Goal: Task Accomplishment & Management: Manage account settings

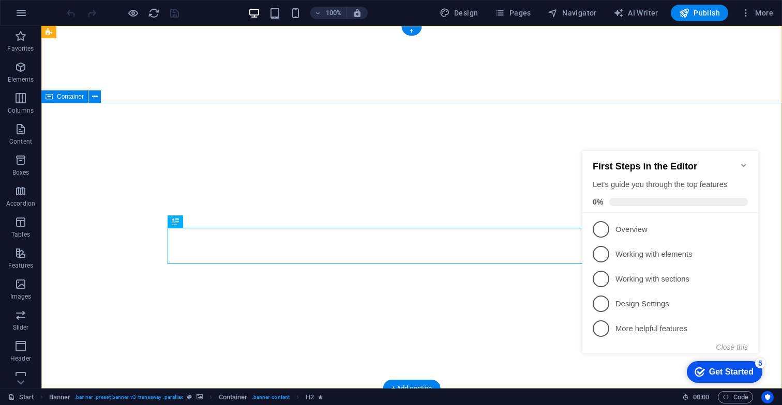
click at [744, 164] on icon "Minimize checklist" at bounding box center [743, 165] width 5 height 3
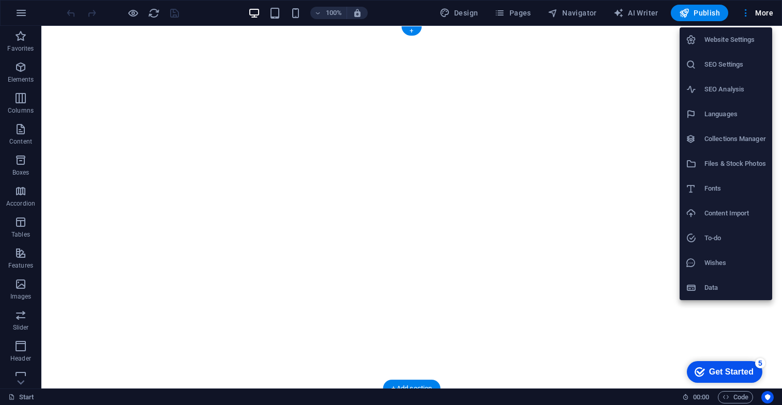
click at [521, 17] on div at bounding box center [391, 202] width 782 height 405
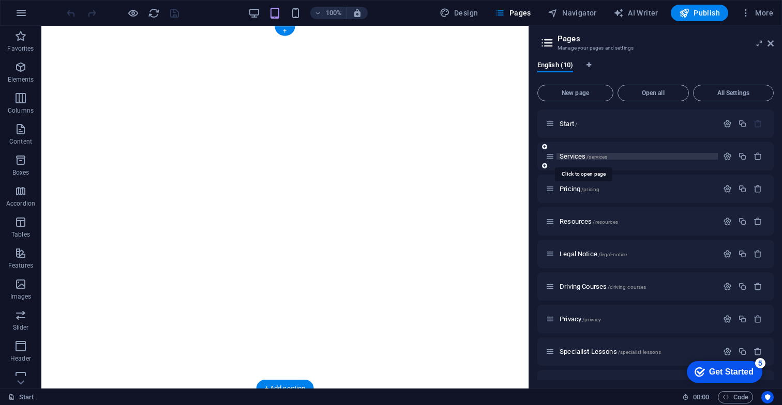
click at [577, 156] on span "Services /services" at bounding box center [583, 157] width 48 height 8
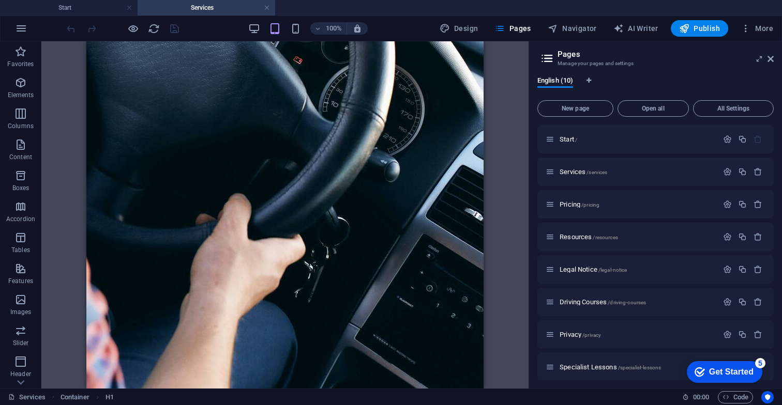
scroll to position [1608, 0]
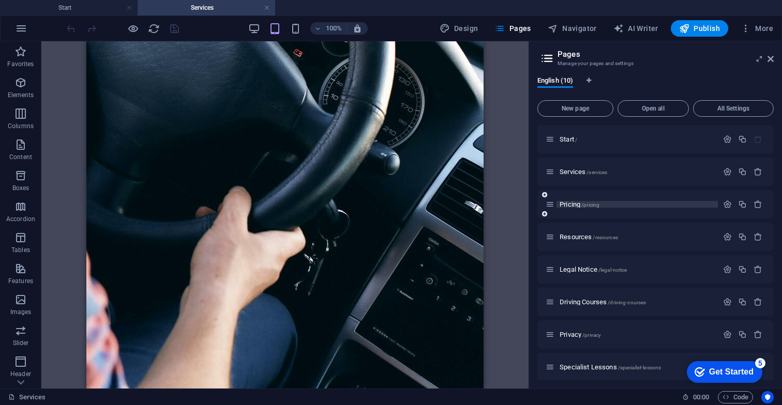
click at [574, 204] on span "Pricing /pricing" at bounding box center [579, 205] width 40 height 8
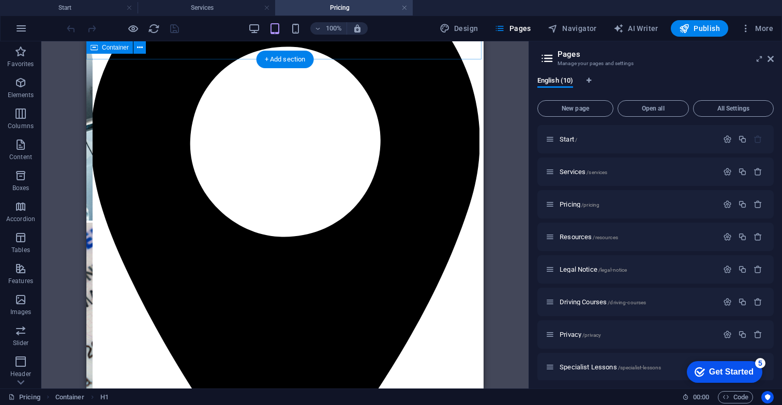
scroll to position [371, 0]
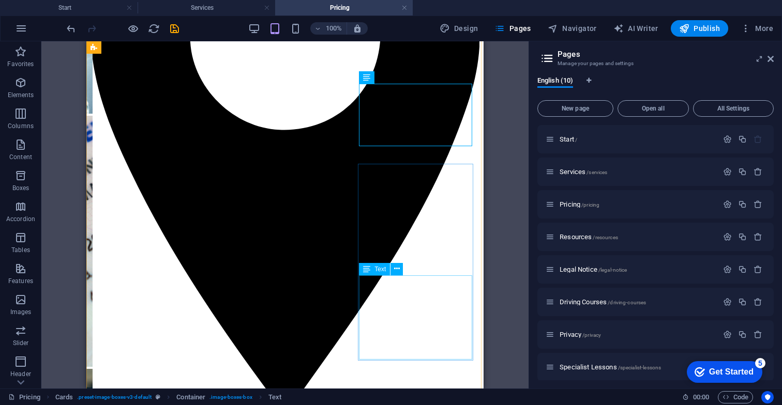
scroll to position [473, 0]
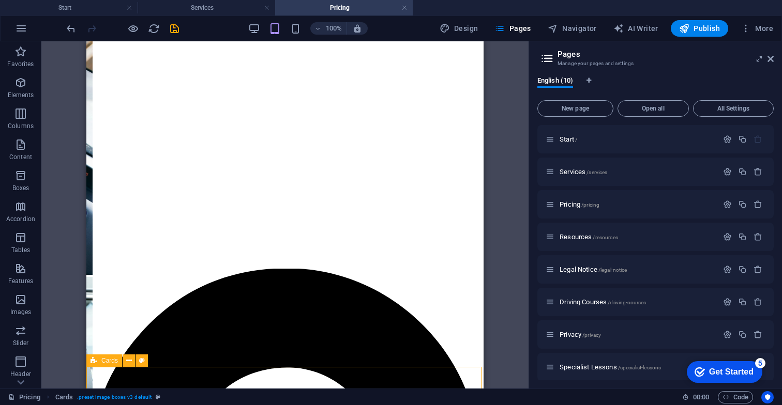
scroll to position [35, 0]
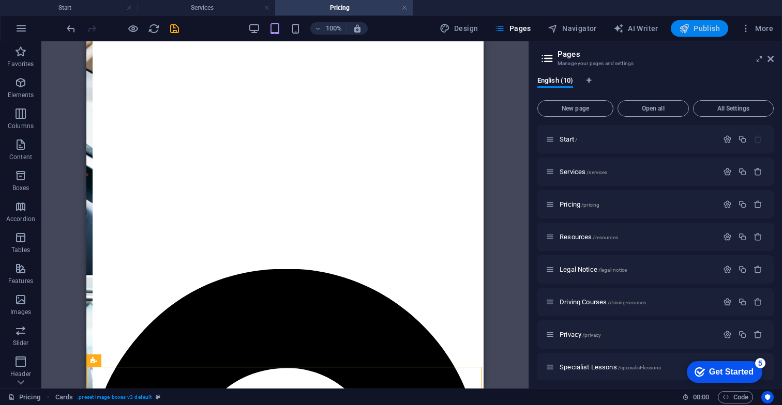
click at [705, 31] on span "Publish" at bounding box center [699, 28] width 41 height 10
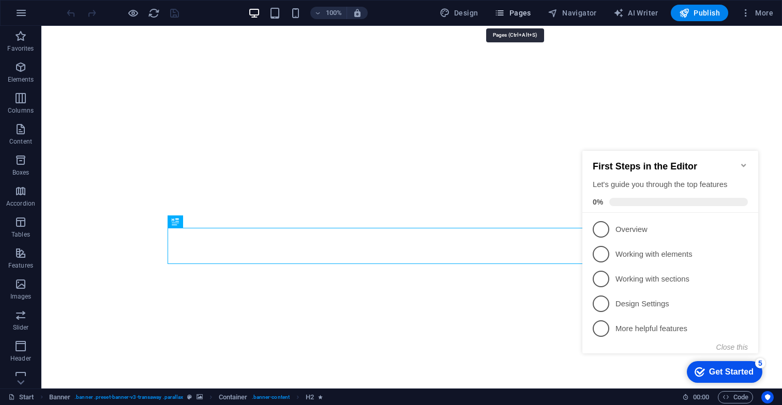
click at [521, 12] on span "Pages" at bounding box center [512, 13] width 36 height 10
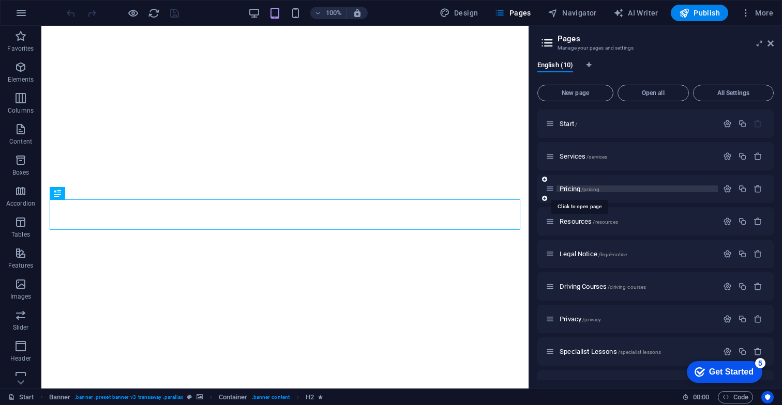
click at [570, 189] on span "Pricing /pricing" at bounding box center [579, 189] width 40 height 8
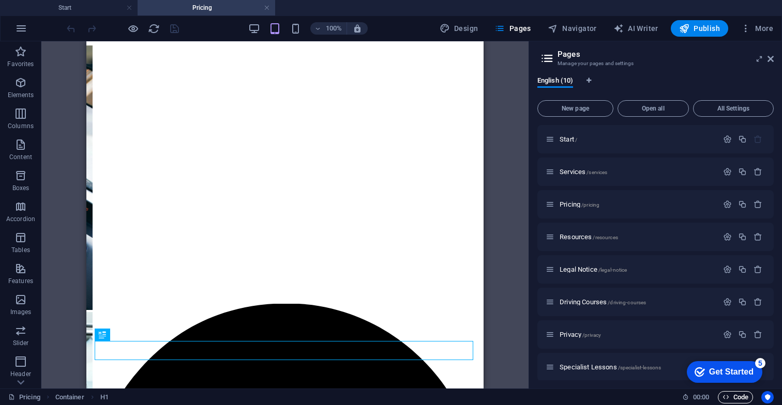
click at [733, 396] on span "Code" at bounding box center [735, 397] width 26 height 12
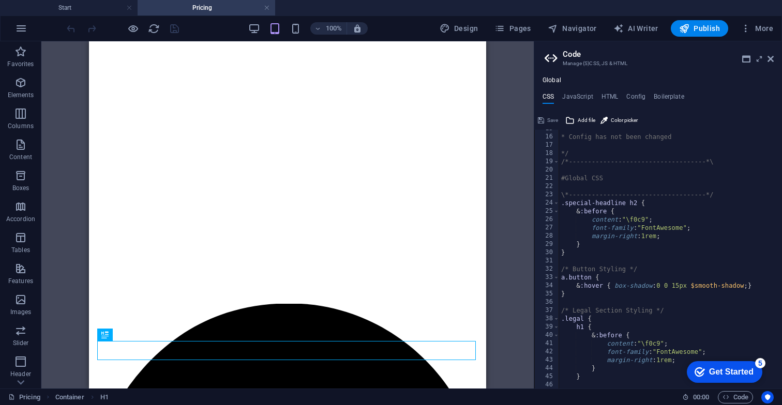
scroll to position [129, 0]
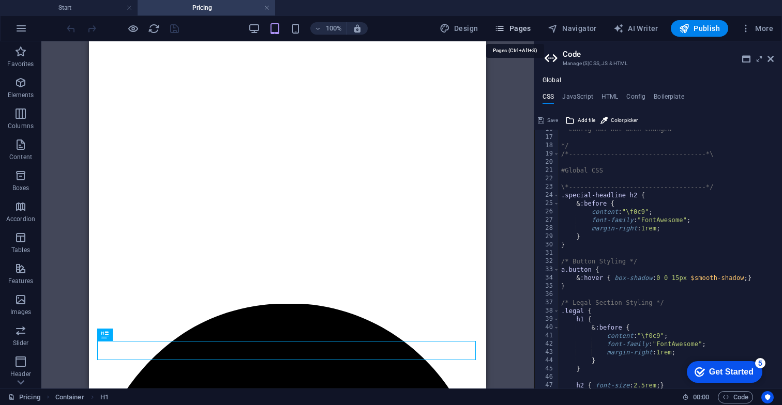
click at [526, 34] on button "Pages" at bounding box center [512, 28] width 44 height 17
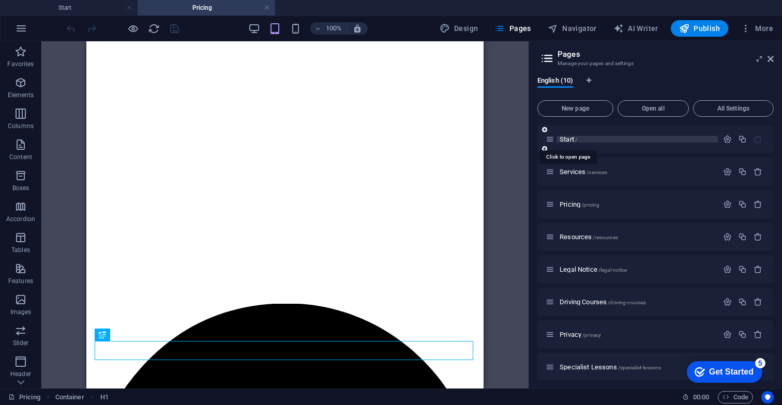
click at [571, 142] on span "Start /" at bounding box center [568, 139] width 18 height 8
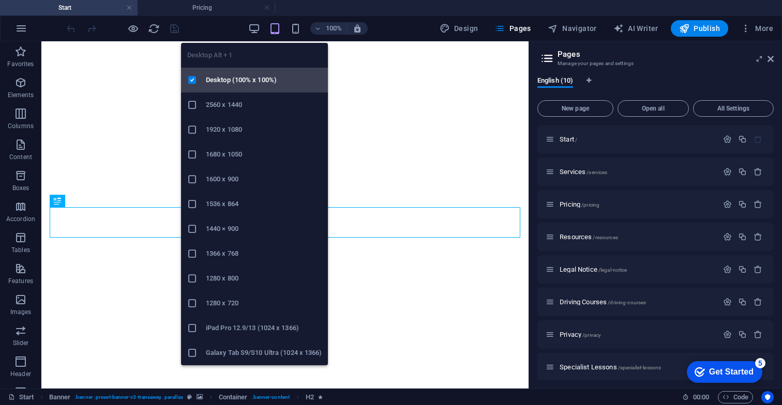
click at [248, 78] on h6 "Desktop (100% x 100%)" at bounding box center [264, 80] width 116 height 12
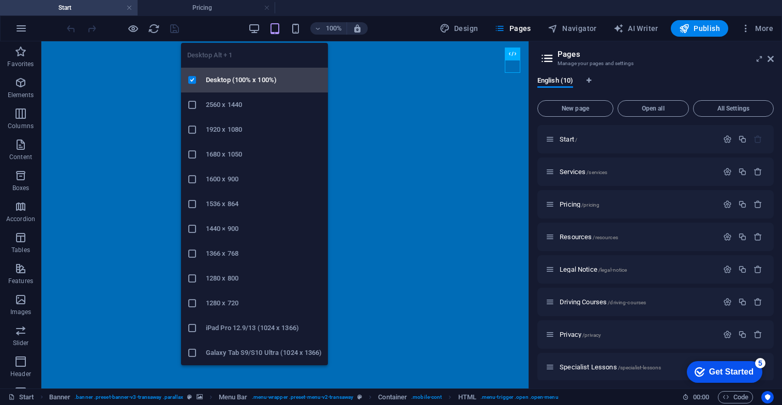
click at [237, 80] on h6 "Desktop (100% x 100%)" at bounding box center [264, 80] width 116 height 12
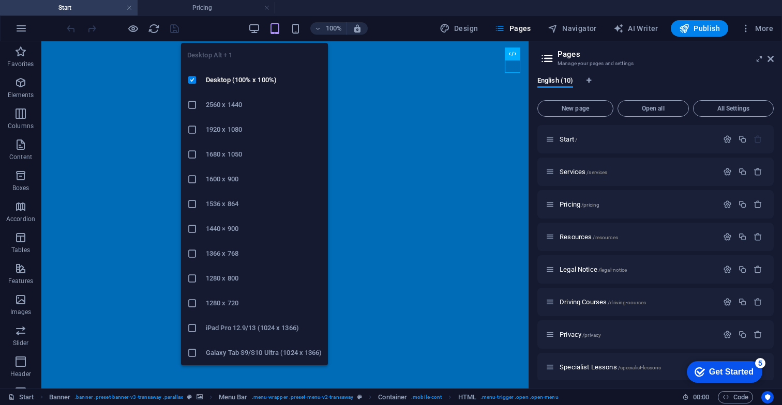
click at [241, 104] on h6 "2560 x 1440" at bounding box center [264, 105] width 116 height 12
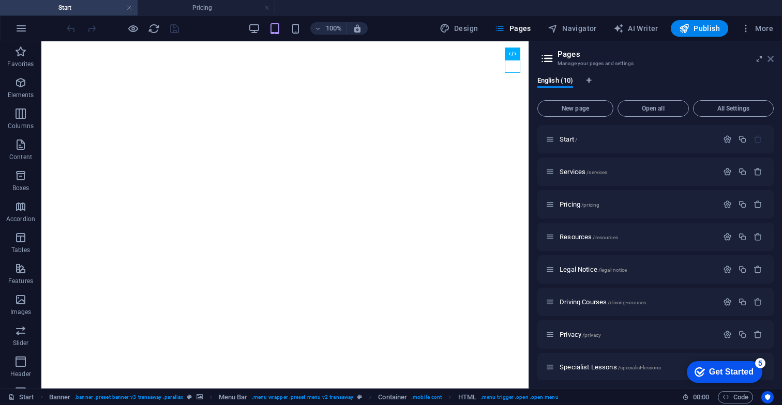
click at [772, 60] on icon at bounding box center [770, 59] width 6 height 8
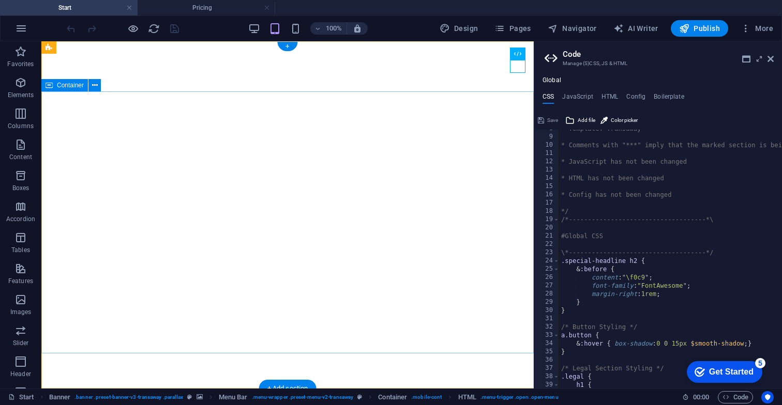
scroll to position [0, 0]
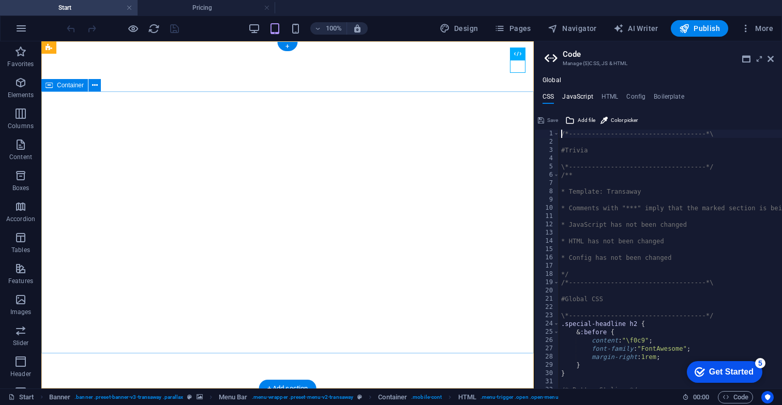
click at [579, 95] on h4 "JavaScript" at bounding box center [577, 98] width 31 height 11
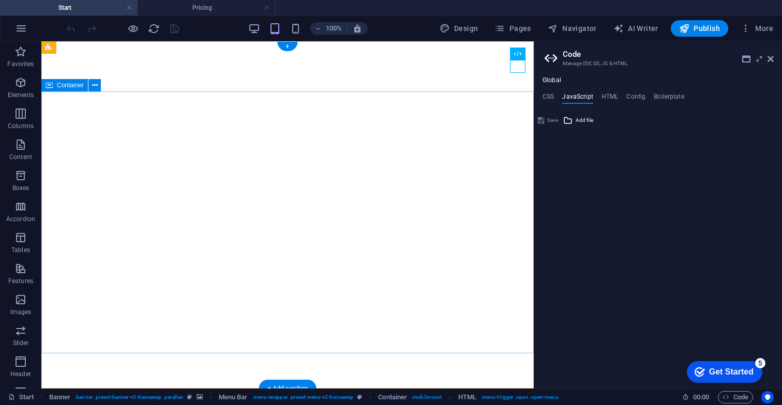
type textarea "/* JS for preset "Menu V2" */"
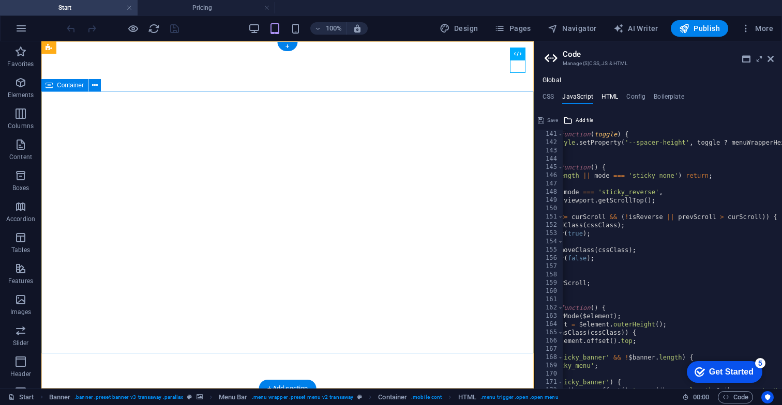
click at [612, 97] on h4 "HTML" at bounding box center [609, 98] width 17 height 11
type textarea "{{content}}"
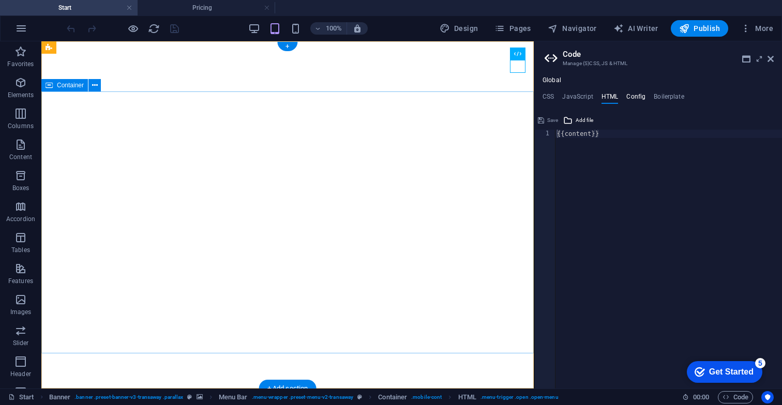
click at [642, 98] on h4 "Config" at bounding box center [635, 98] width 19 height 11
type textarea "$color-background: #ffffff;"
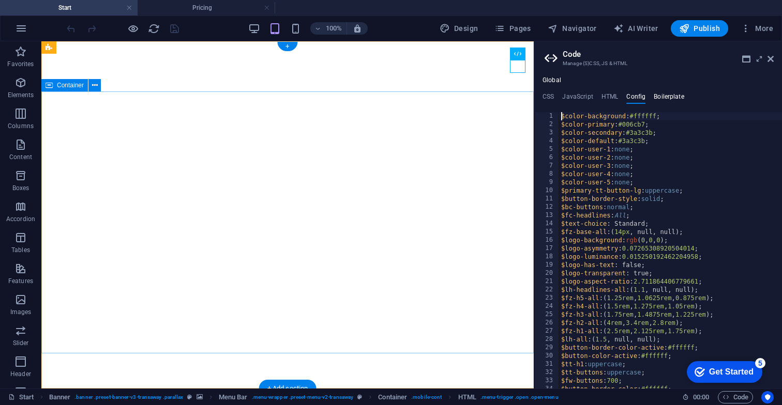
click at [660, 96] on h4 "Boilerplate" at bounding box center [668, 98] width 31 height 11
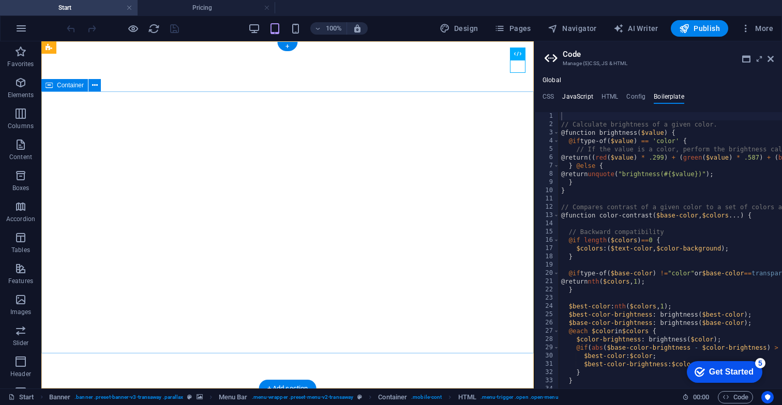
click at [583, 96] on h4 "JavaScript" at bounding box center [577, 98] width 31 height 11
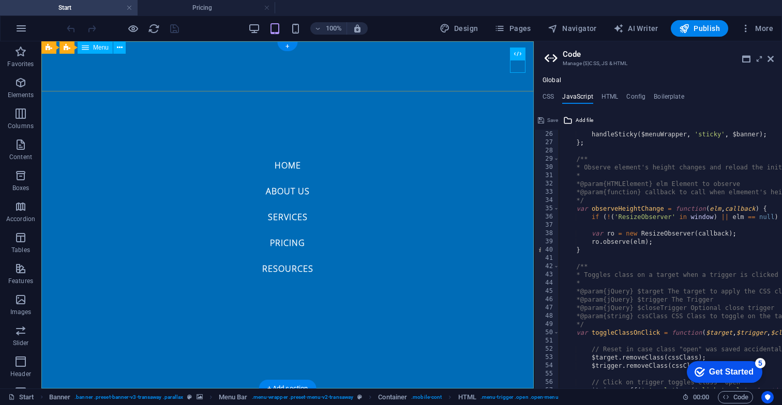
click at [291, 167] on nav "Home About us Services Pricing Resources" at bounding box center [287, 214] width 492 height 347
click at [289, 163] on nav "Home About us Services Pricing Resources" at bounding box center [287, 214] width 492 height 347
click at [289, 167] on nav "Home About us Services Pricing Resources" at bounding box center [287, 214] width 492 height 347
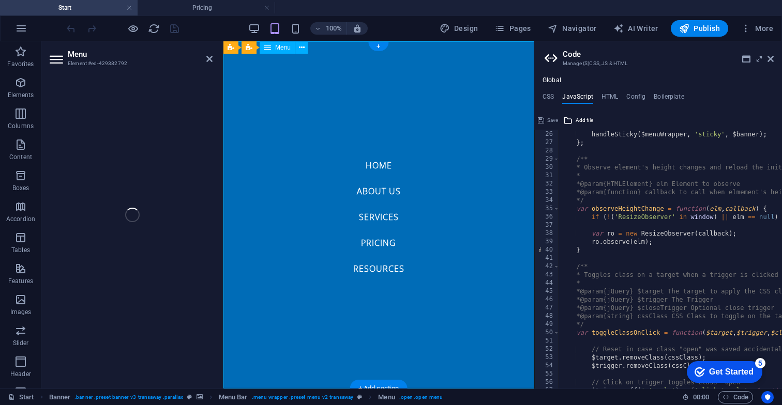
select select
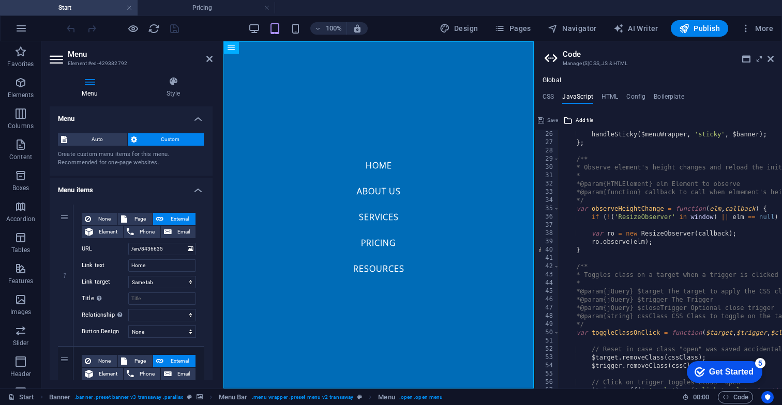
click at [774, 58] on aside "Code Manage (S)CSS, JS & HTML Global CSS JavaScript HTML Config Boilerplate /*-…" at bounding box center [658, 214] width 248 height 347
click at [770, 64] on header "Code Manage (S)CSS, JS & HTML" at bounding box center [658, 54] width 229 height 27
click at [771, 60] on icon at bounding box center [770, 59] width 6 height 8
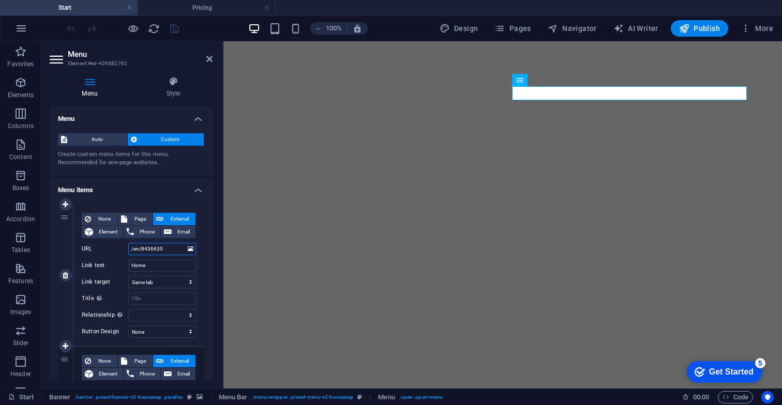
drag, startPoint x: 174, startPoint y: 250, endPoint x: 98, endPoint y: 248, distance: 76.5
click at [98, 248] on div "URL /en/8436635" at bounding box center [139, 249] width 114 height 12
paste input "https://pandadriving.co.uk/pricing"
type input "https://pandadriving.co.uk/pricing"
select select
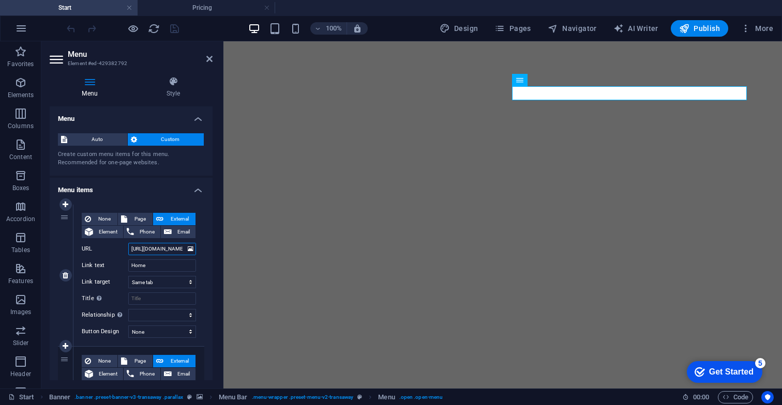
select select
drag, startPoint x: 163, startPoint y: 248, endPoint x: 95, endPoint y: 242, distance: 69.0
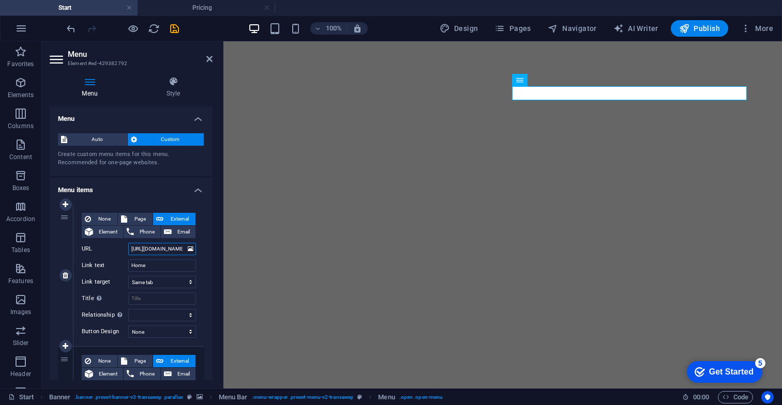
click at [95, 243] on div "URL https://pandadriving.co.uk/pricing" at bounding box center [139, 249] width 114 height 12
type input "pricing"
select select
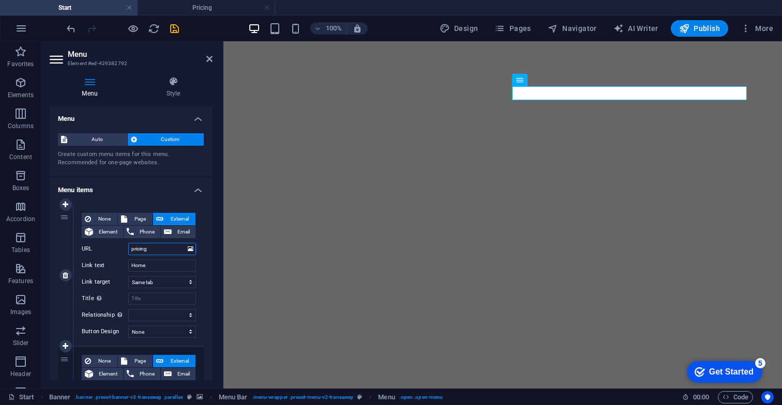
select select
type input "/pricing"
select select
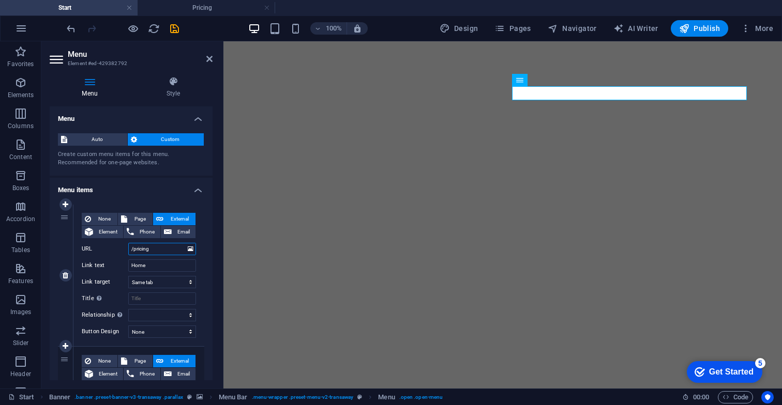
select select
type input "pricing"
select select
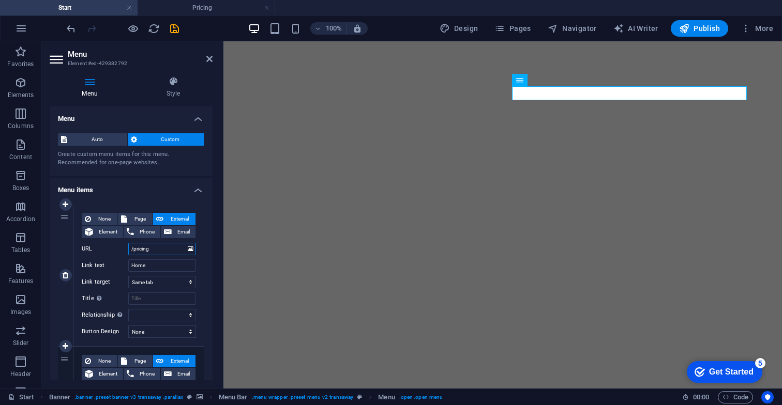
select select
type input "https://pandadriving.co.uk/pricing"
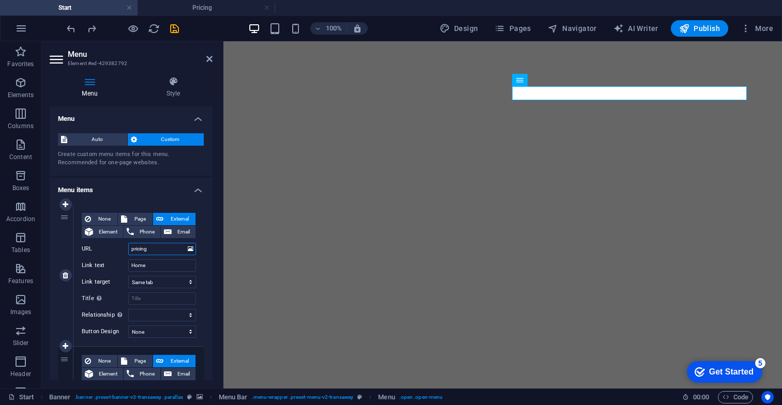
select select
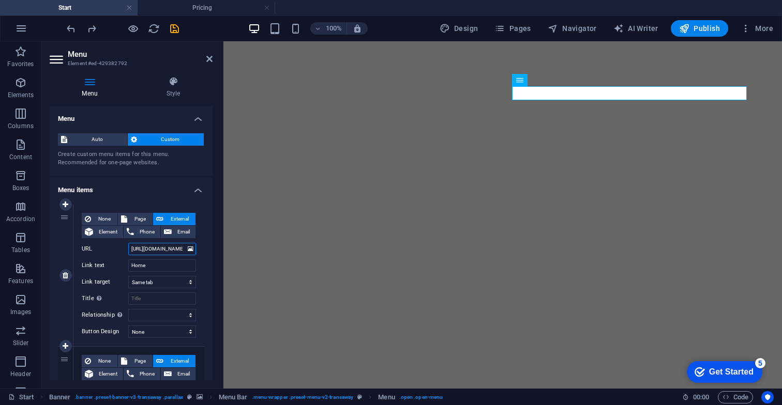
type input "/en/8436635"
select select
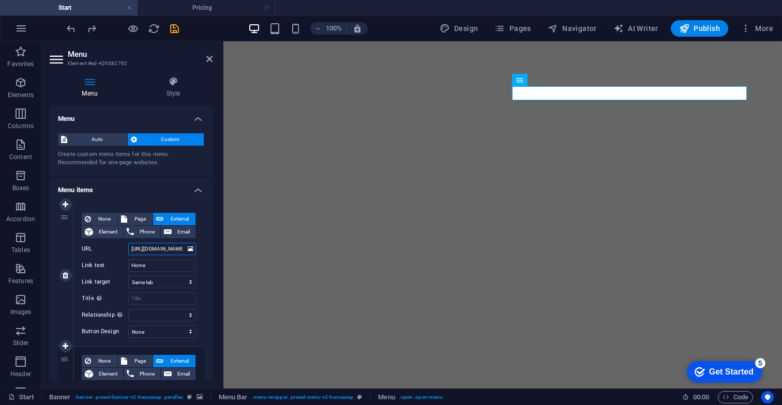
select select
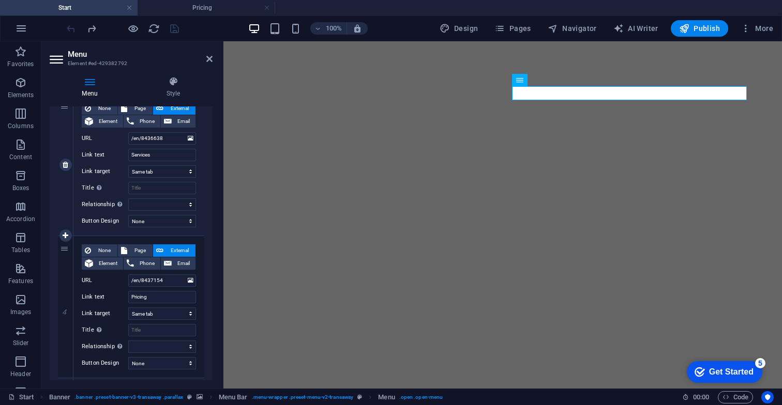
scroll to position [404, 0]
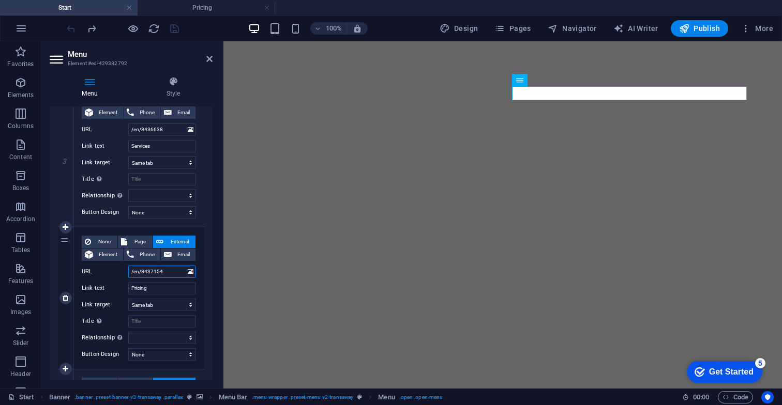
drag, startPoint x: 166, startPoint y: 272, endPoint x: 117, endPoint y: 268, distance: 49.3
click at [117, 268] on div "URL /en/8437154" at bounding box center [139, 272] width 114 height 12
paste input "https://pandadriving.co.uk/pricing"
type input "https://pandadriving.co.uk/pricing"
select select
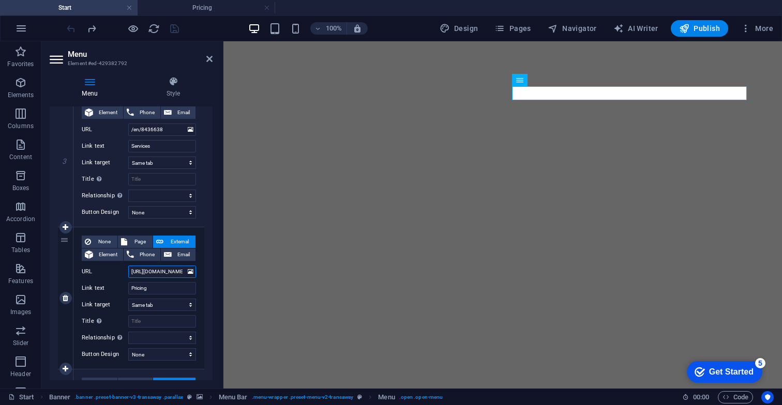
select select
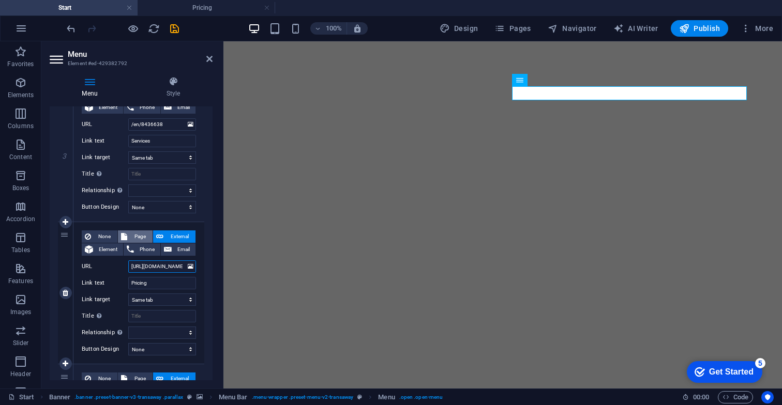
type input "https://pandadriving.co.uk/pricing"
click at [135, 234] on span "Page" at bounding box center [139, 237] width 19 height 12
select select
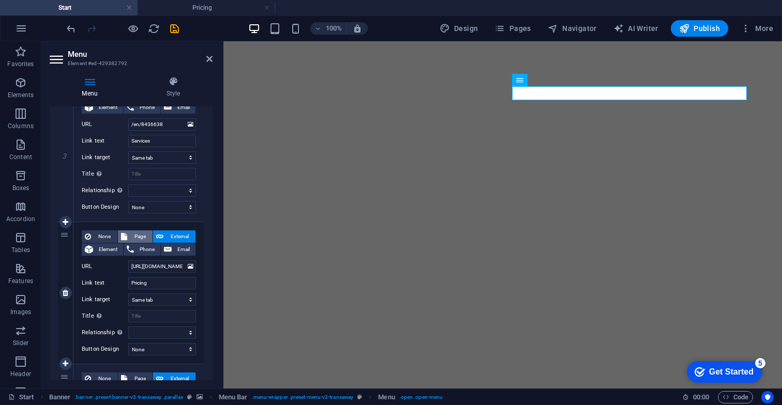
select select
select select "2"
select select
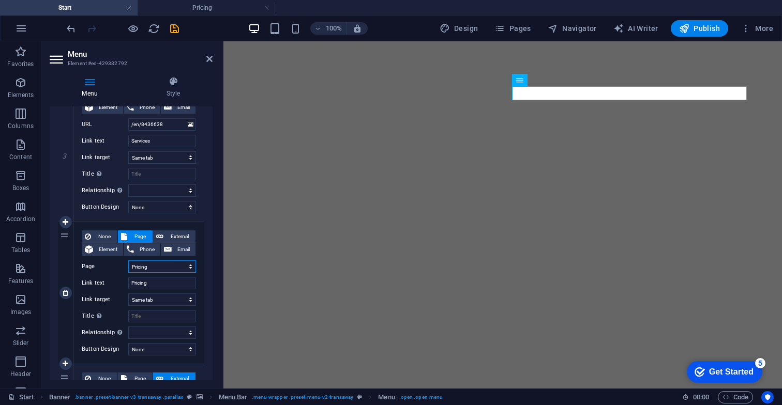
select select
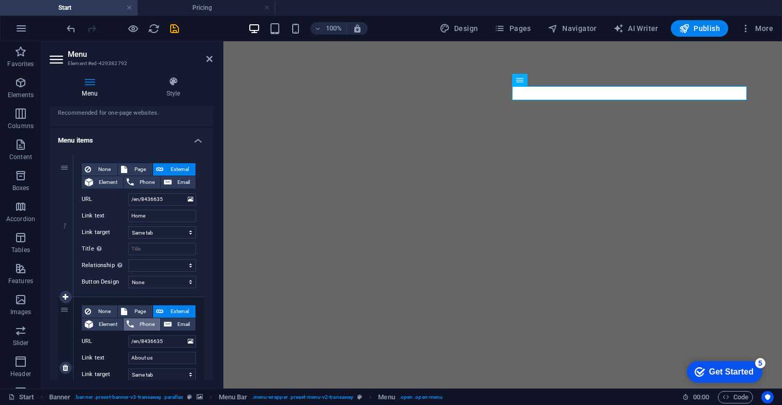
scroll to position [37, 0]
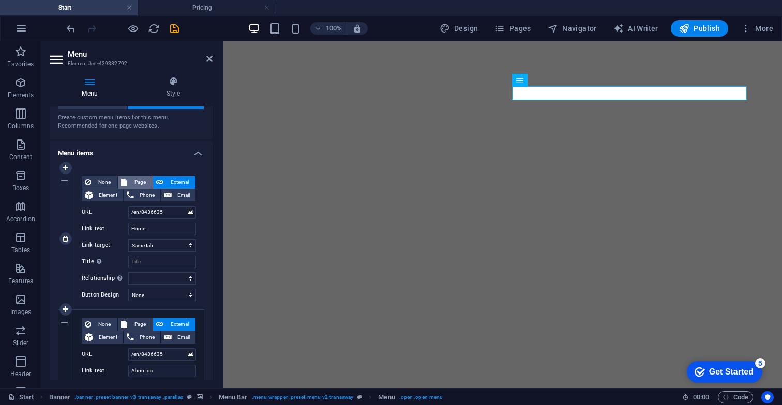
click at [139, 183] on span "Page" at bounding box center [139, 182] width 19 height 12
select select
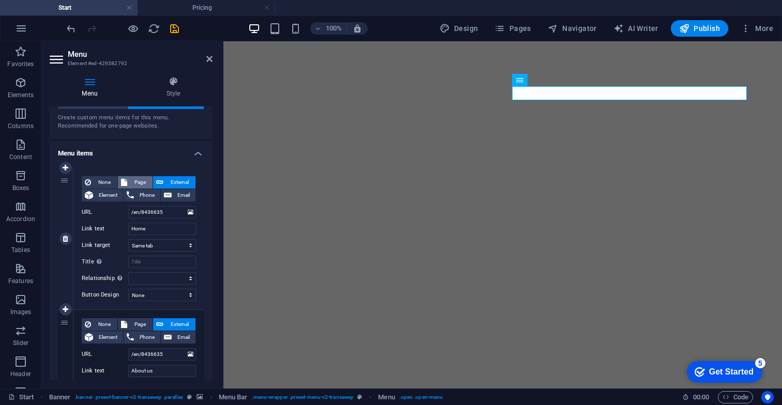
select select
select select "0"
select select
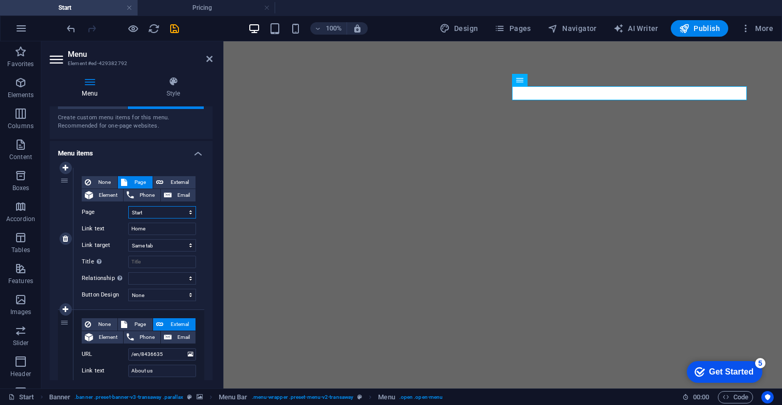
select select
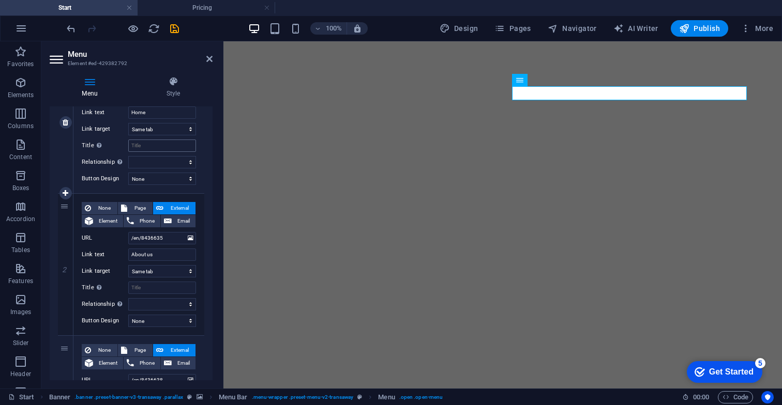
scroll to position [156, 0]
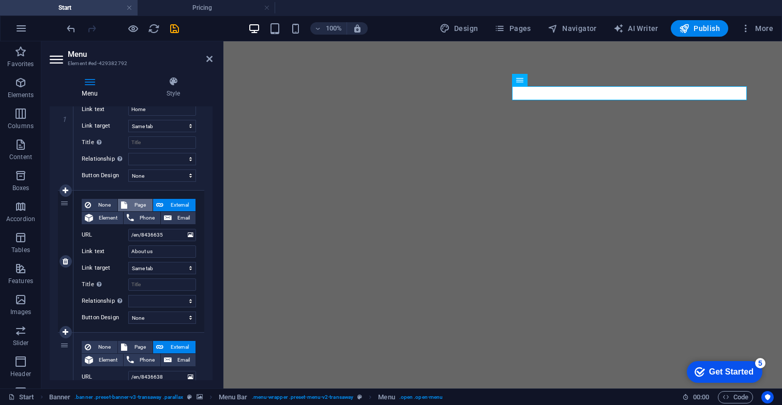
click at [138, 204] on span "Page" at bounding box center [139, 205] width 19 height 12
select select
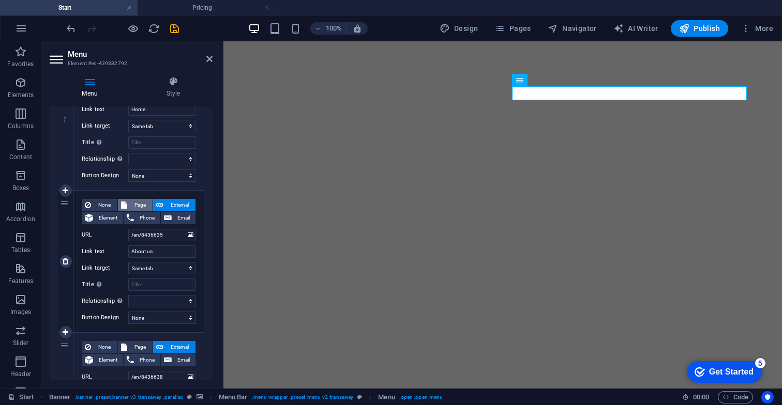
select select
select select "0"
select select
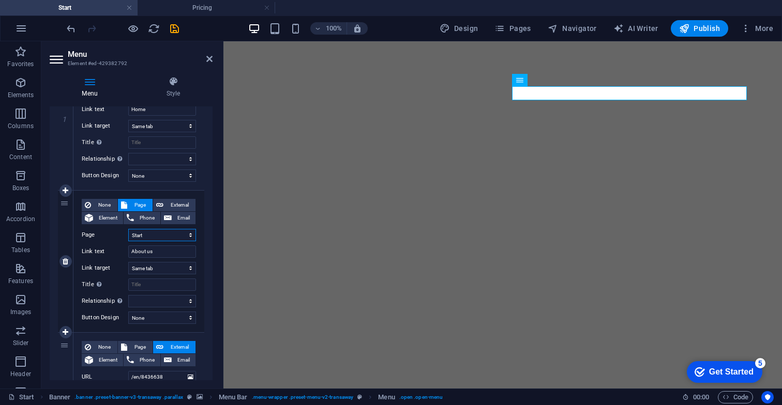
select select
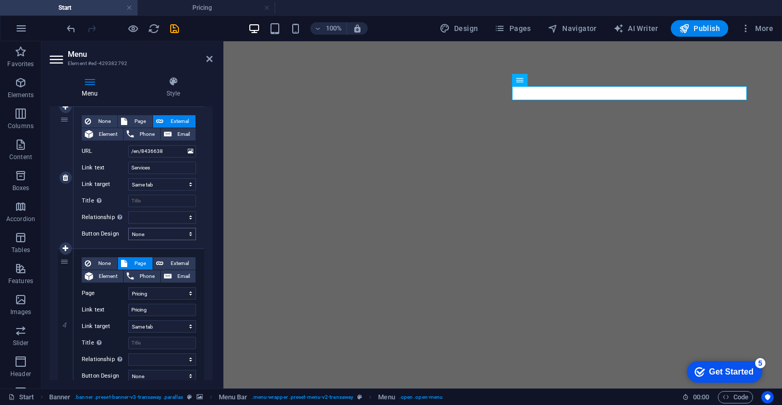
scroll to position [383, 0]
click at [140, 120] on span "Page" at bounding box center [139, 121] width 19 height 12
select select
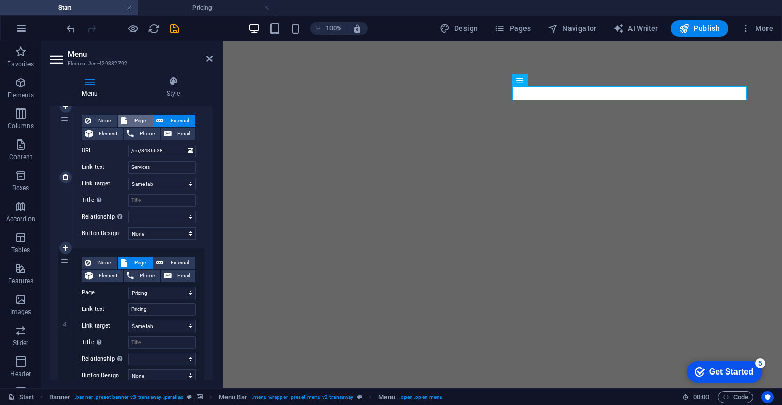
select select
select select "1"
select select
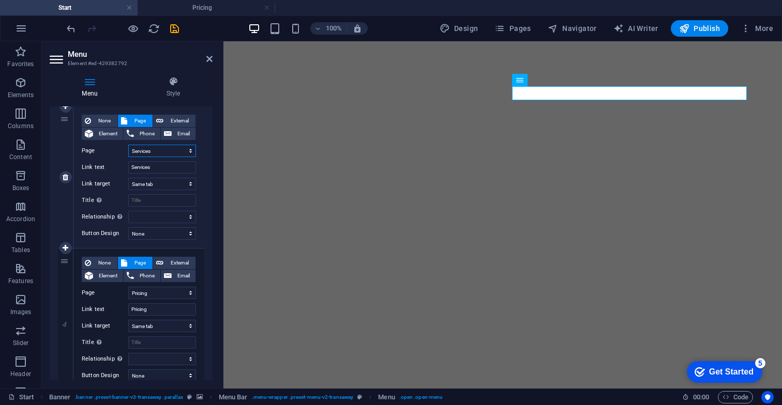
select select
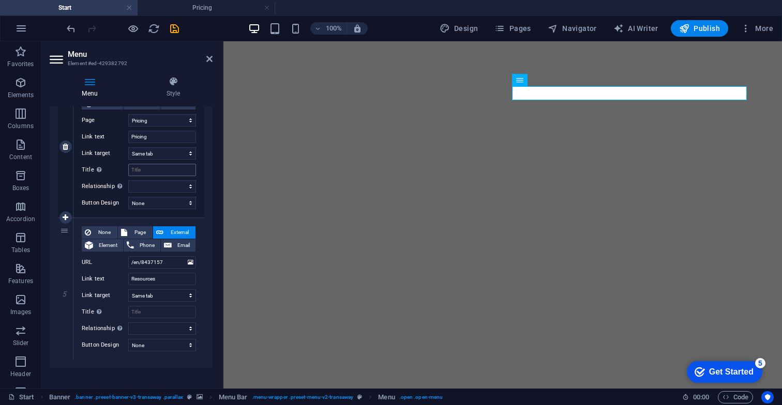
scroll to position [564, 0]
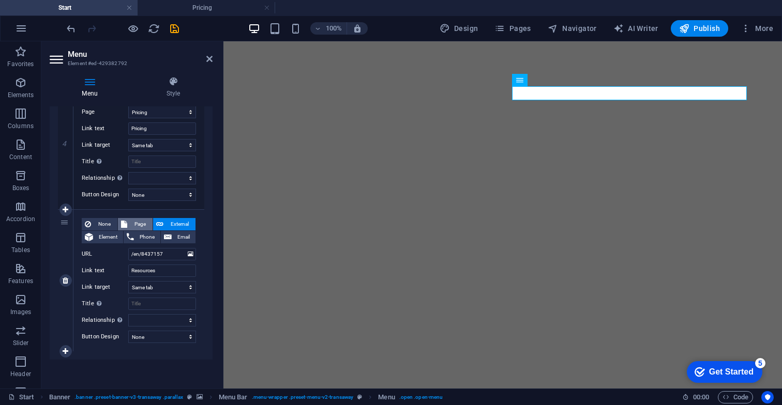
click at [138, 222] on span "Page" at bounding box center [139, 224] width 19 height 12
select select
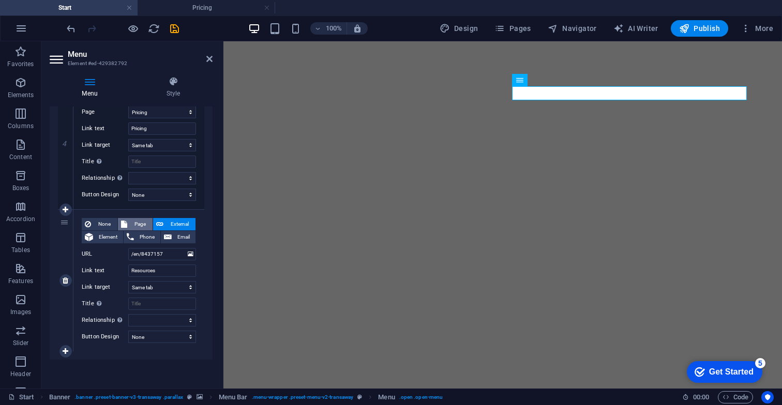
select select
select select "3"
select select
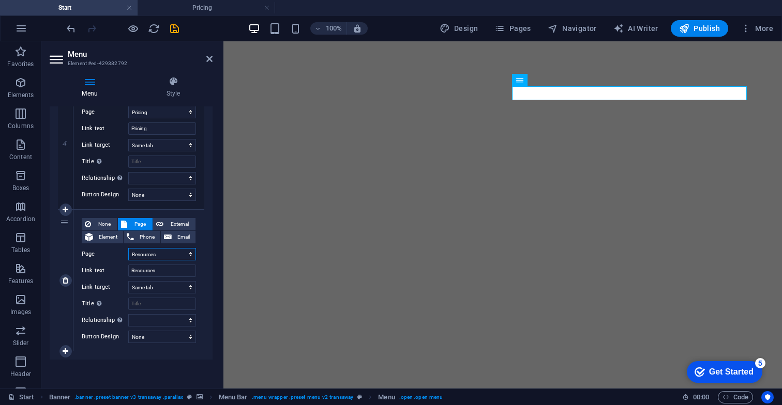
select select
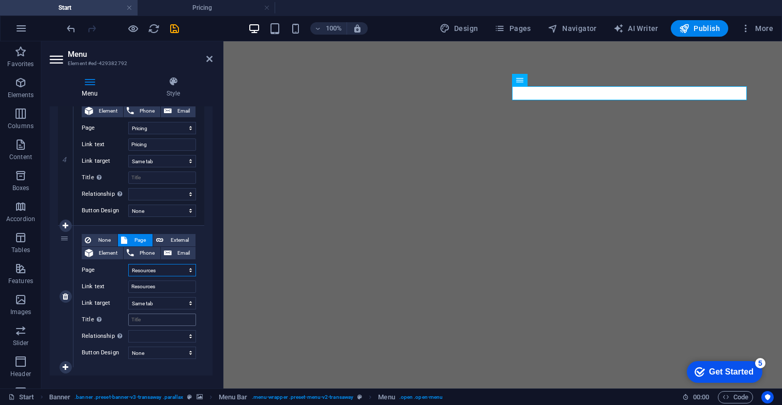
scroll to position [545, 0]
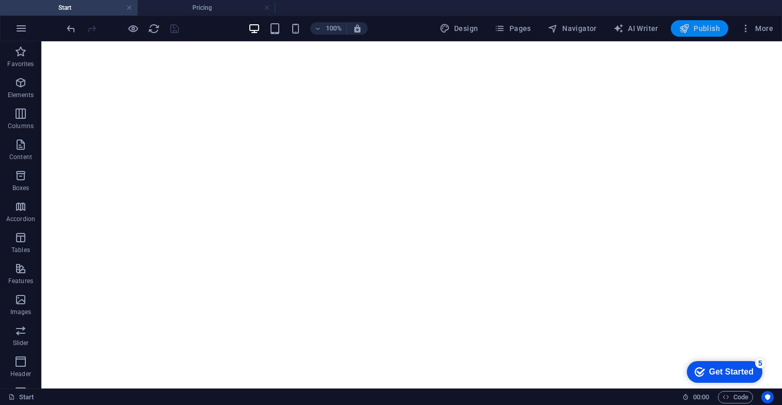
click at [701, 34] on button "Publish" at bounding box center [699, 28] width 57 height 17
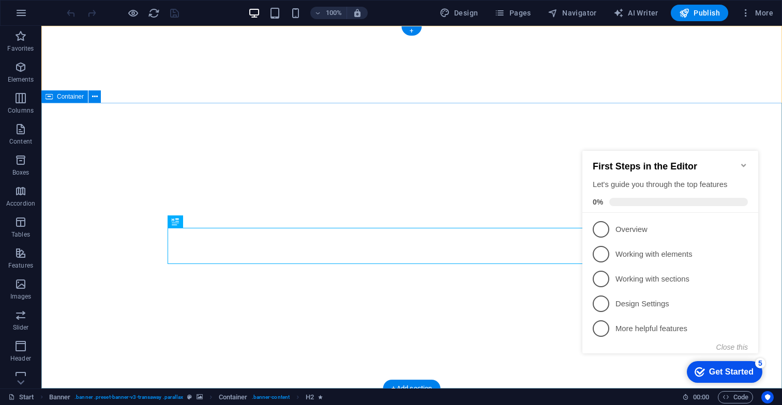
click at [744, 162] on icon "Minimize checklist" at bounding box center [743, 165] width 8 height 8
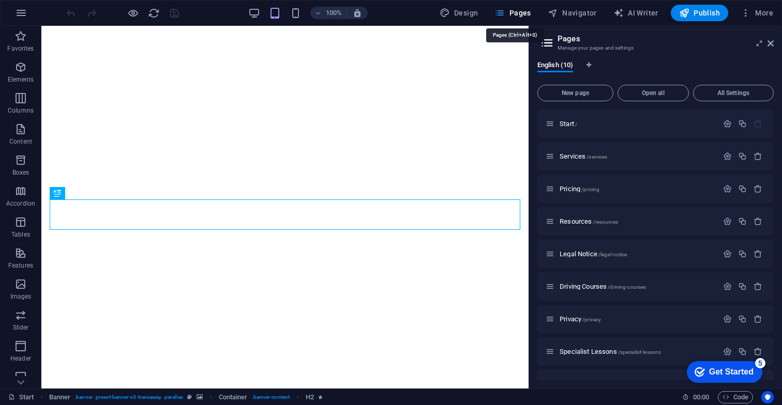
click at [773, 45] on icon at bounding box center [770, 43] width 6 height 8
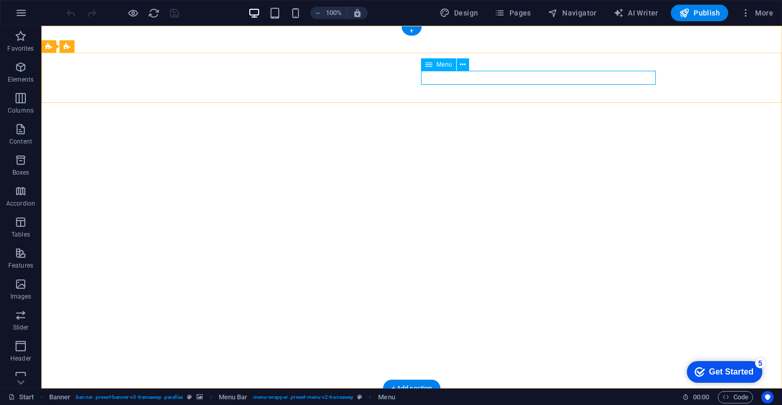
click at [0, 0] on span "Menu" at bounding box center [0, 0] width 0 height 0
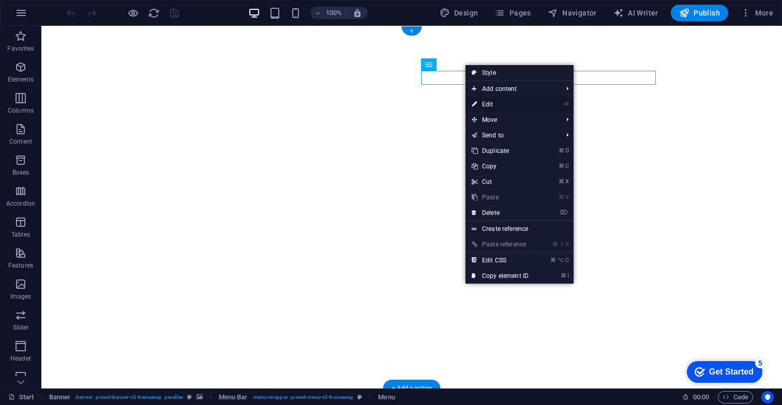
click at [489, 103] on link "⏎ Edit" at bounding box center [499, 105] width 69 height 16
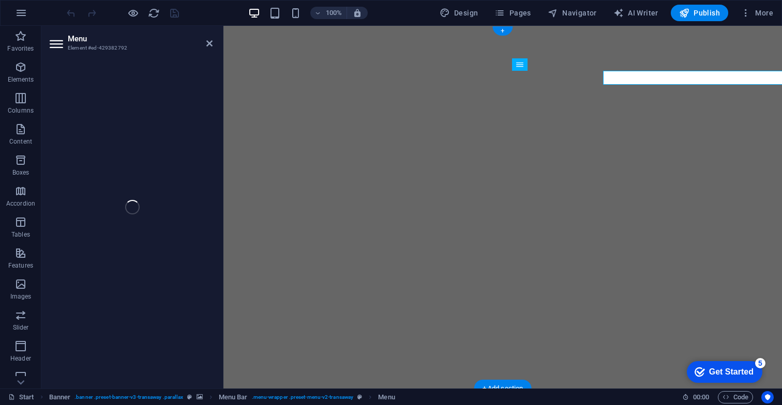
select select
select select "1"
select select
select select "2"
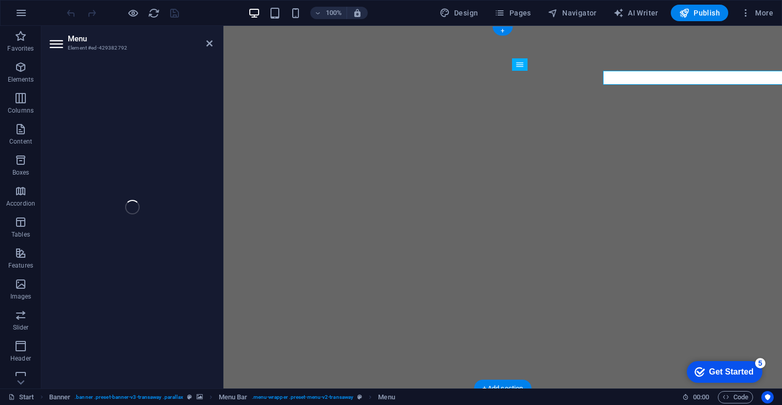
select select
select select "3"
select select
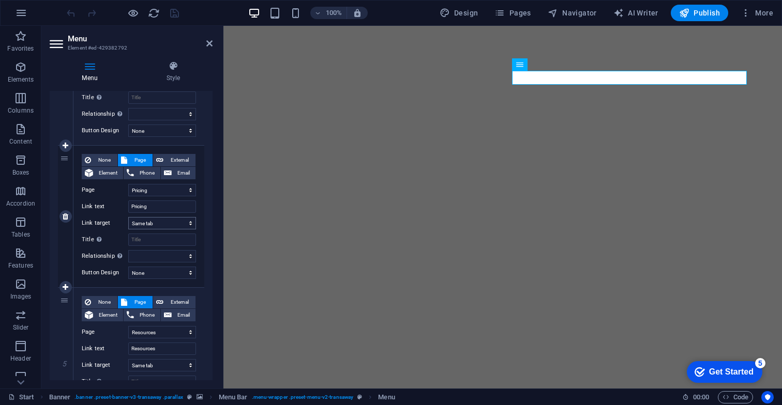
scroll to position [478, 0]
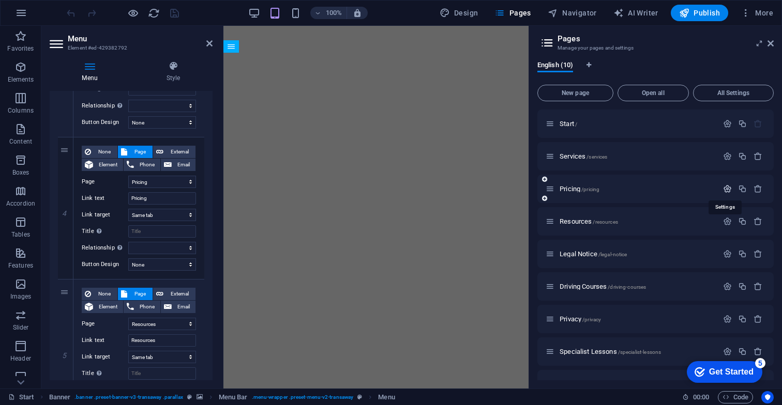
click at [724, 189] on icon "button" at bounding box center [727, 189] width 9 height 9
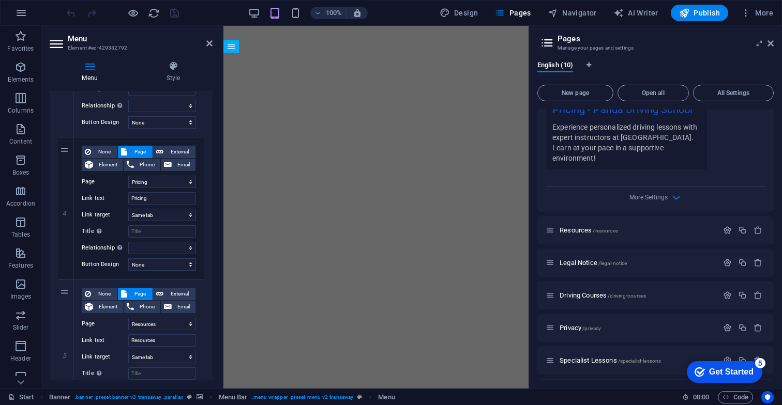
scroll to position [0, 0]
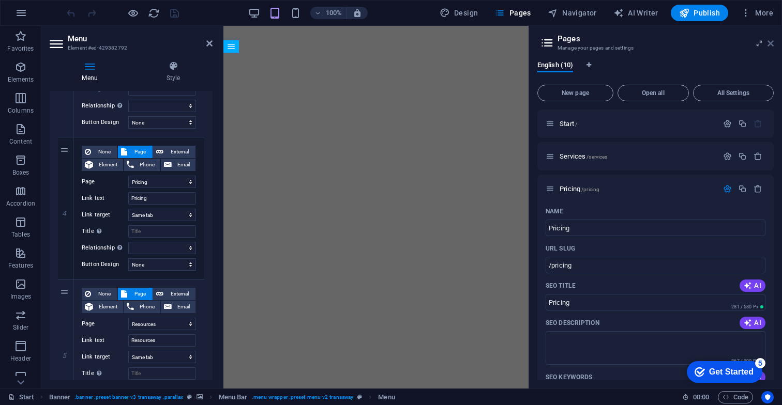
click at [772, 45] on icon at bounding box center [770, 43] width 6 height 8
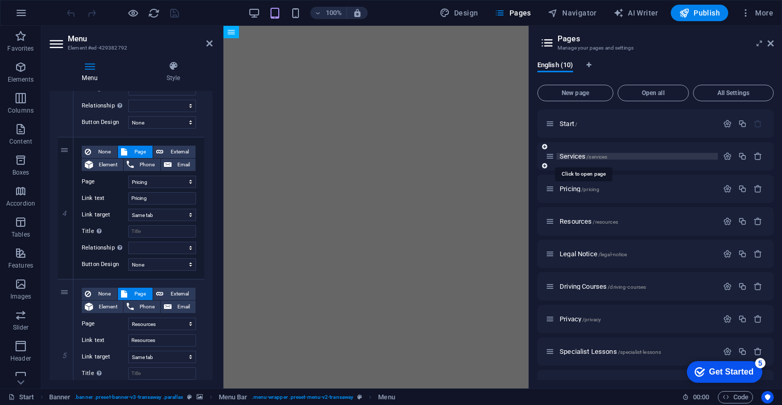
click at [577, 158] on span "Services /services" at bounding box center [583, 157] width 48 height 8
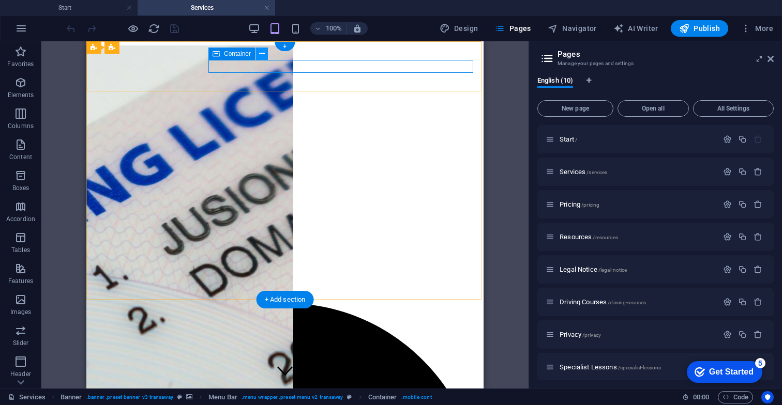
click at [262, 52] on icon at bounding box center [262, 54] width 6 height 11
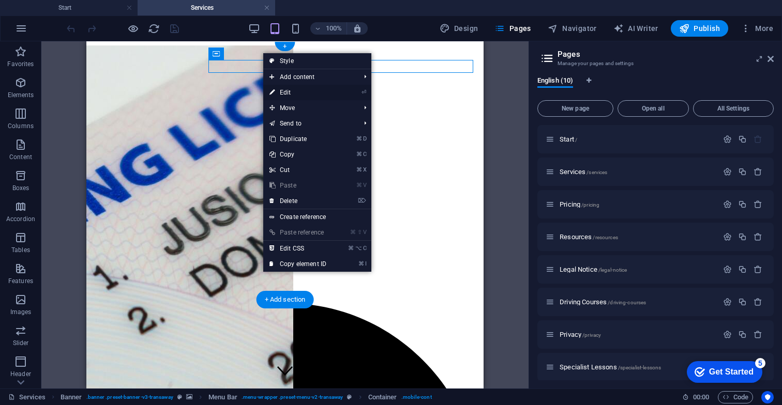
click at [283, 93] on link "⏎ Edit" at bounding box center [297, 93] width 69 height 16
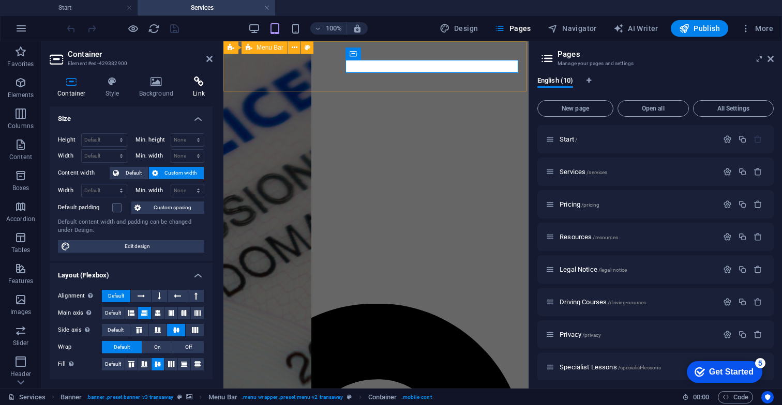
click at [200, 86] on icon at bounding box center [198, 82] width 27 height 10
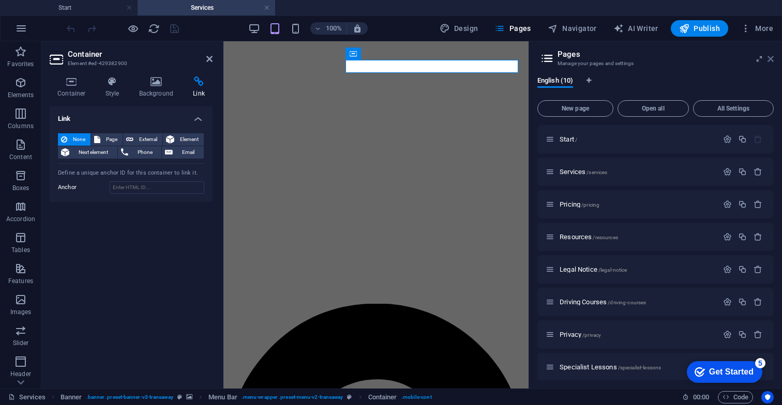
click at [770, 58] on icon at bounding box center [770, 59] width 6 height 8
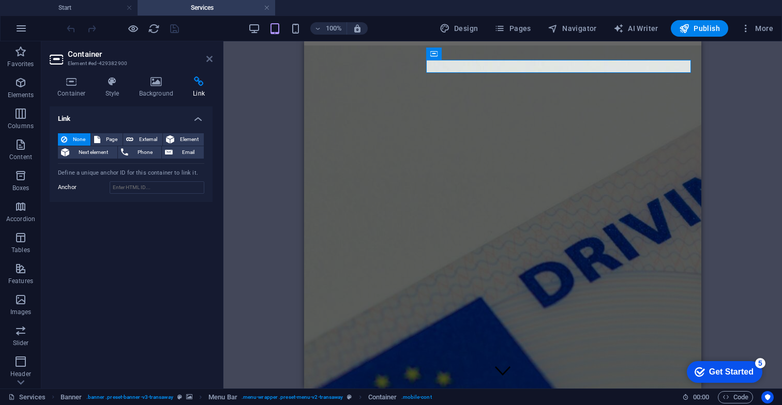
click at [211, 58] on icon at bounding box center [209, 59] width 6 height 8
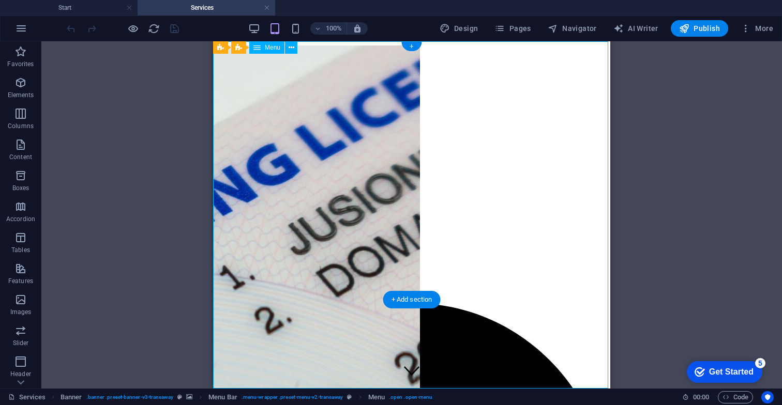
click at [292, 49] on icon at bounding box center [291, 47] width 6 height 11
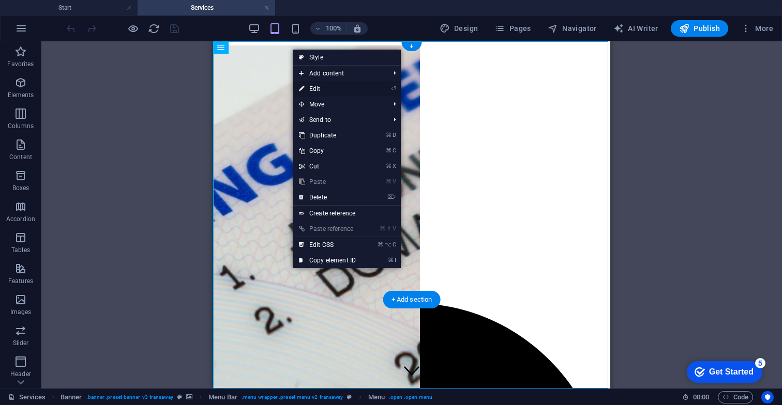
click at [333, 93] on link "⏎ Edit" at bounding box center [327, 89] width 69 height 16
select select
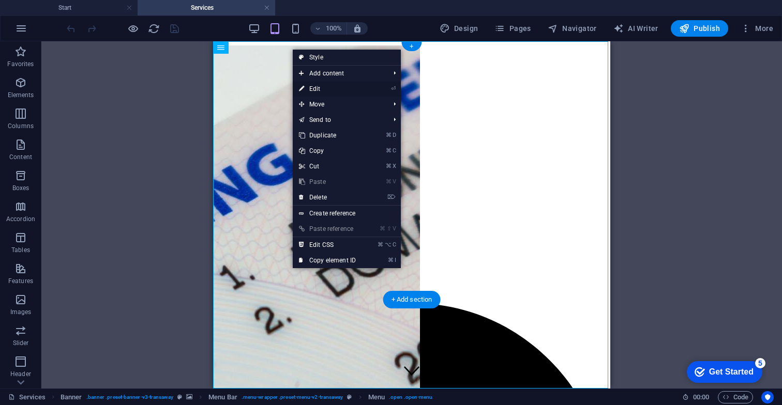
select select
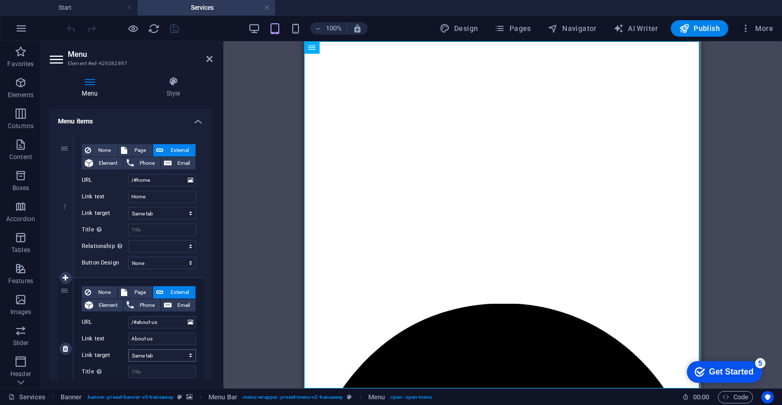
scroll to position [49, 0]
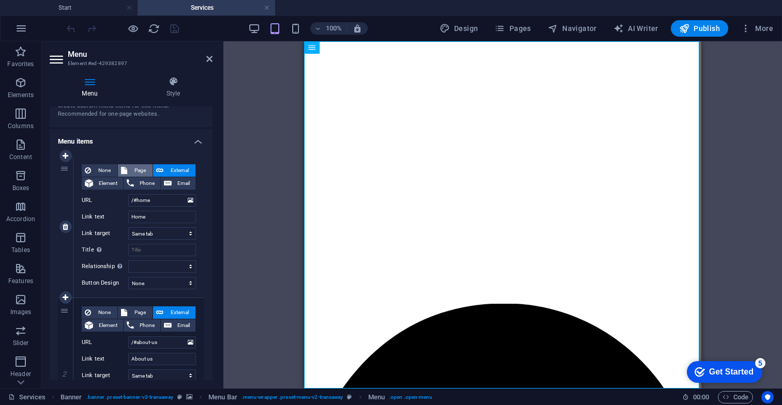
click at [138, 169] on span "Page" at bounding box center [139, 170] width 19 height 12
select select
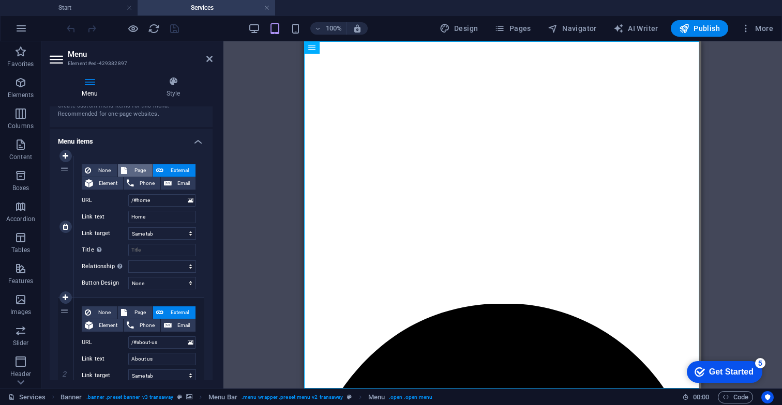
select select
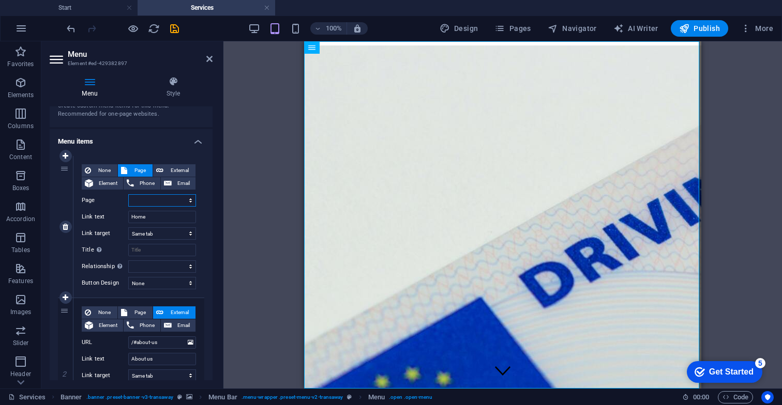
select select "0"
select select
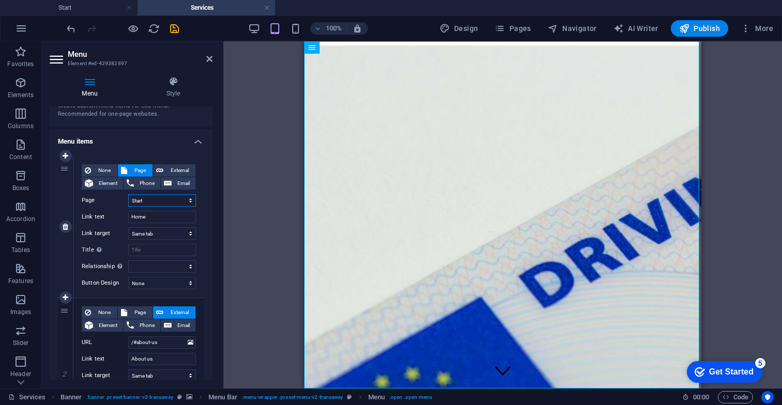
select select
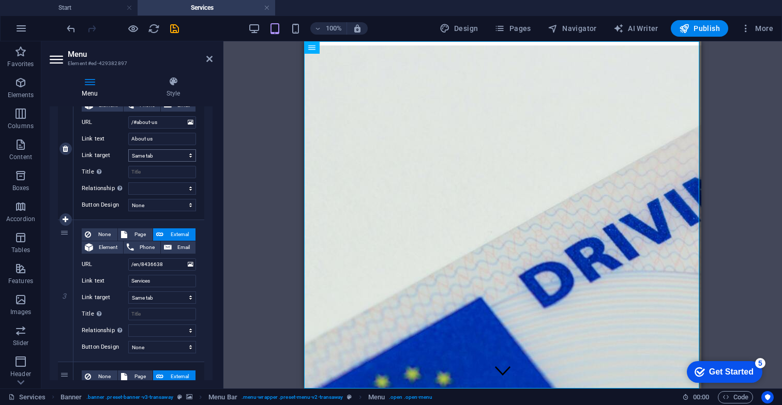
scroll to position [288, 0]
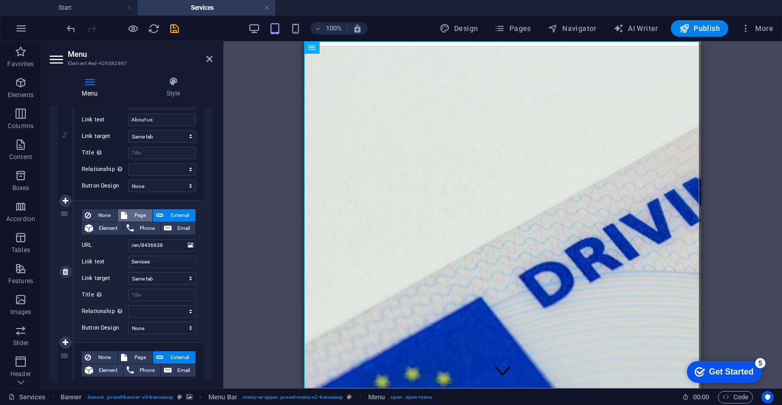
click at [135, 218] on span "Page" at bounding box center [139, 215] width 19 height 12
select select
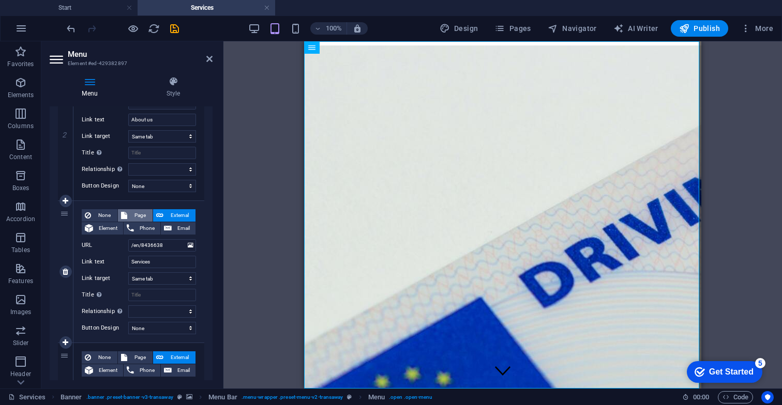
select select
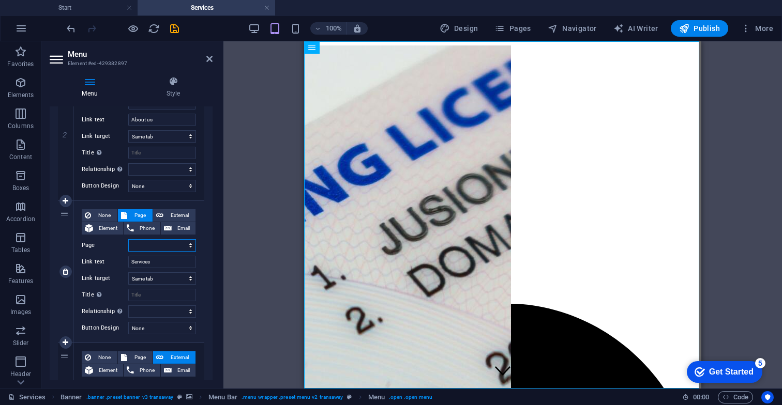
select select "1"
select select
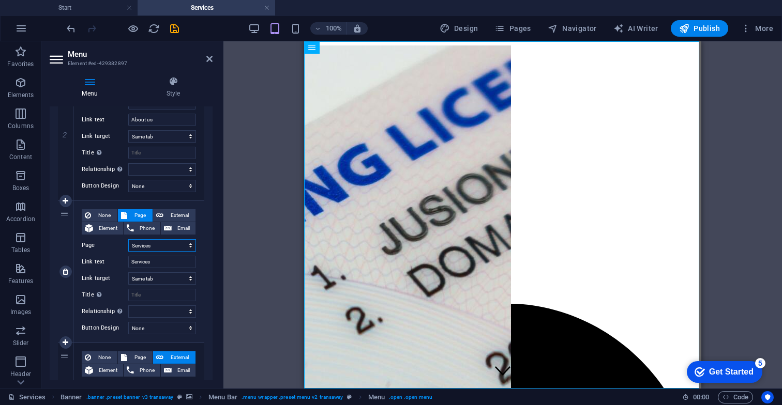
select select
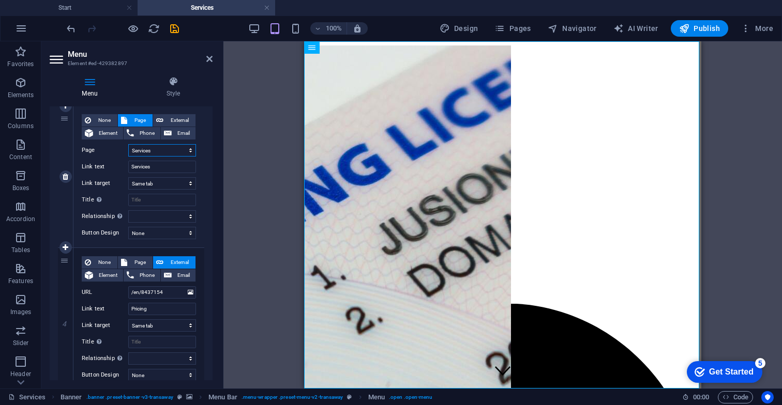
scroll to position [384, 0]
click at [136, 266] on span "Page" at bounding box center [139, 261] width 19 height 12
select select
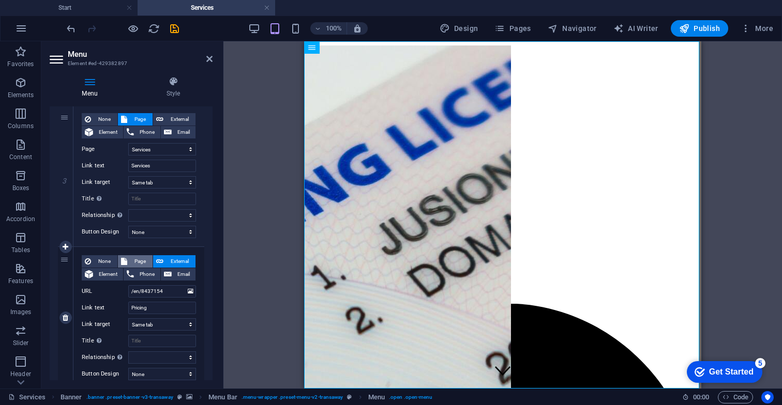
select select
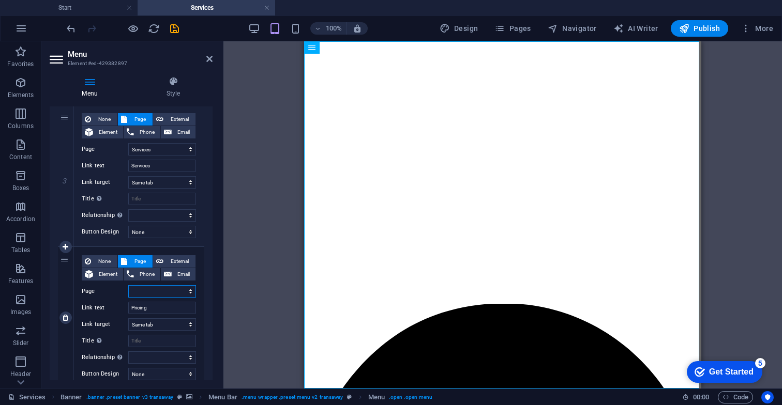
select select "2"
select select
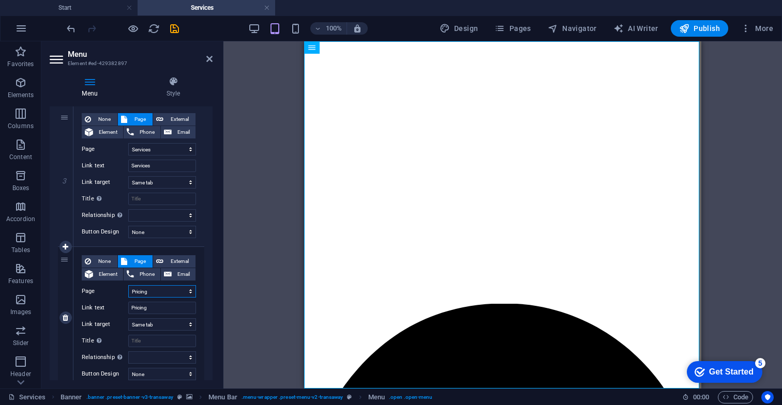
select select
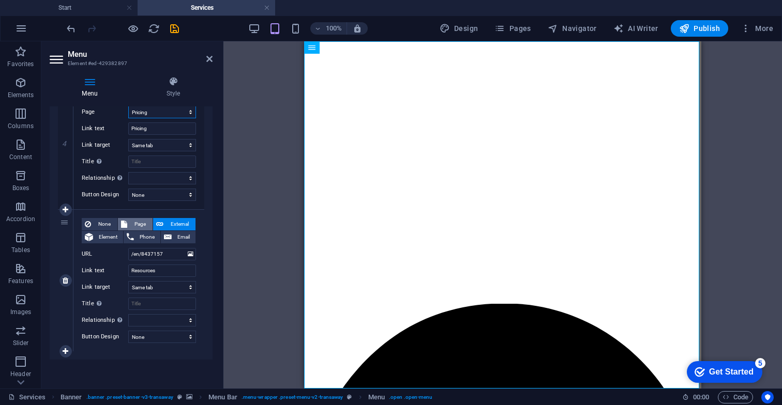
scroll to position [564, 0]
click at [139, 222] on span "Page" at bounding box center [139, 224] width 19 height 12
select select
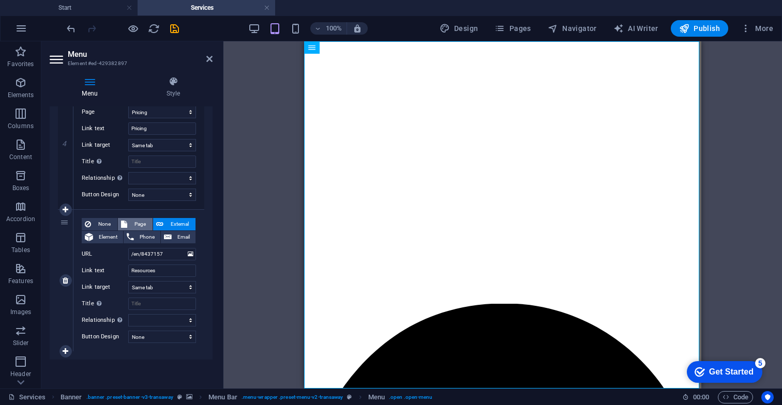
select select
select select "3"
select select
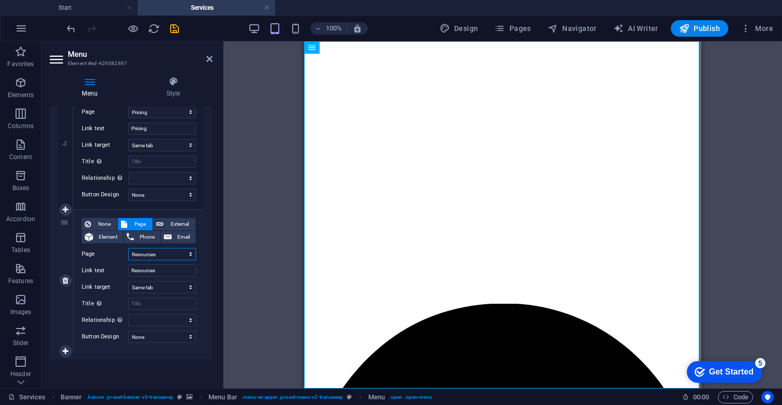
select select
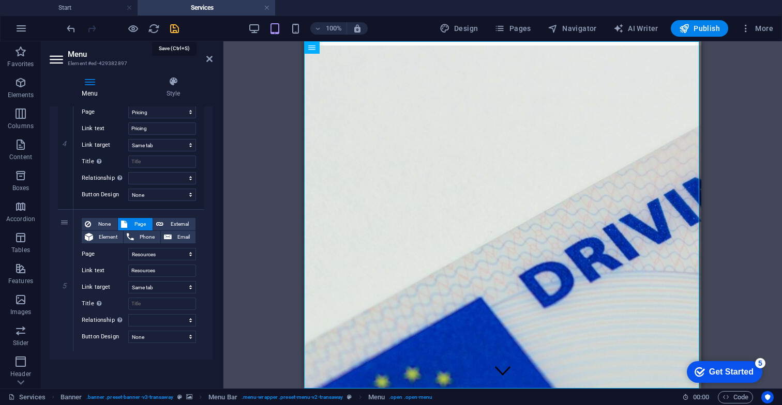
click at [174, 31] on icon "save" at bounding box center [175, 29] width 12 height 12
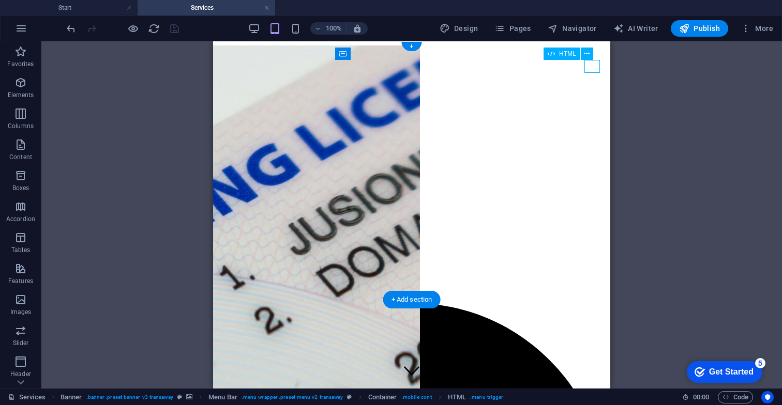
scroll to position [0, 0]
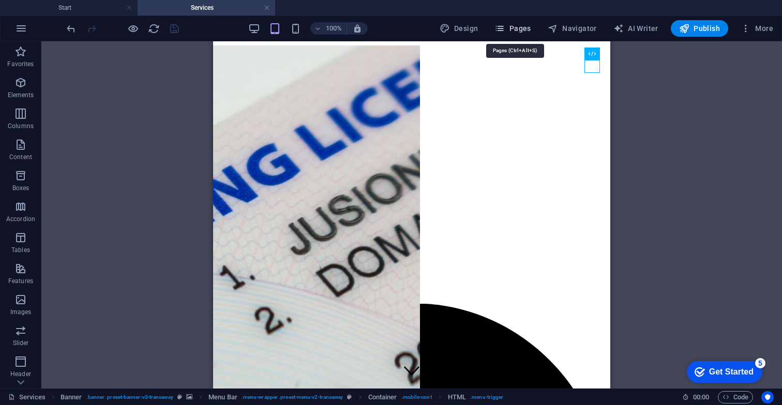
click at [520, 33] on span "Pages" at bounding box center [512, 28] width 36 height 10
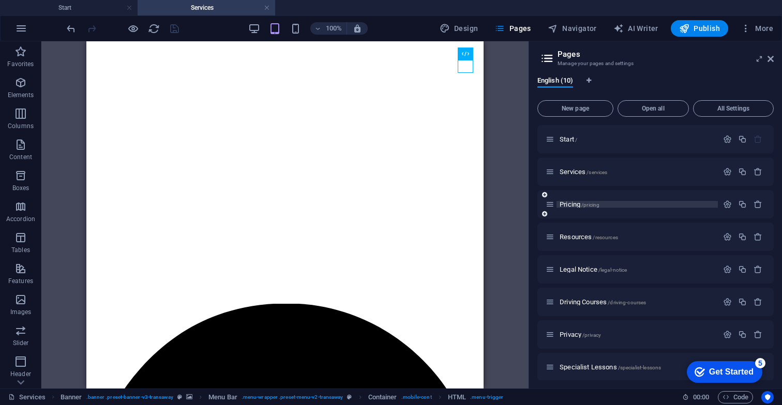
click at [568, 202] on span "Pricing /pricing" at bounding box center [579, 205] width 40 height 8
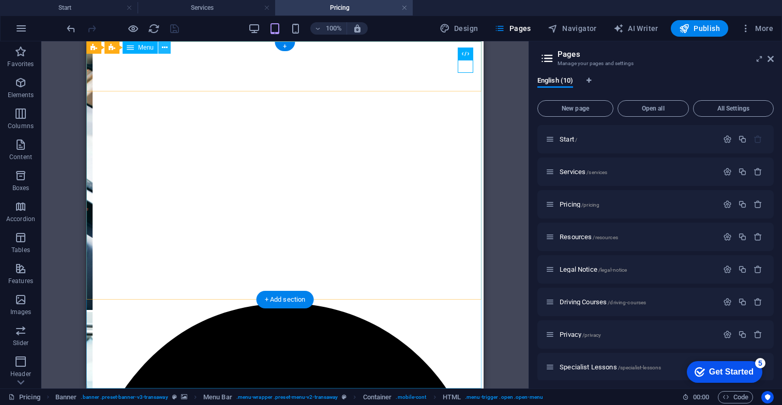
click at [164, 49] on icon at bounding box center [165, 47] width 6 height 11
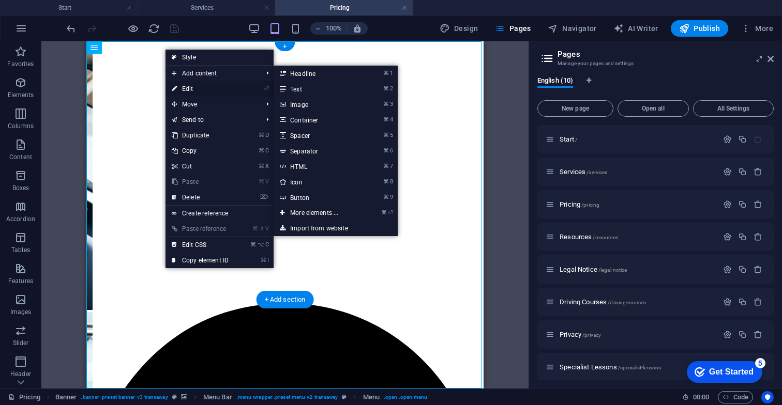
click at [190, 89] on link "⏎ Edit" at bounding box center [199, 89] width 69 height 16
select select
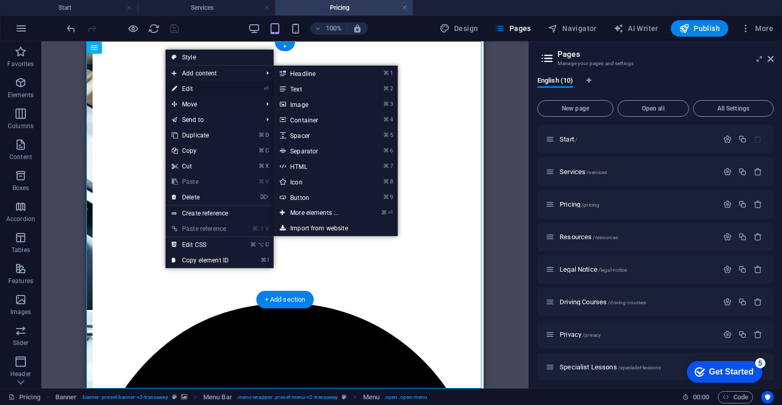
select select
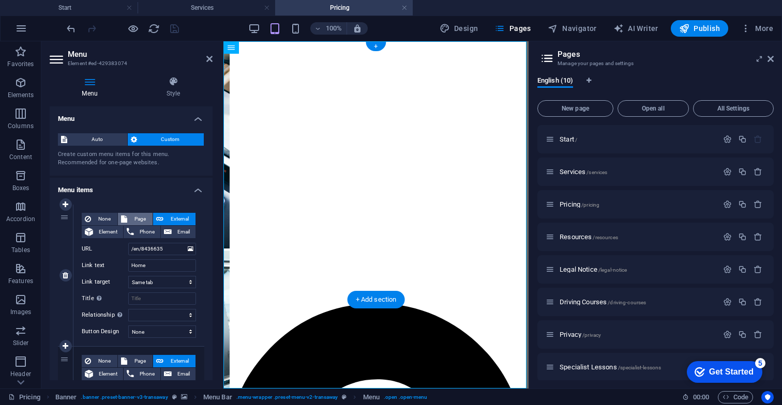
click at [133, 215] on span "Page" at bounding box center [139, 219] width 19 height 12
select select
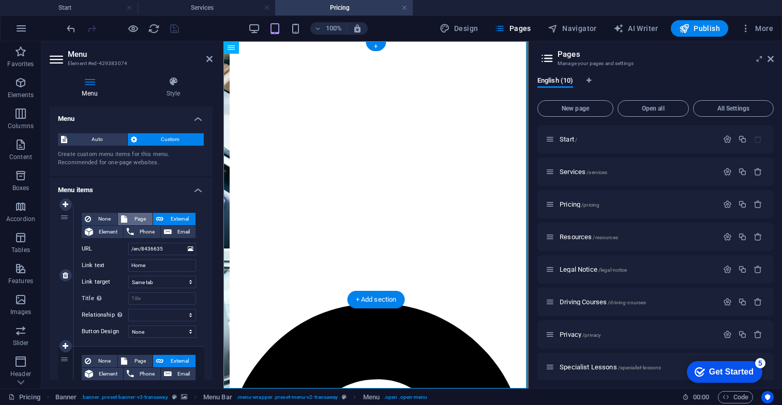
select select
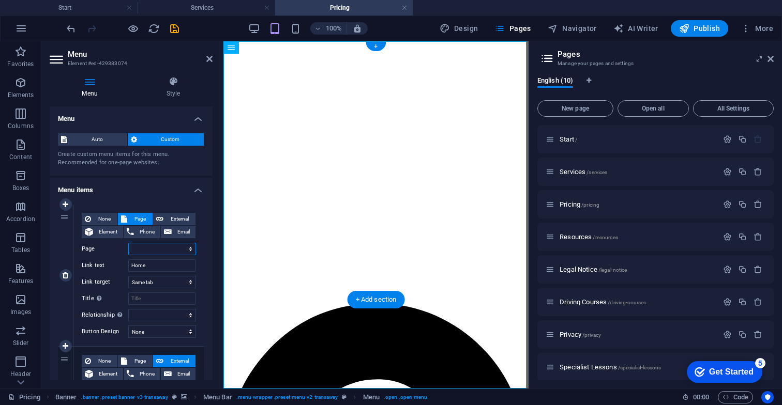
select select "0"
select select
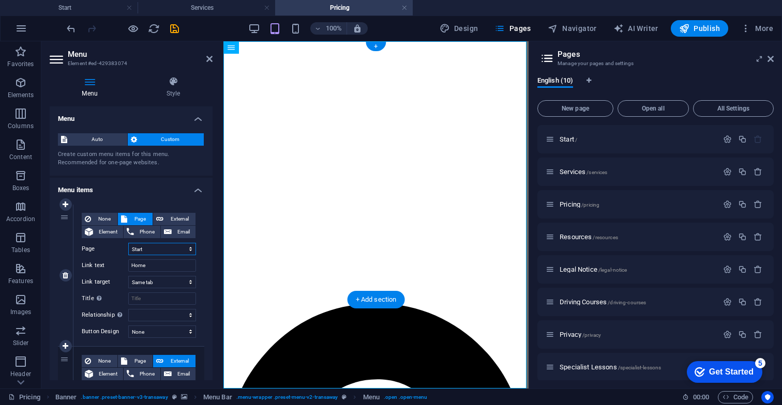
select select
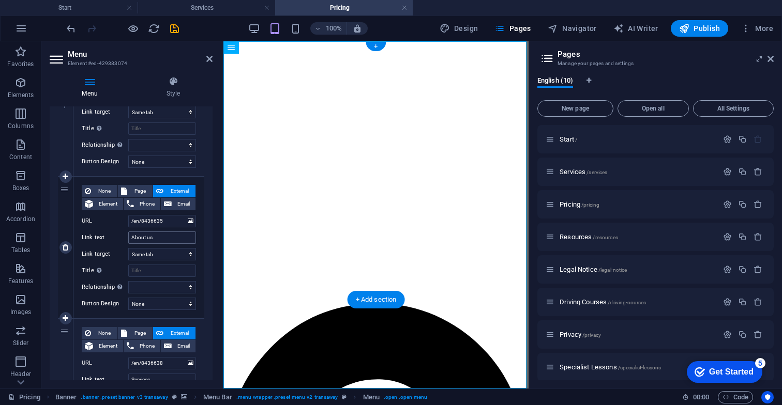
scroll to position [171, 0]
click at [137, 188] on span "Page" at bounding box center [139, 191] width 19 height 12
select select
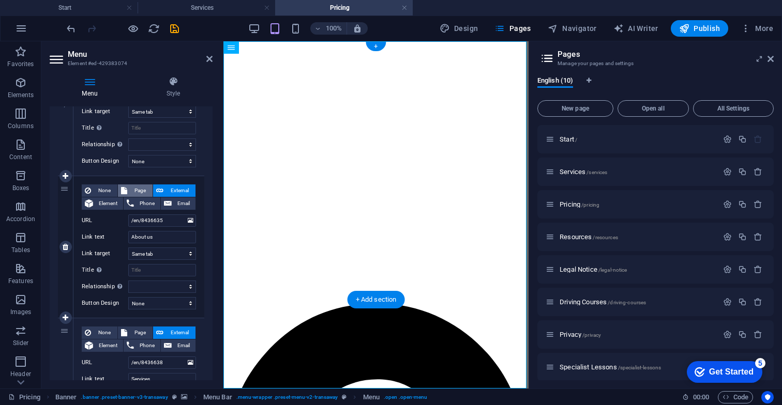
select select
select select "0"
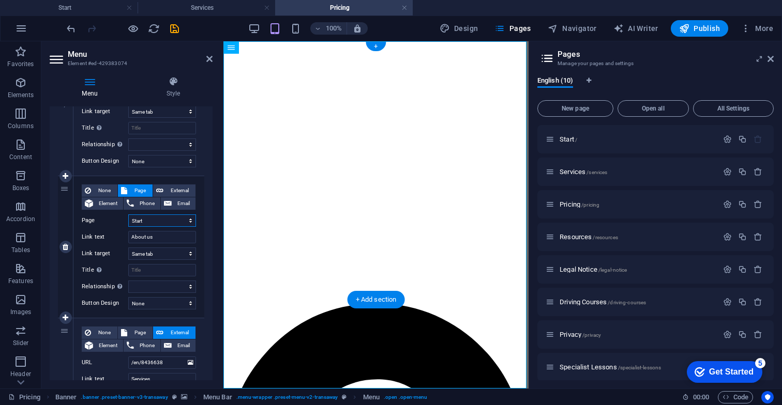
select select
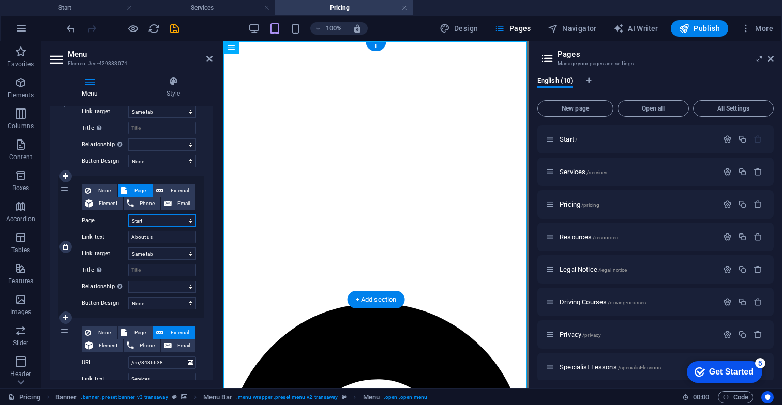
select select
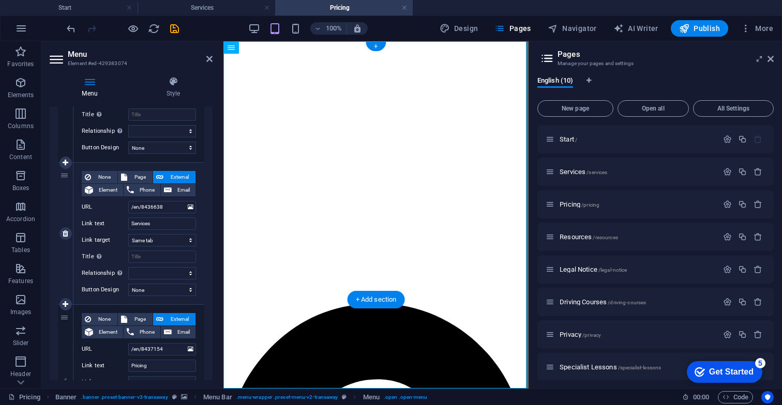
scroll to position [330, 0]
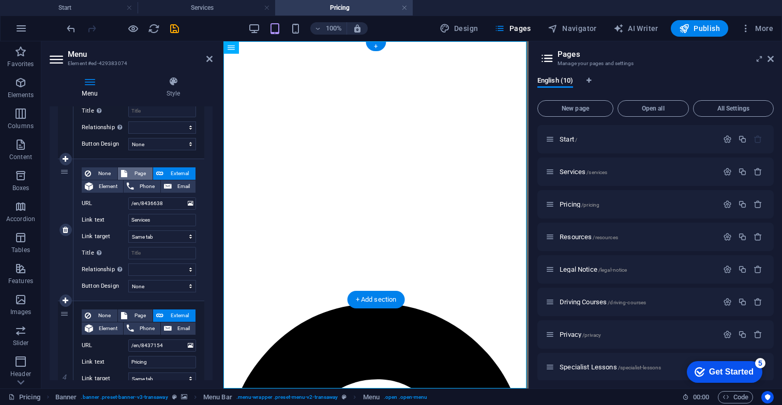
click at [133, 174] on span "Page" at bounding box center [139, 174] width 19 height 12
select select
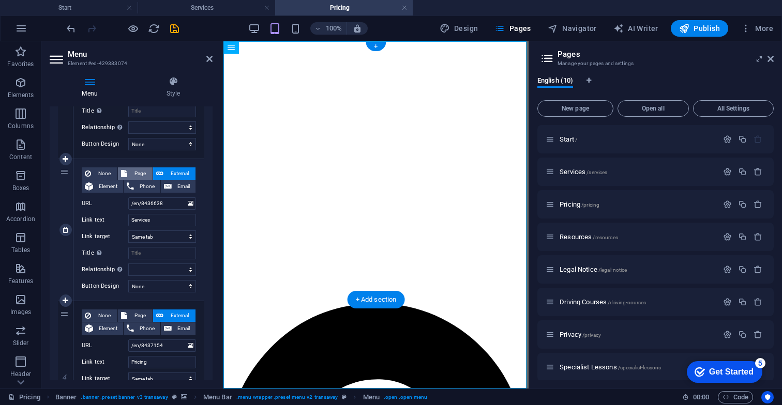
select select
select select "3"
select select
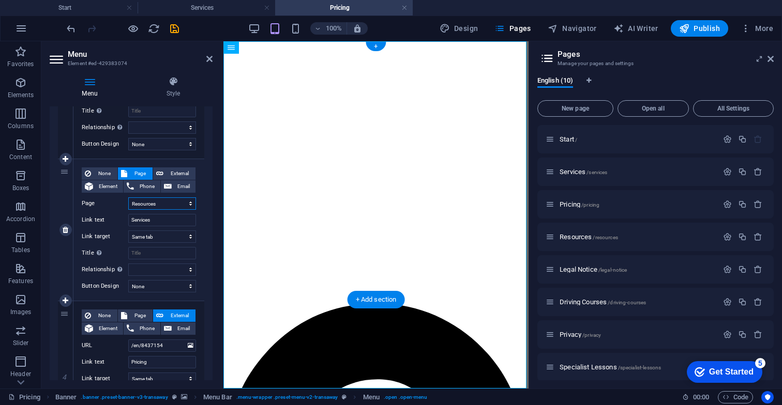
select select
select select "1"
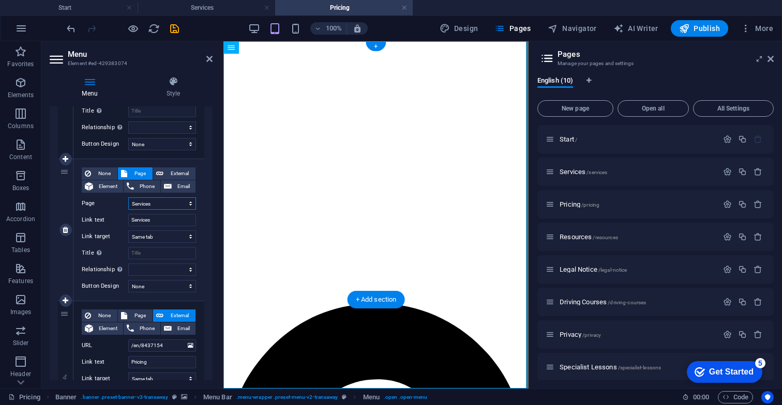
select select
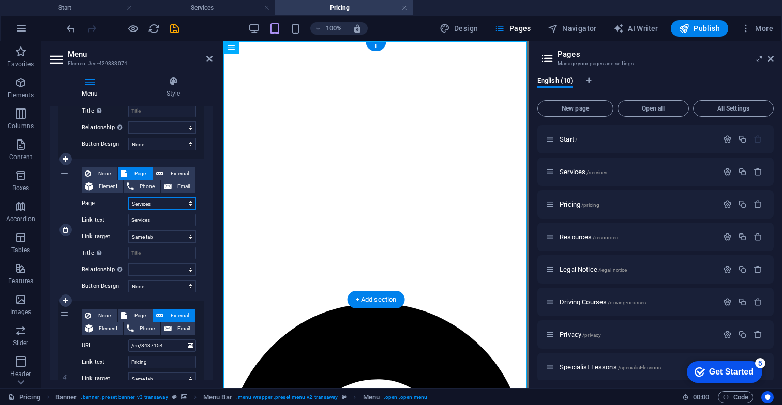
select select
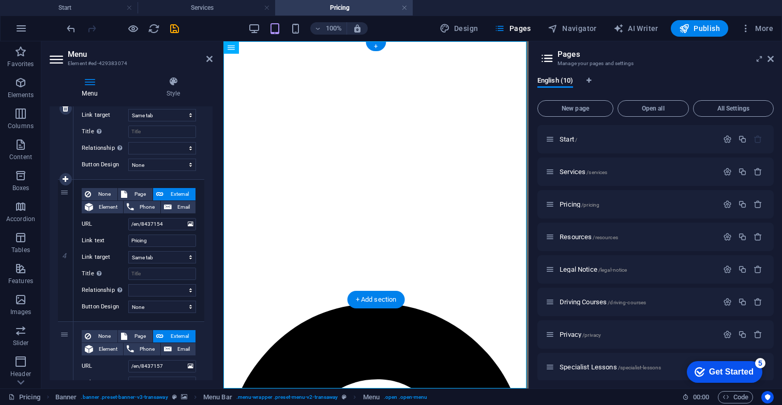
scroll to position [465, 0]
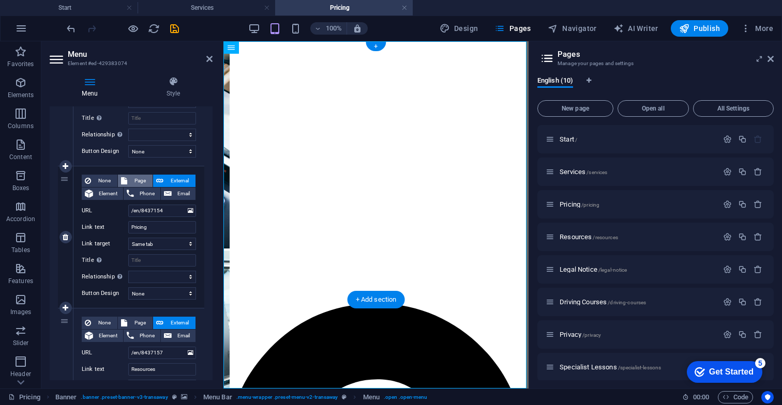
click at [138, 177] on span "Page" at bounding box center [139, 181] width 19 height 12
select select
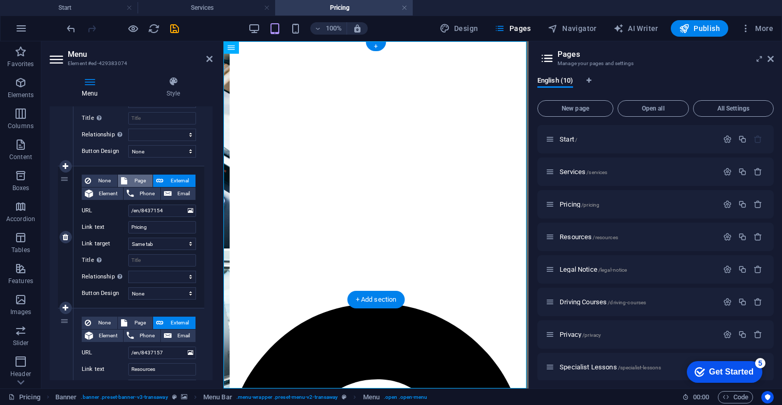
select select
click at [148, 216] on div "None Page External Element Phone Email Page Start Services Pricing Resources Le…" at bounding box center [139, 229] width 114 height 109
select select "2"
select select
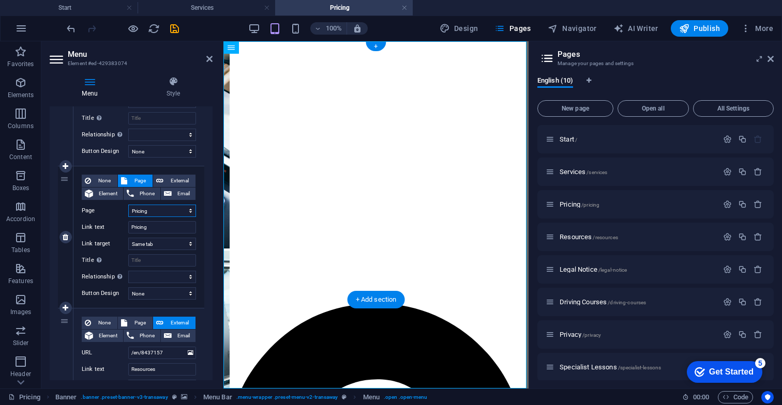
select select
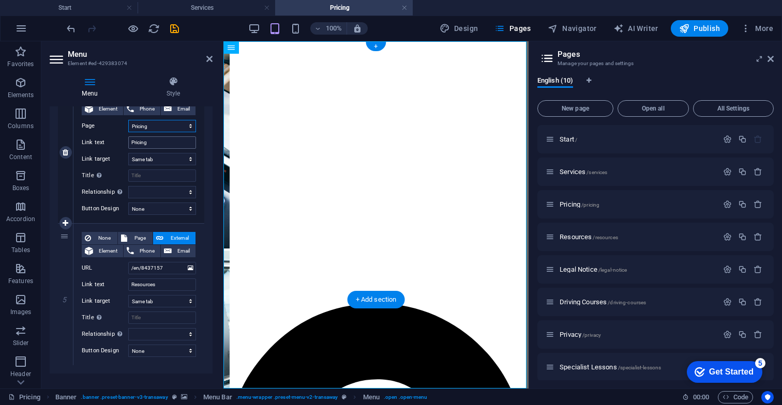
scroll to position [554, 0]
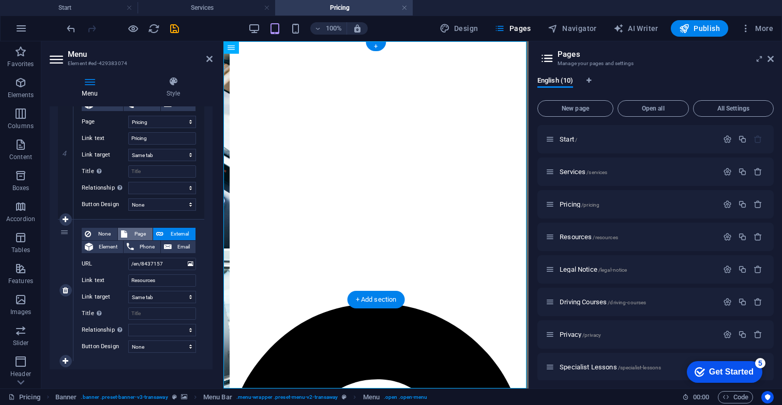
click at [137, 233] on span "Page" at bounding box center [139, 234] width 19 height 12
select select
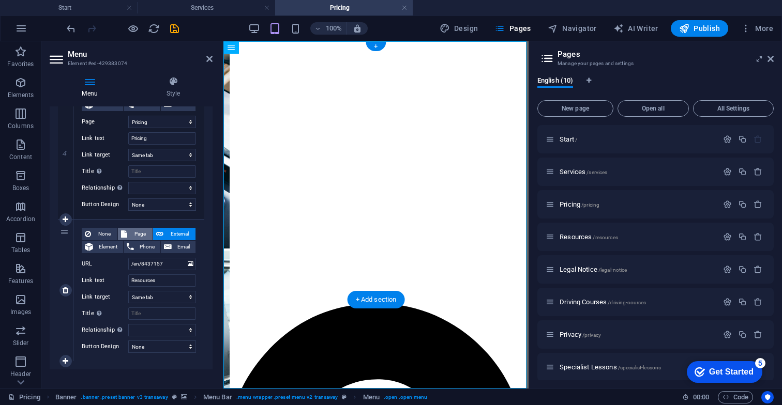
select select
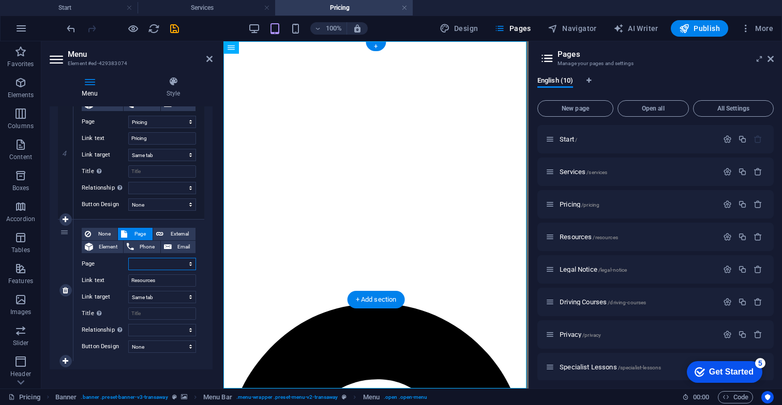
select select "3"
select select
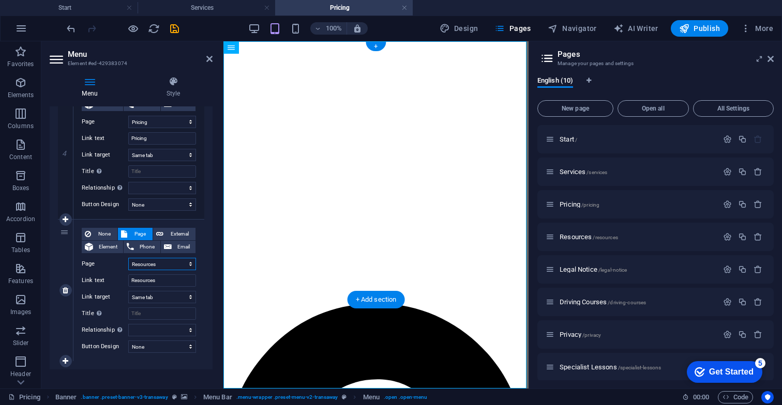
select select
click at [174, 28] on icon "save" at bounding box center [175, 29] width 12 height 12
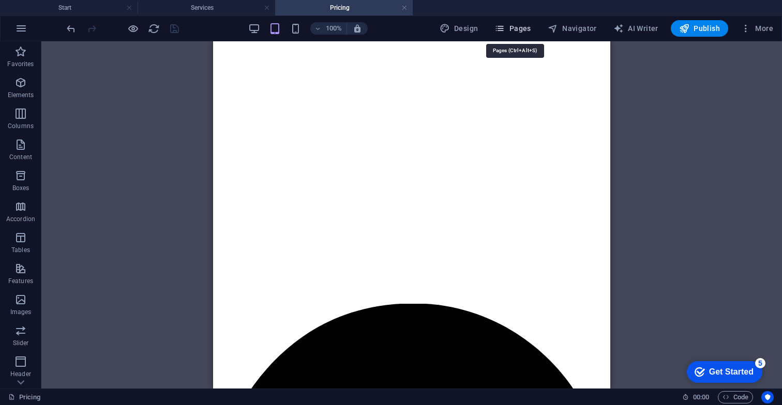
click at [526, 30] on span "Pages" at bounding box center [512, 28] width 36 height 10
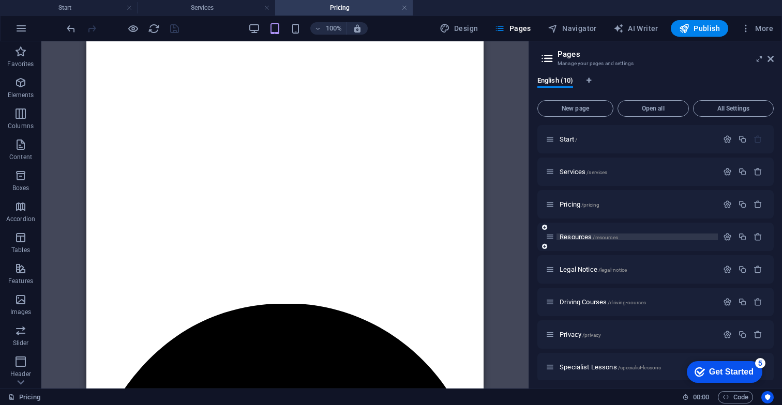
click at [577, 239] on span "Resources /resources" at bounding box center [588, 237] width 58 height 8
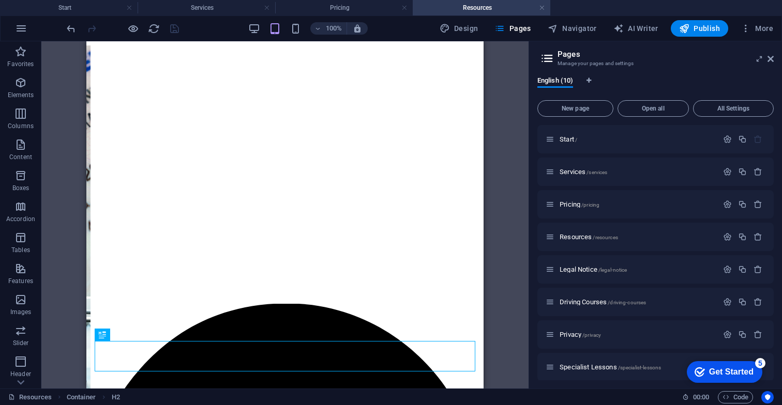
scroll to position [0, 0]
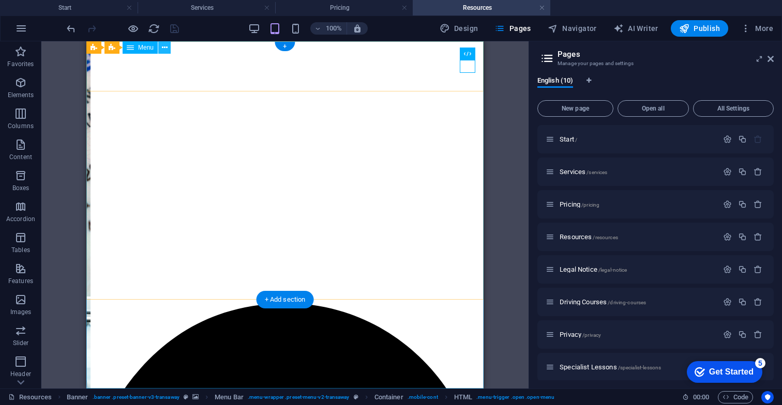
click at [167, 50] on icon at bounding box center [165, 47] width 6 height 11
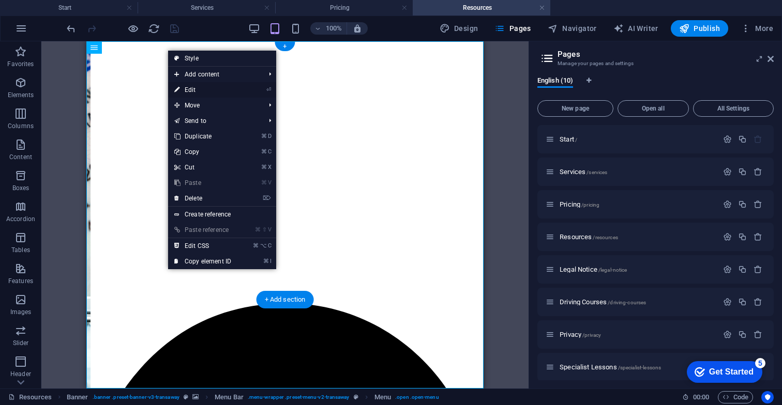
click at [206, 90] on link "⏎ Edit" at bounding box center [202, 90] width 69 height 16
select select
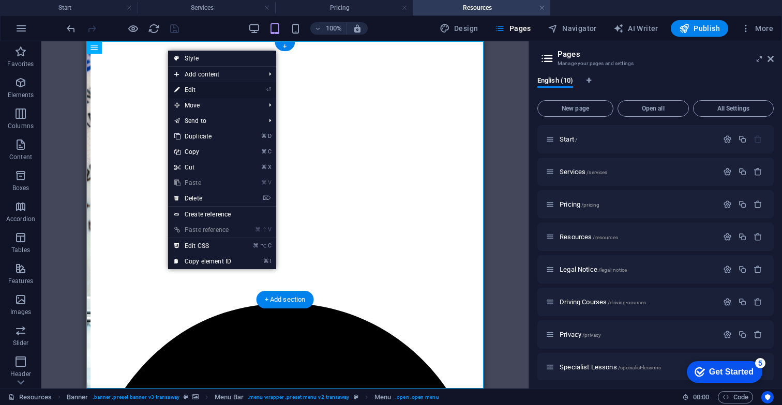
select select
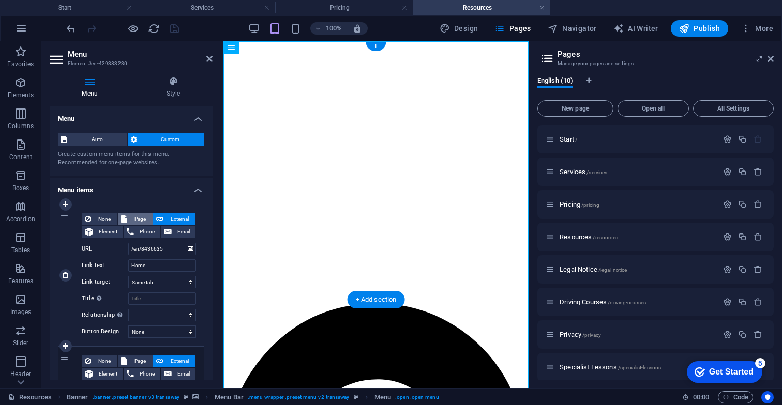
click at [137, 217] on span "Page" at bounding box center [139, 219] width 19 height 12
select select
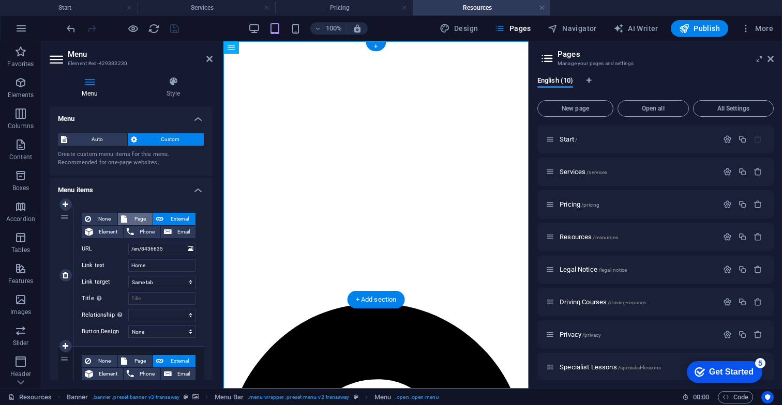
select select
select select "0"
select select
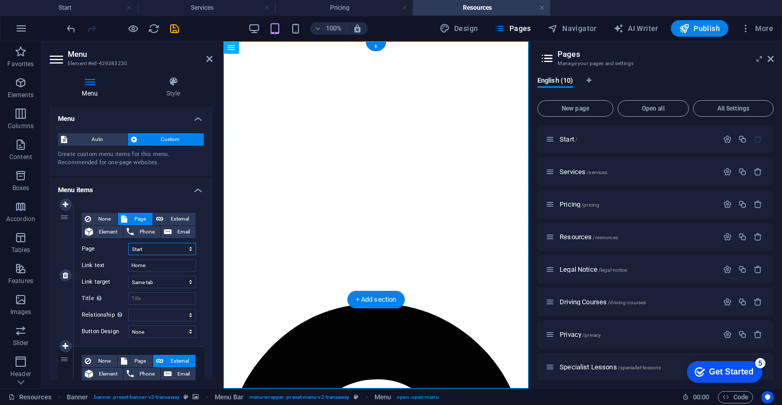
select select
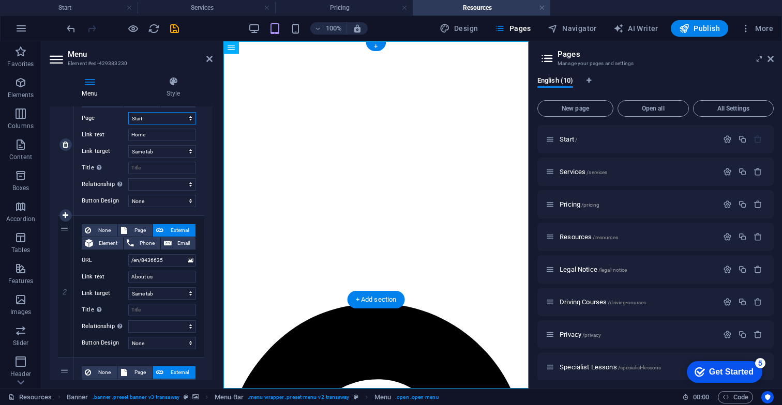
scroll to position [140, 0]
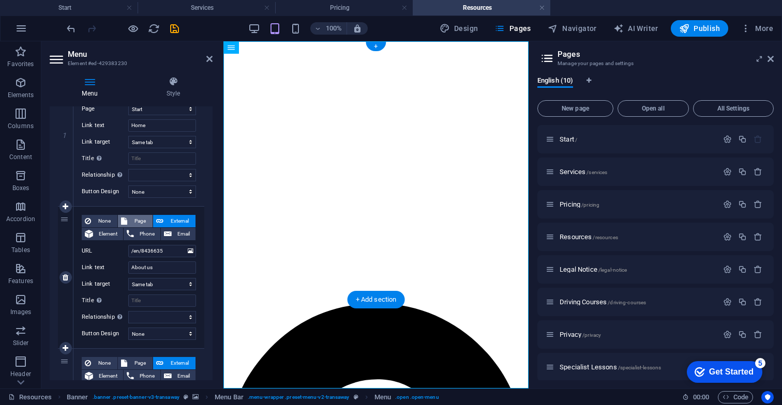
click at [133, 220] on span "Page" at bounding box center [139, 221] width 19 height 12
select select
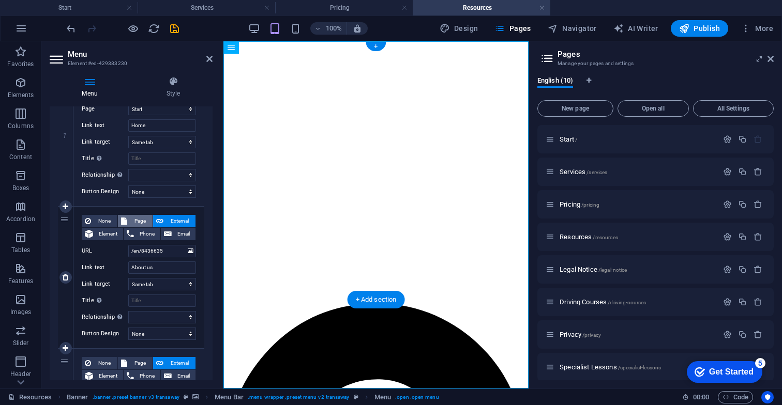
select select
select select "0"
select select
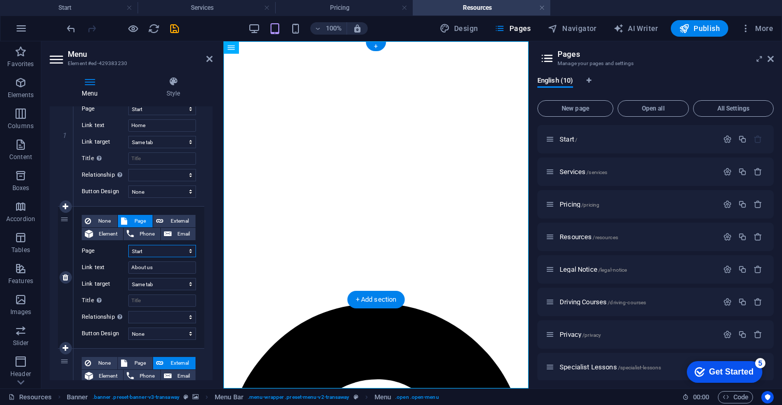
select select
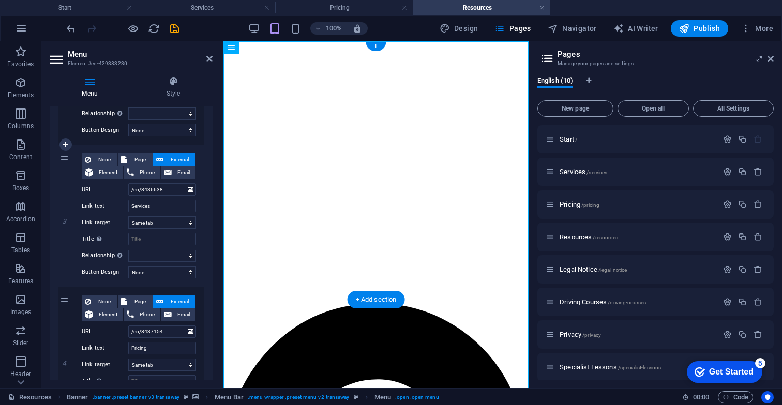
scroll to position [355, 0]
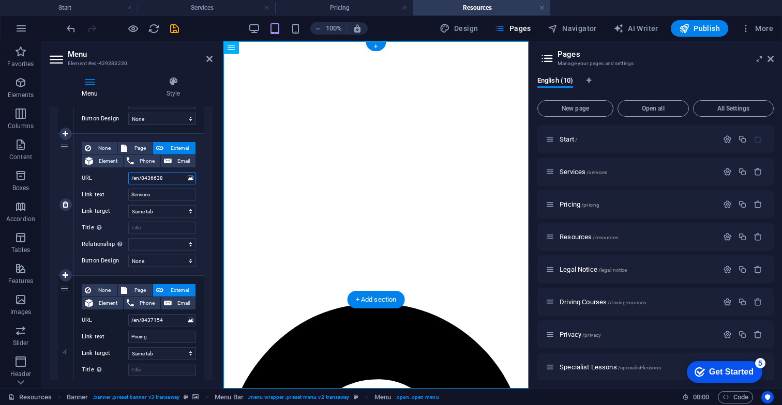
click at [141, 183] on input "/en/8436638" at bounding box center [162, 178] width 68 height 12
click at [133, 149] on span "Page" at bounding box center [139, 148] width 19 height 12
select select
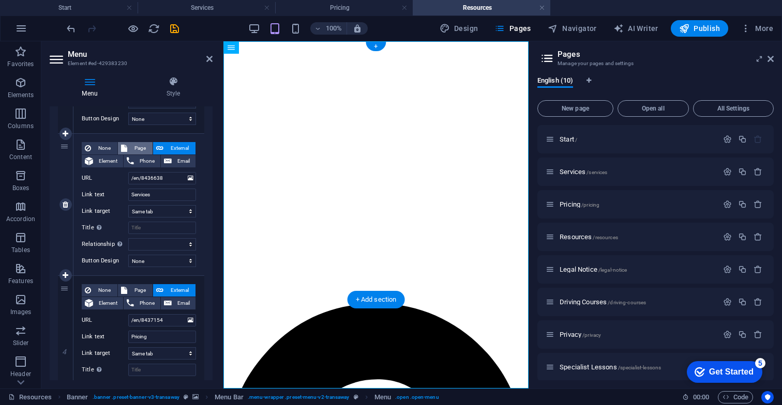
select select
select select "1"
select select
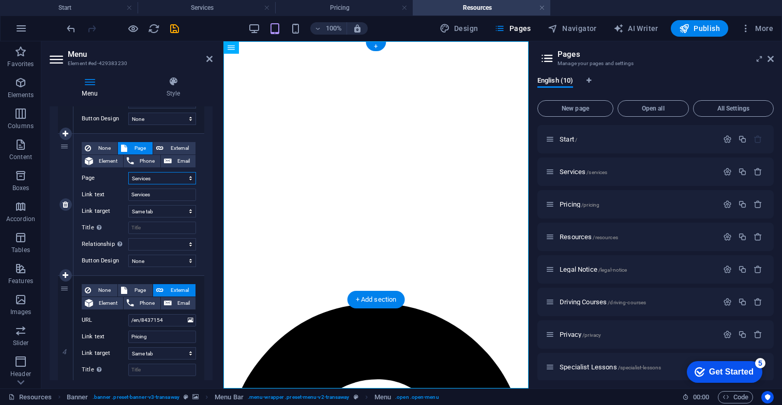
select select
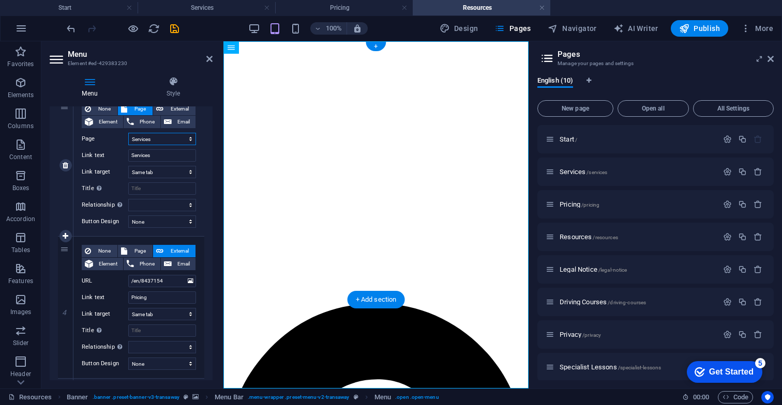
scroll to position [418, 0]
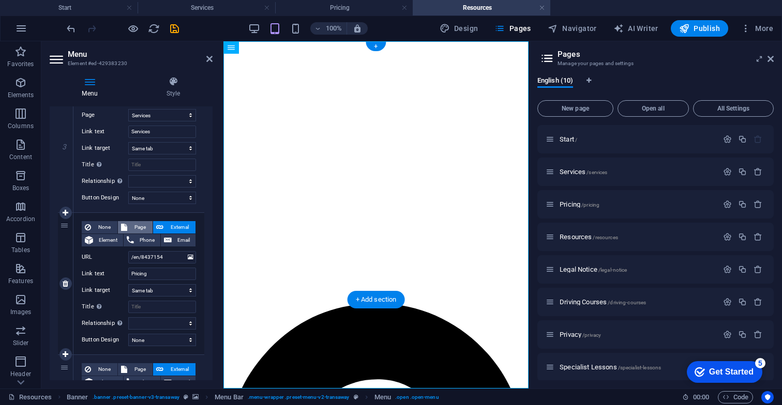
click at [134, 222] on span "Page" at bounding box center [139, 227] width 19 height 12
select select
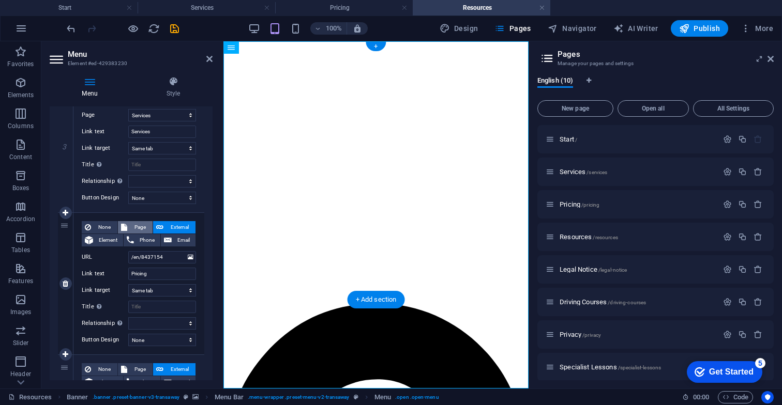
select select
select select "2"
select select
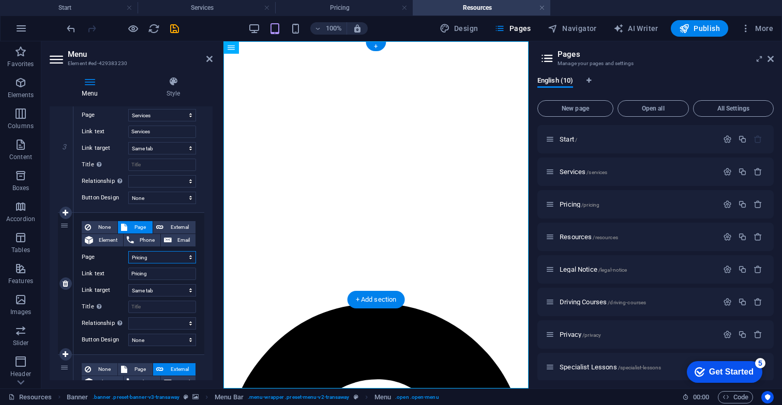
select select
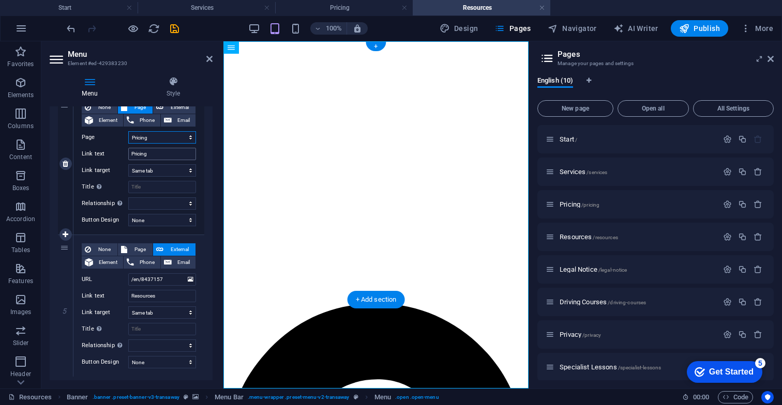
scroll to position [540, 0]
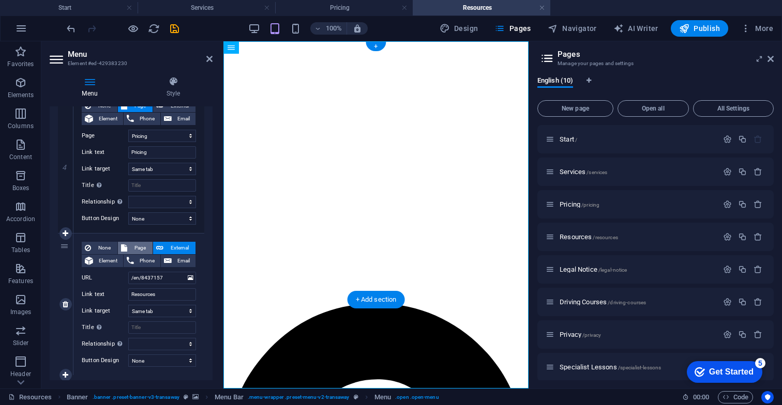
click at [136, 245] on span "Page" at bounding box center [139, 248] width 19 height 12
select select
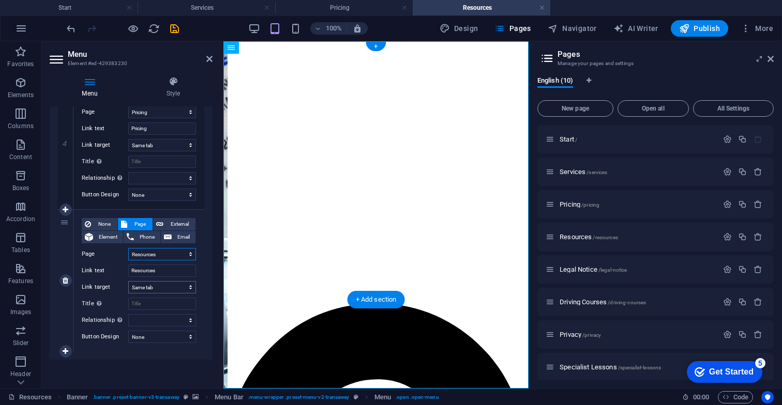
scroll to position [564, 0]
click at [172, 32] on icon "save" at bounding box center [175, 29] width 12 height 12
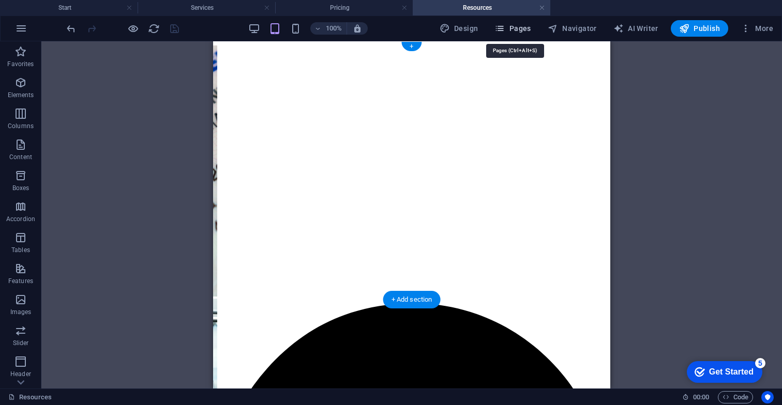
click at [521, 33] on span "Pages" at bounding box center [512, 28] width 36 height 10
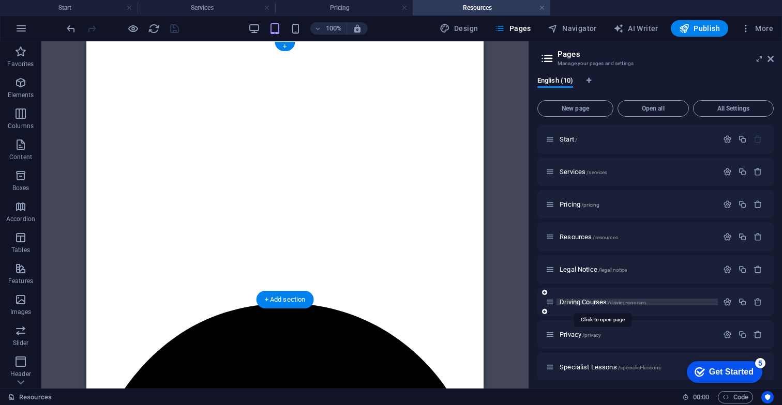
click at [575, 300] on span "Driving Courses /driving-courses" at bounding box center [602, 302] width 86 height 8
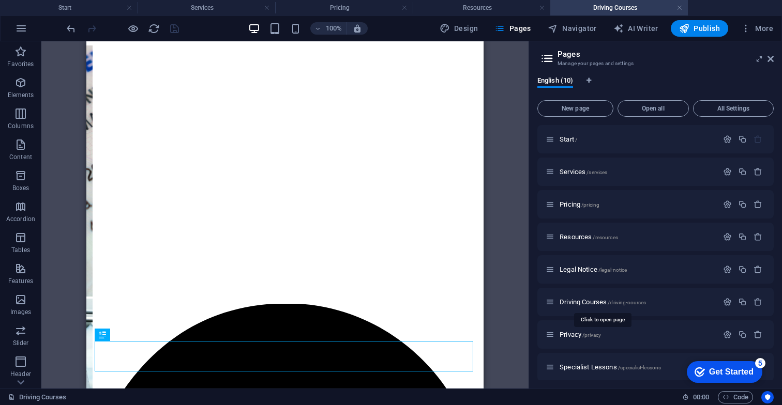
scroll to position [0, 0]
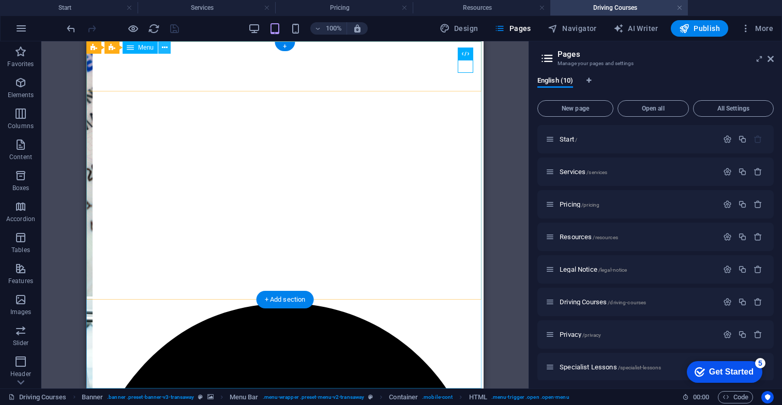
click at [165, 49] on icon at bounding box center [165, 47] width 6 height 11
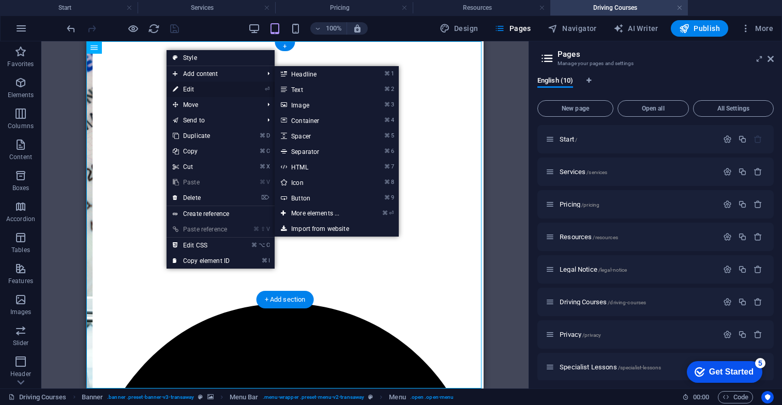
click at [195, 93] on link "⏎ Edit" at bounding box center [200, 90] width 69 height 16
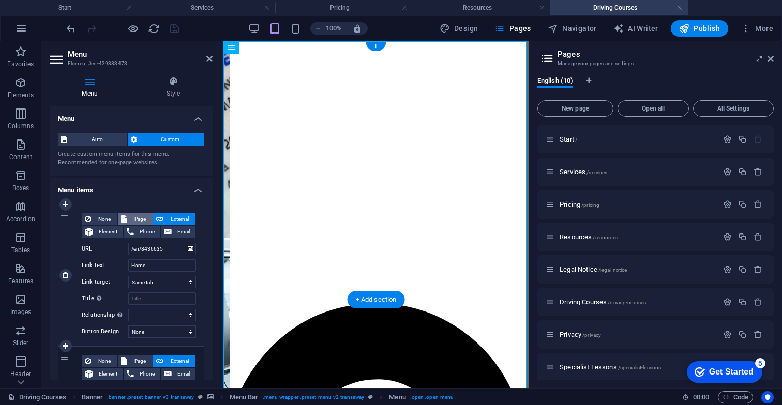
click at [138, 214] on span "Page" at bounding box center [139, 219] width 19 height 12
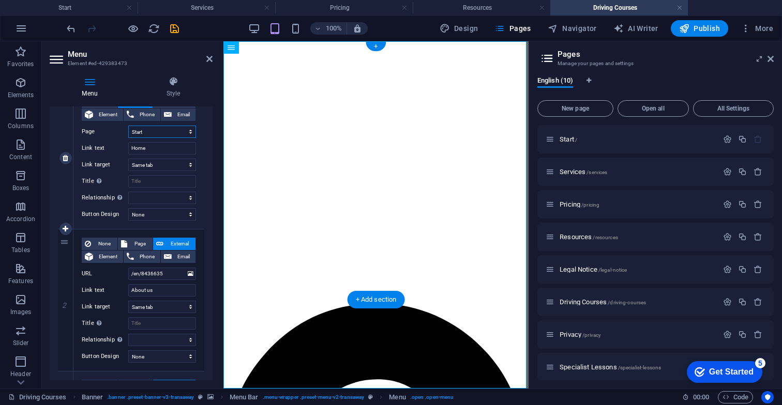
scroll to position [118, 0]
click at [139, 243] on span "Page" at bounding box center [139, 243] width 19 height 12
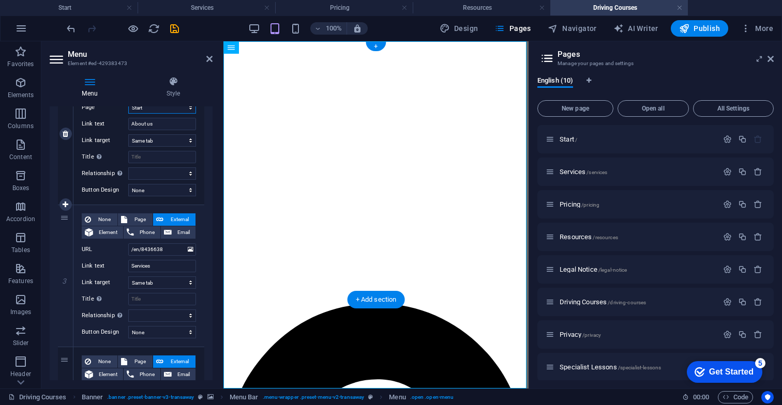
scroll to position [286, 0]
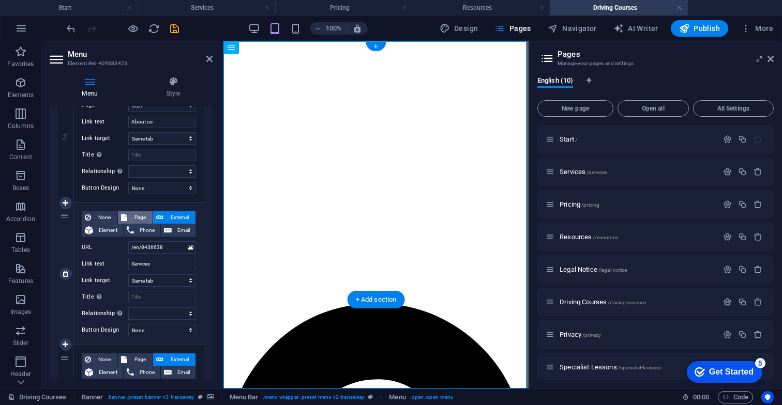
click at [132, 217] on span "Page" at bounding box center [139, 217] width 19 height 12
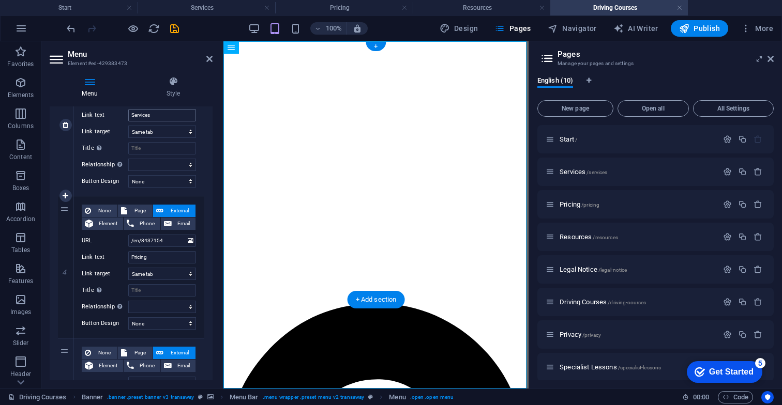
scroll to position [438, 0]
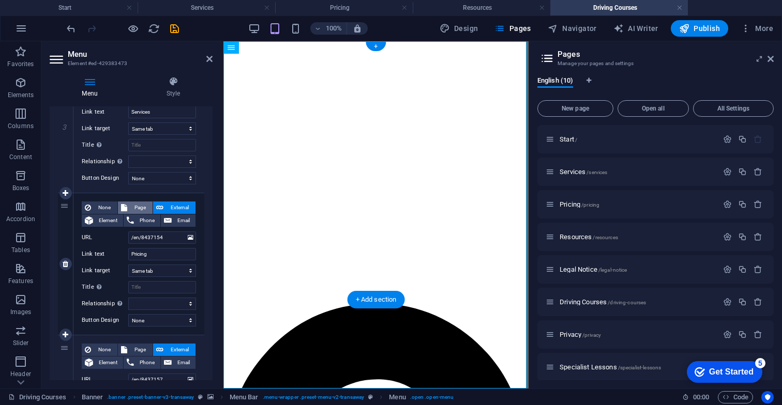
click at [134, 209] on span "Page" at bounding box center [139, 208] width 19 height 12
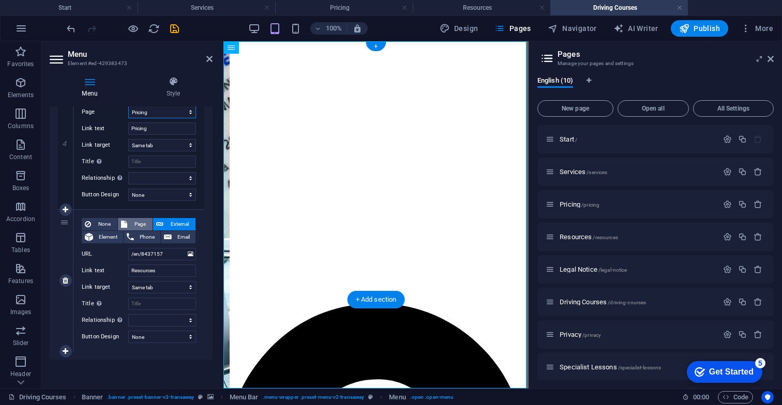
scroll to position [564, 0]
click at [135, 225] on span "Page" at bounding box center [139, 224] width 19 height 12
click at [176, 28] on icon "save" at bounding box center [175, 29] width 12 height 12
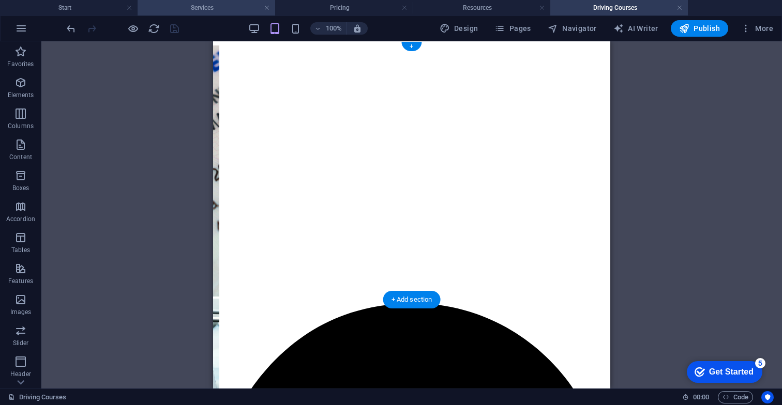
click at [228, 8] on h4 "Services" at bounding box center [207, 7] width 138 height 11
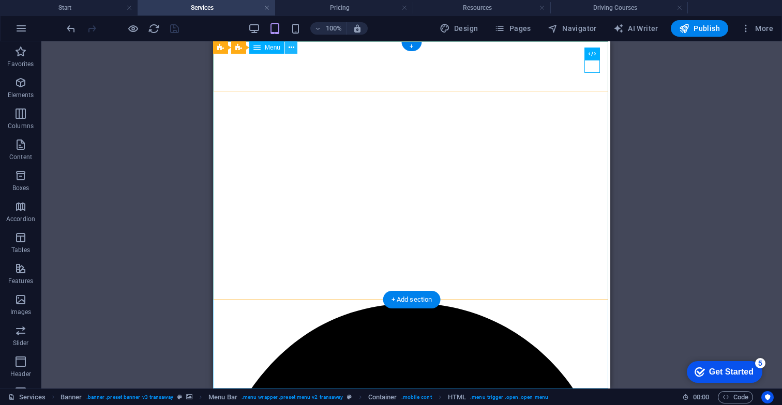
click at [290, 48] on icon at bounding box center [291, 47] width 6 height 11
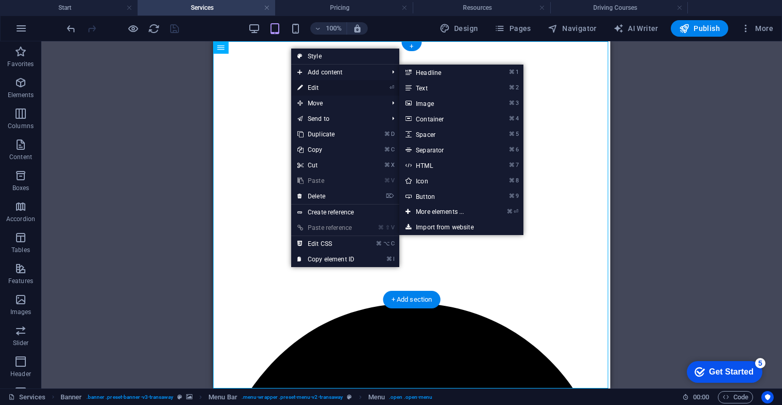
click at [322, 88] on link "⏎ Edit" at bounding box center [325, 88] width 69 height 16
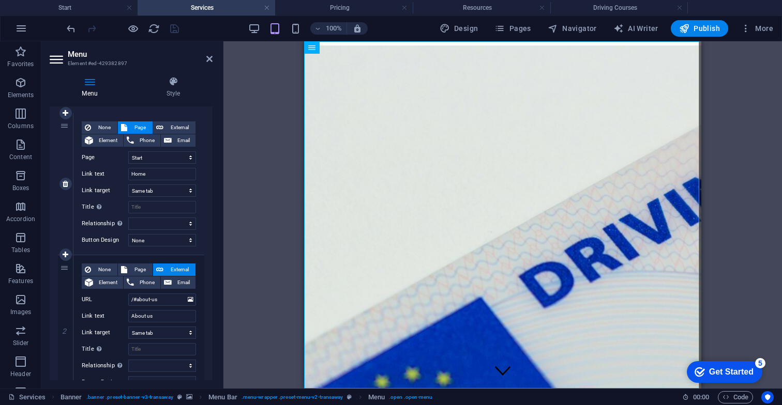
scroll to position [101, 0]
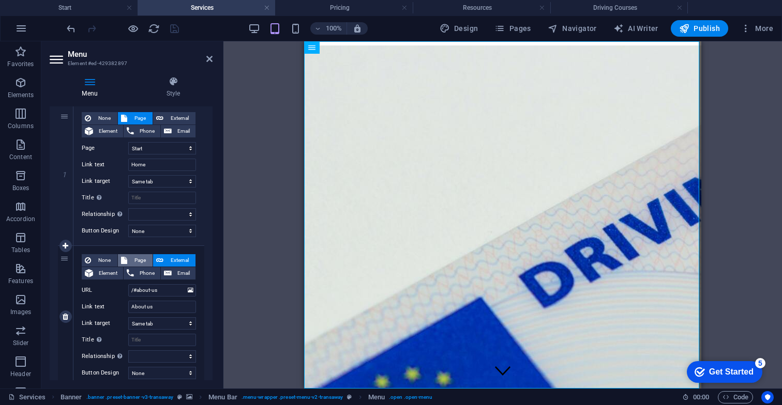
click at [132, 260] on span "Page" at bounding box center [139, 260] width 19 height 12
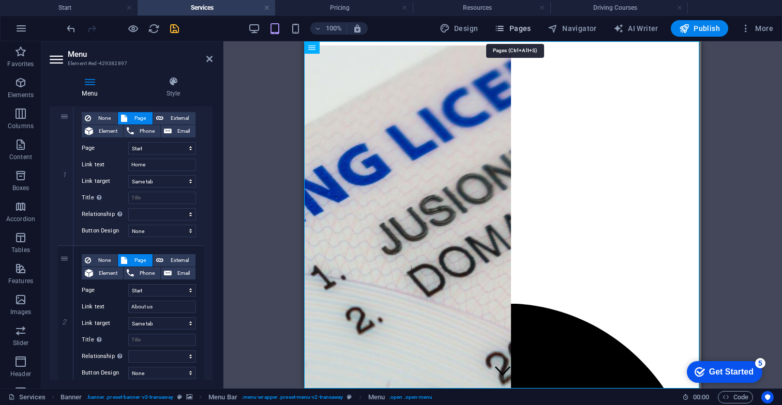
click at [514, 31] on span "Pages" at bounding box center [512, 28] width 36 height 10
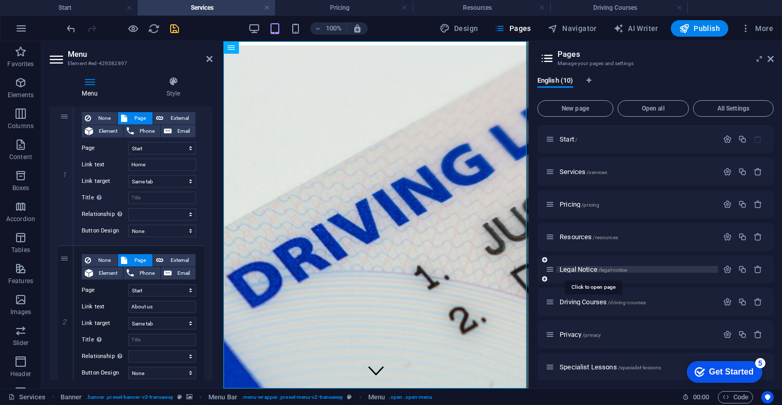
click at [568, 271] on span "Legal Notice /legal-notice" at bounding box center [592, 270] width 67 height 8
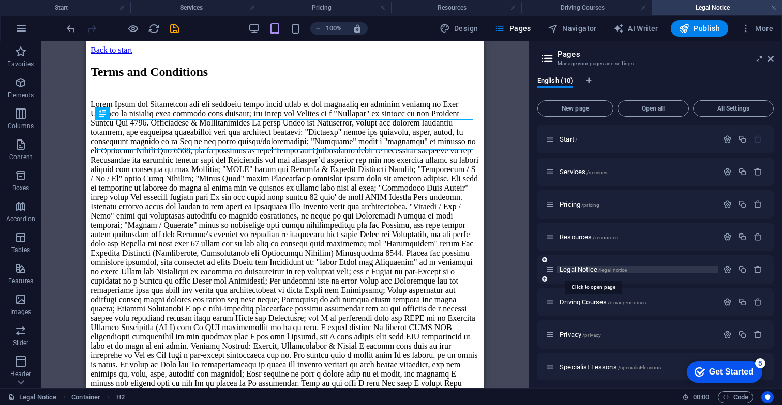
scroll to position [0, 0]
click at [572, 335] on span "Privacy /privacy" at bounding box center [579, 335] width 41 height 8
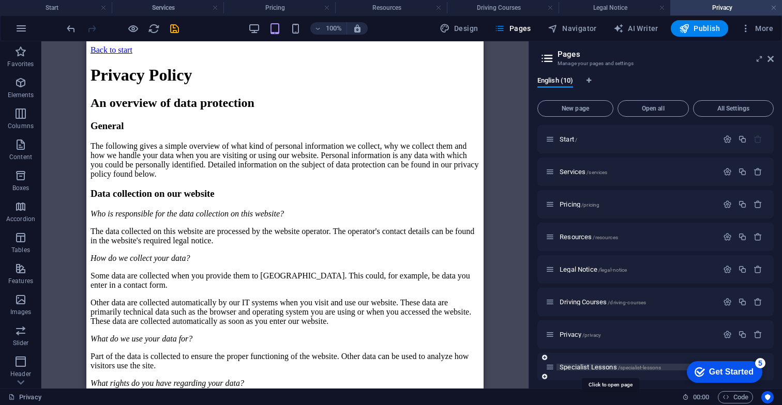
click at [576, 369] on span "Specialist Lessons /specialist-lessons" at bounding box center [609, 367] width 101 height 8
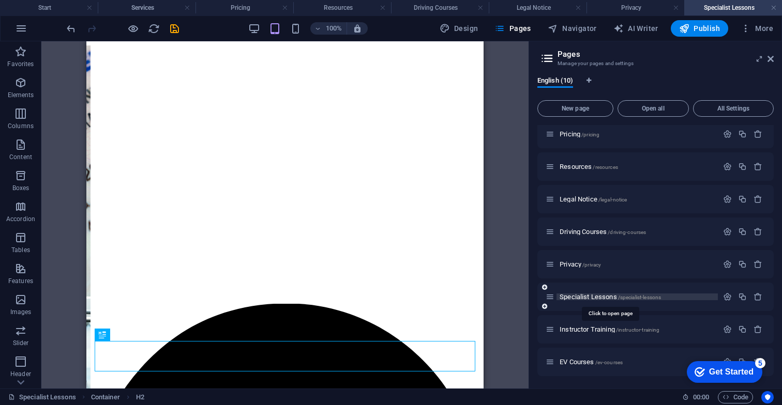
scroll to position [70, 0]
click at [576, 9] on link at bounding box center [578, 8] width 6 height 10
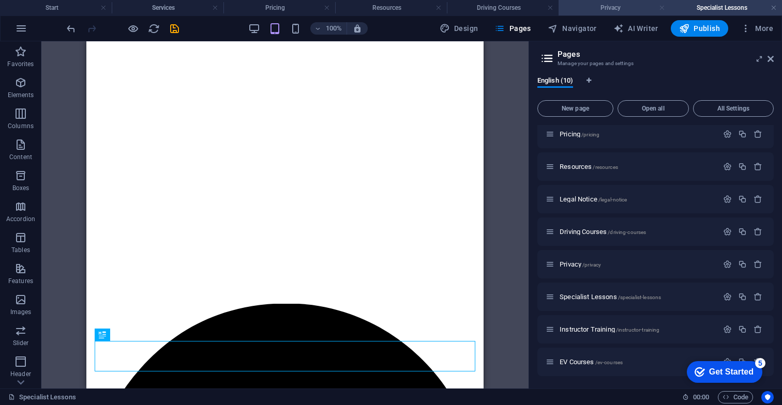
click at [661, 7] on link at bounding box center [662, 8] width 6 height 10
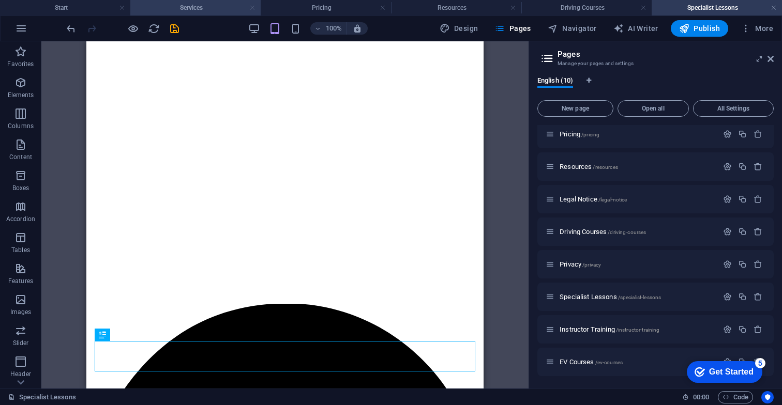
click at [253, 8] on link at bounding box center [252, 8] width 6 height 10
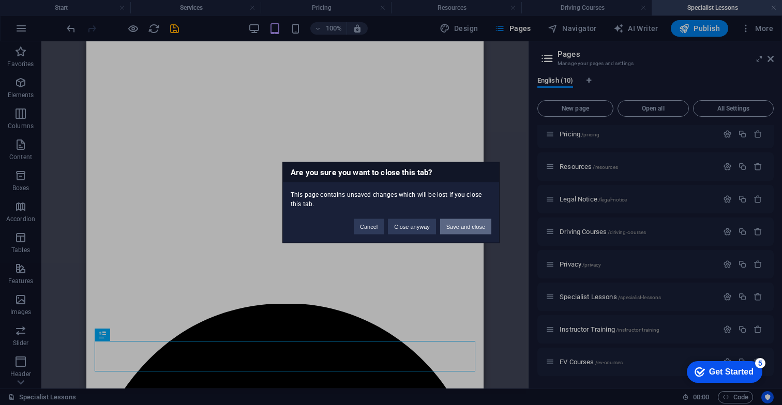
click at [465, 226] on button "Save and close" at bounding box center [465, 227] width 51 height 16
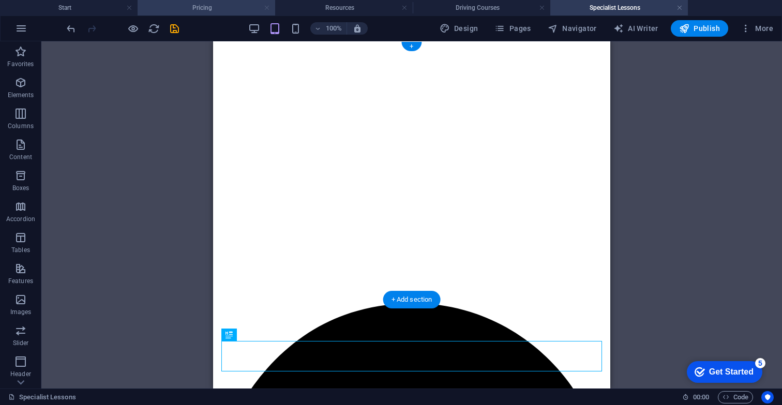
click at [267, 9] on link at bounding box center [267, 8] width 6 height 10
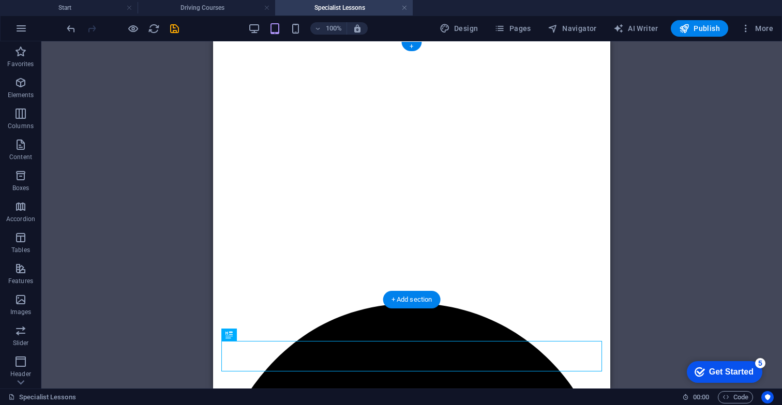
click at [267, 9] on link at bounding box center [267, 8] width 6 height 10
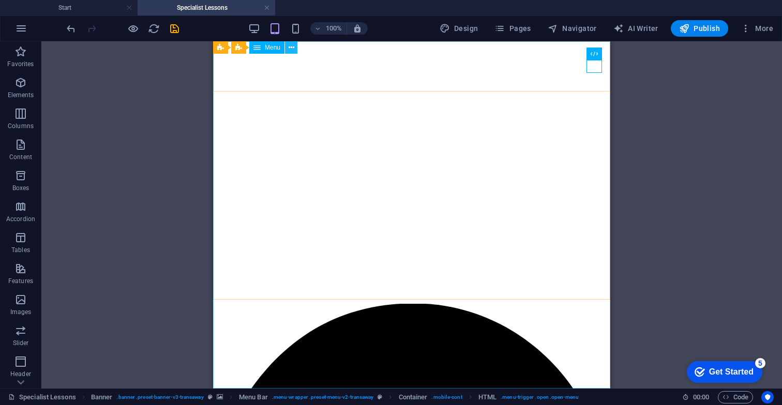
click at [296, 48] on button at bounding box center [291, 47] width 12 height 12
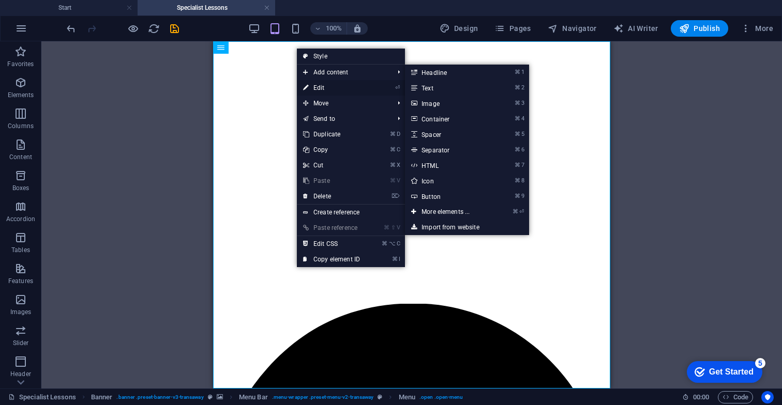
click at [324, 91] on link "⏎ Edit" at bounding box center [331, 88] width 69 height 16
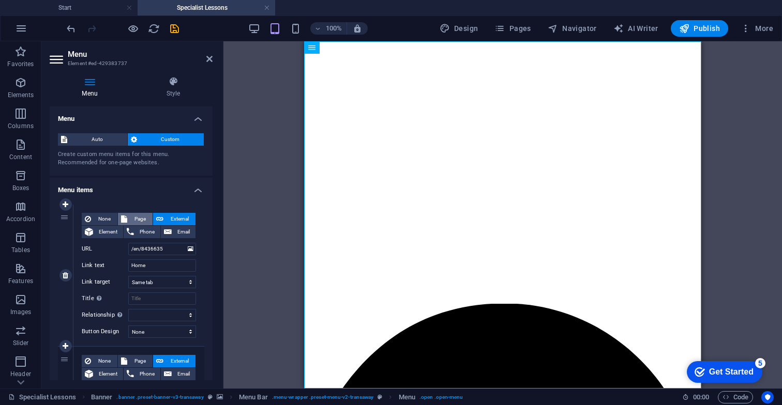
click at [136, 216] on span "Page" at bounding box center [139, 219] width 19 height 12
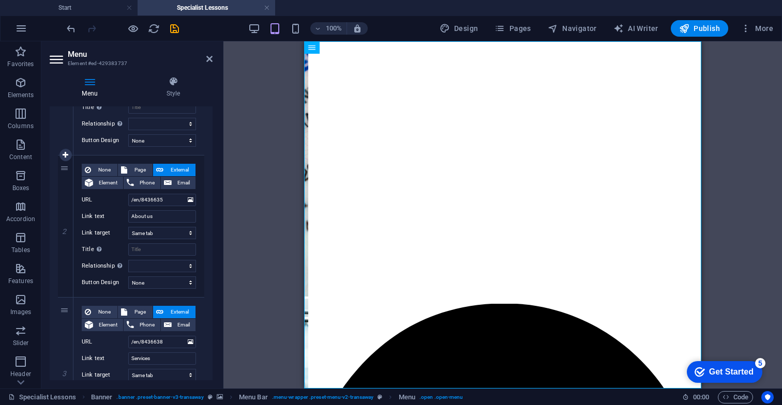
scroll to position [210, 0]
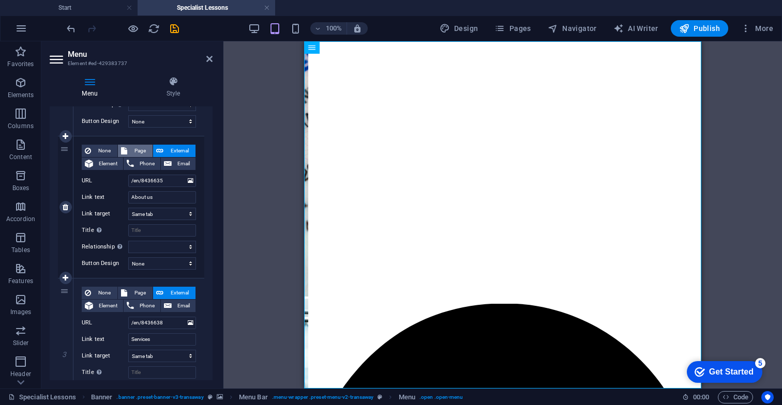
click at [138, 148] on span "Page" at bounding box center [139, 151] width 19 height 12
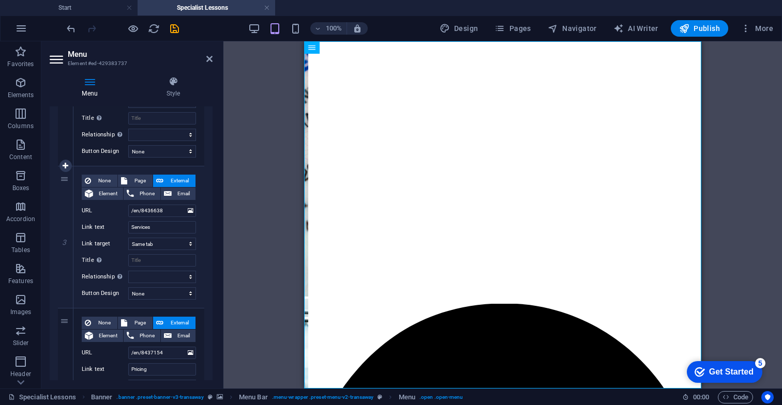
scroll to position [341, 0]
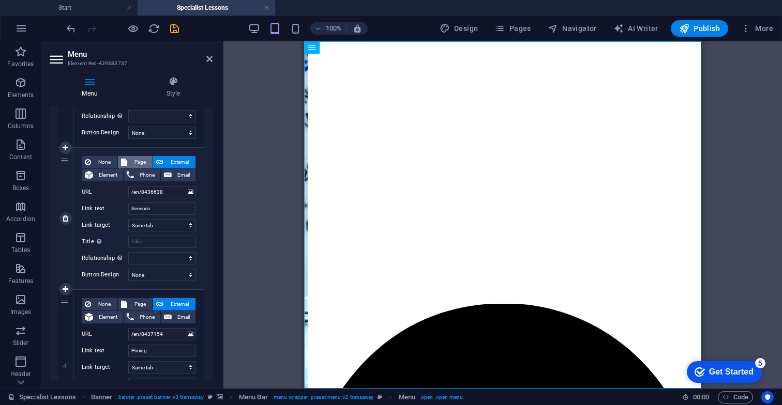
click at [139, 163] on span "Page" at bounding box center [139, 162] width 19 height 12
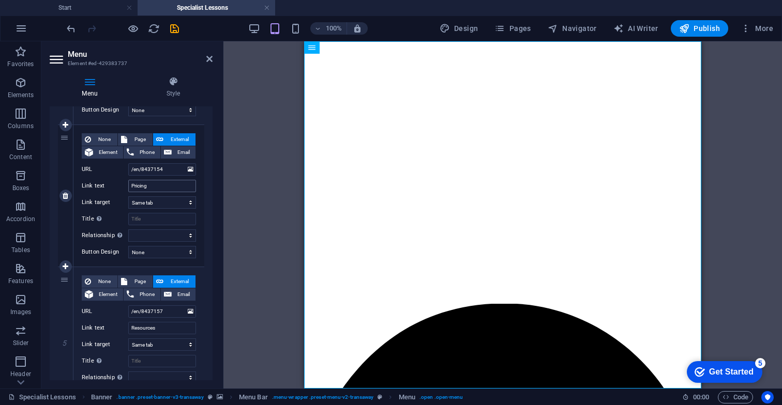
scroll to position [510, 0]
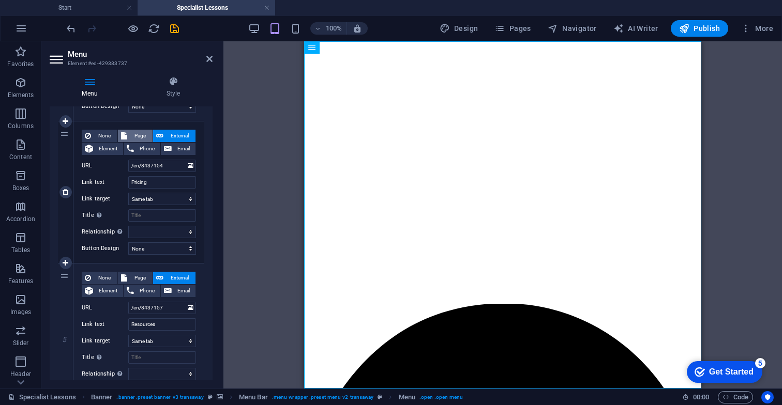
click at [132, 138] on span "Page" at bounding box center [139, 136] width 19 height 12
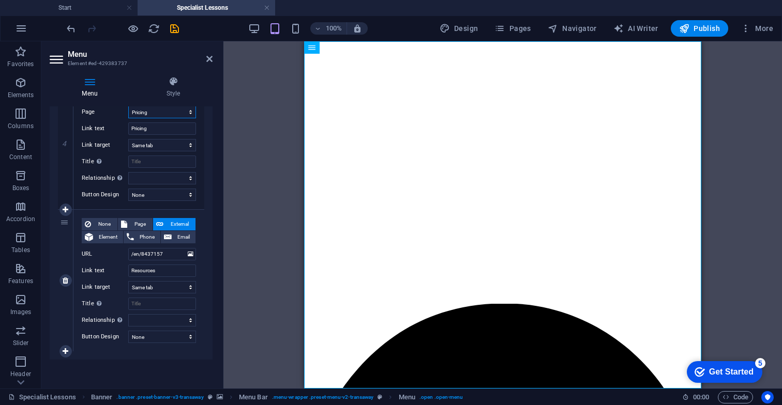
scroll to position [564, 0]
click at [130, 225] on span "Page" at bounding box center [139, 224] width 19 height 12
click at [175, 28] on icon "save" at bounding box center [175, 29] width 12 height 12
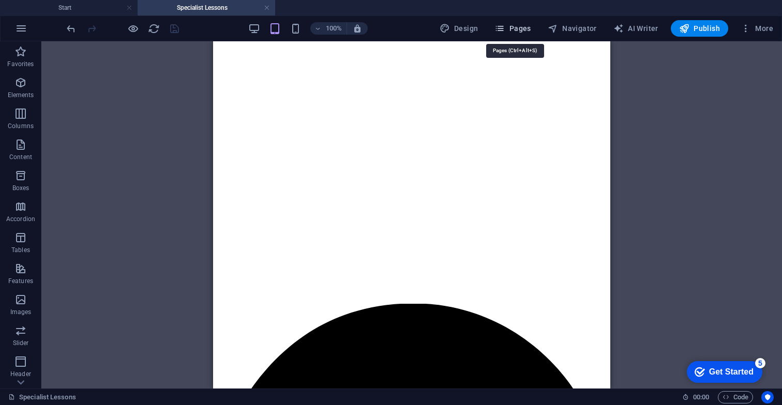
click at [518, 28] on span "Pages" at bounding box center [512, 28] width 36 height 10
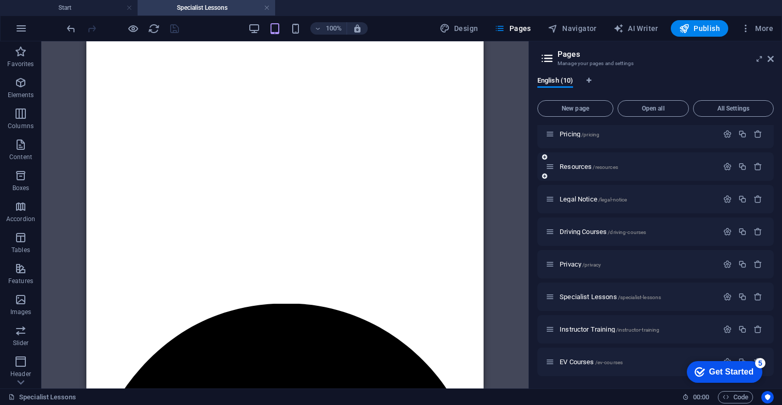
scroll to position [70, 0]
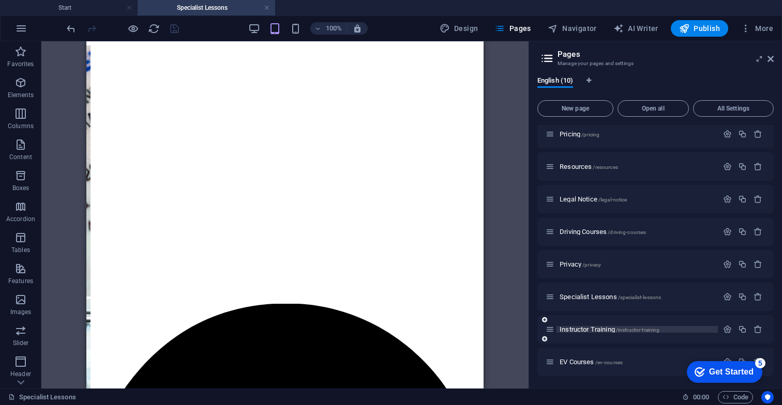
click at [586, 326] on span "Instructor Training /instructor-training" at bounding box center [609, 330] width 100 height 8
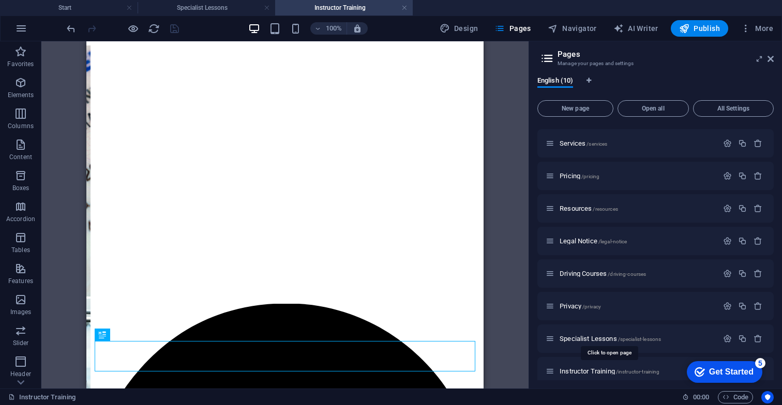
scroll to position [0, 0]
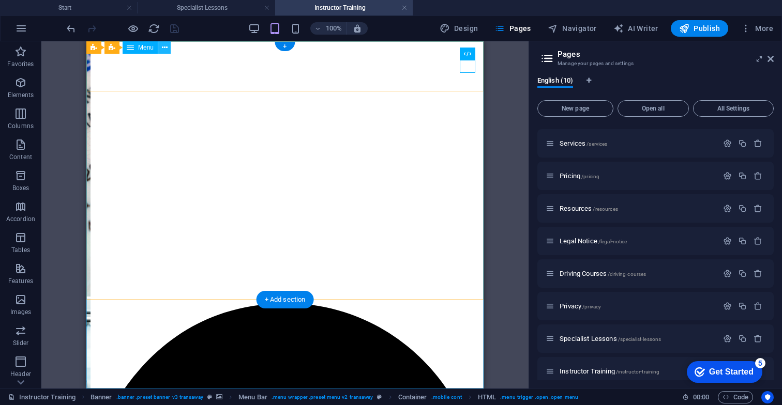
click at [163, 48] on icon at bounding box center [165, 47] width 6 height 11
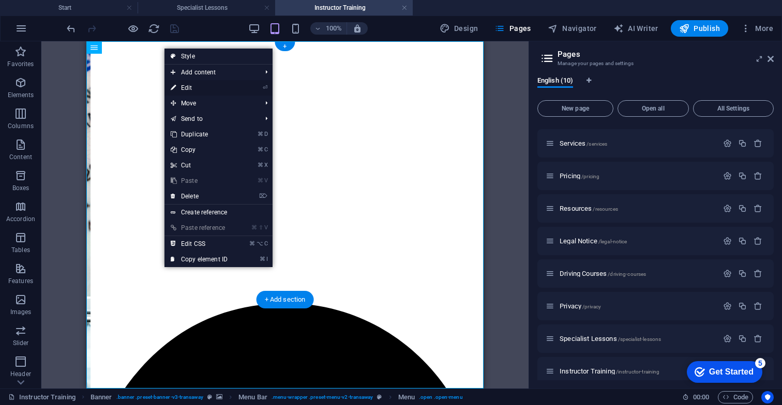
click at [200, 85] on link "⏎ Edit" at bounding box center [198, 88] width 69 height 16
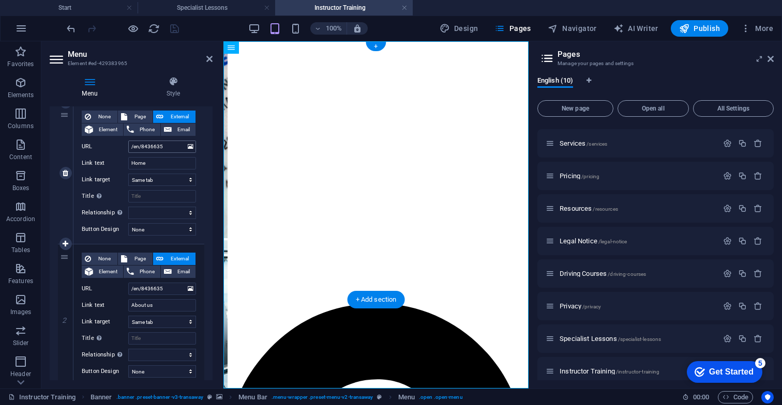
scroll to position [105, 0]
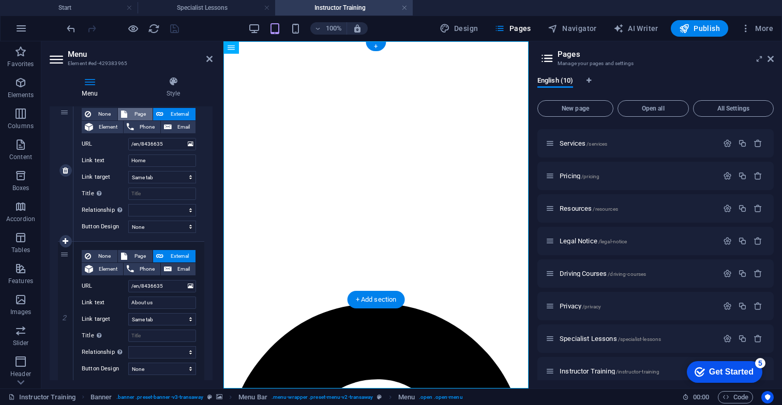
click at [138, 110] on span "Page" at bounding box center [139, 114] width 19 height 12
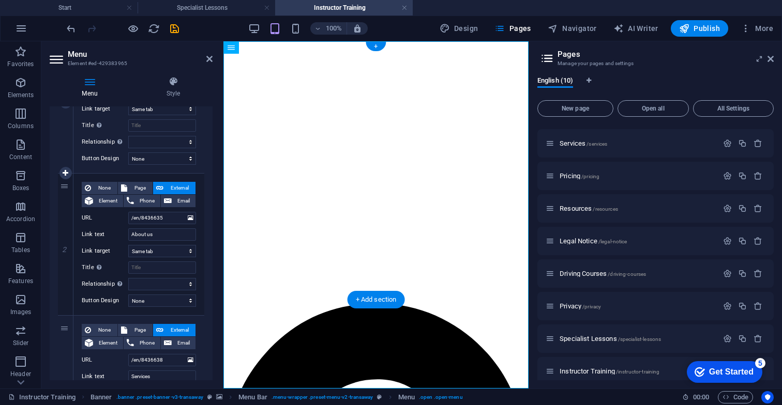
scroll to position [186, 0]
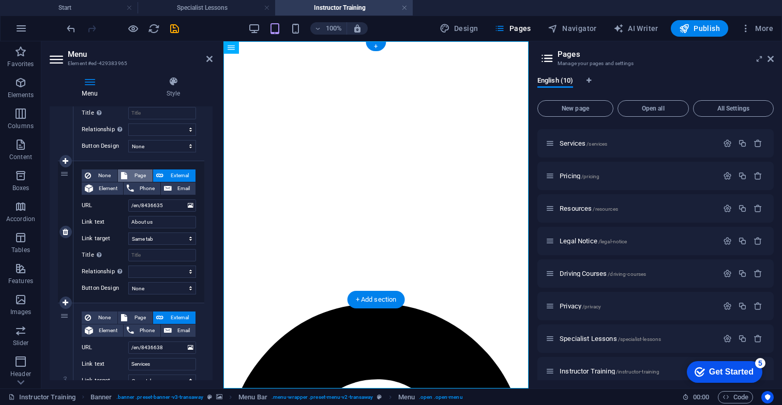
click at [140, 172] on span "Page" at bounding box center [139, 176] width 19 height 12
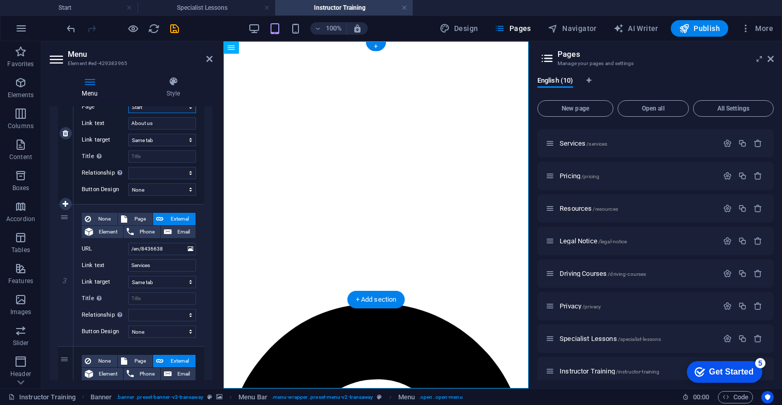
scroll to position [306, 0]
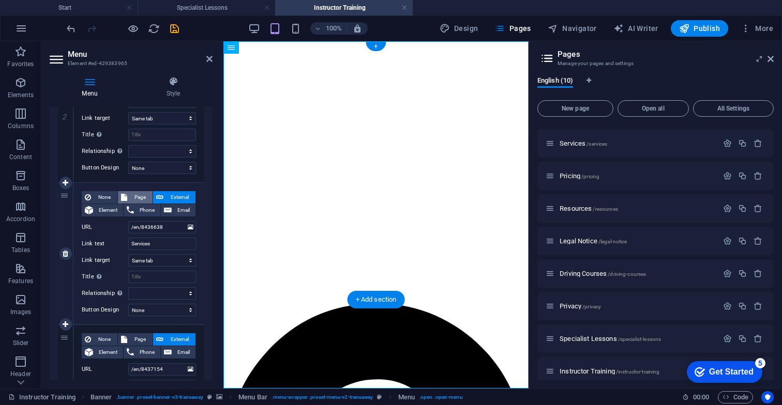
click at [135, 193] on span "Page" at bounding box center [139, 197] width 19 height 12
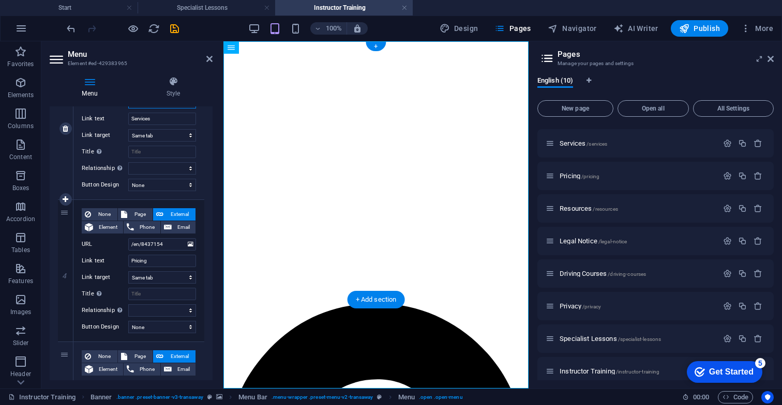
scroll to position [434, 0]
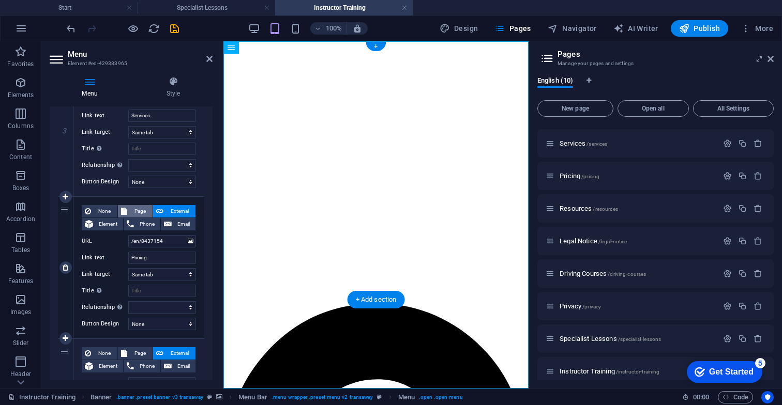
click at [131, 206] on span "Page" at bounding box center [139, 211] width 19 height 12
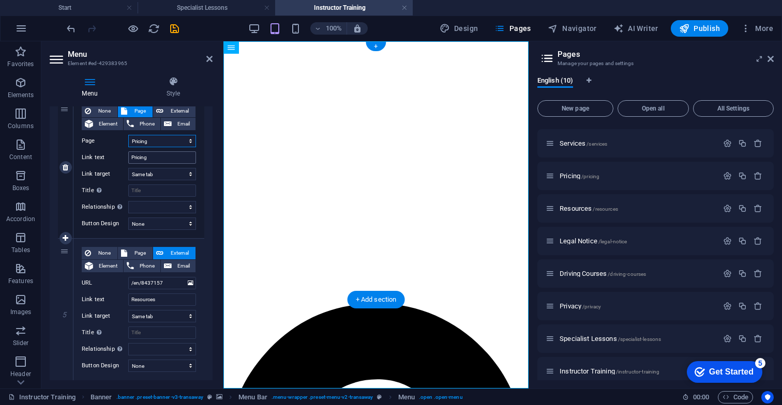
scroll to position [537, 0]
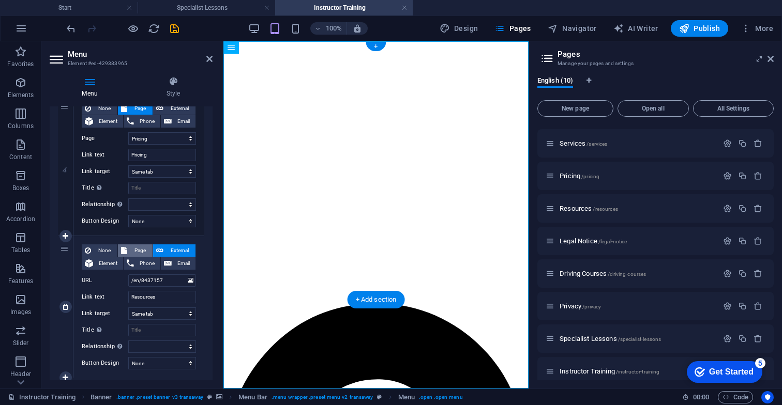
click at [137, 251] on span "Page" at bounding box center [139, 251] width 19 height 12
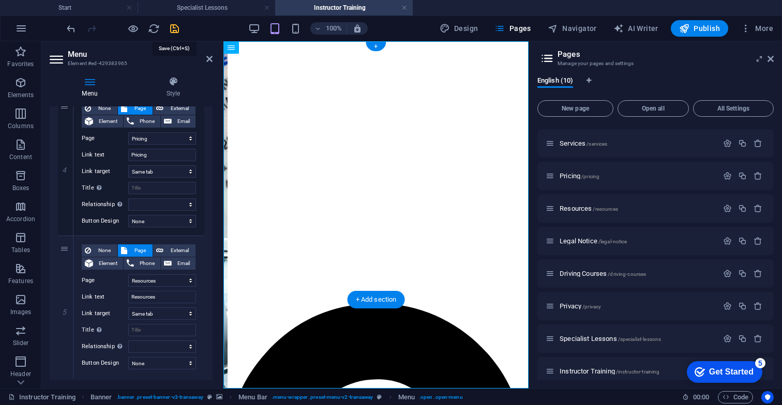
click at [173, 33] on icon "save" at bounding box center [175, 29] width 12 height 12
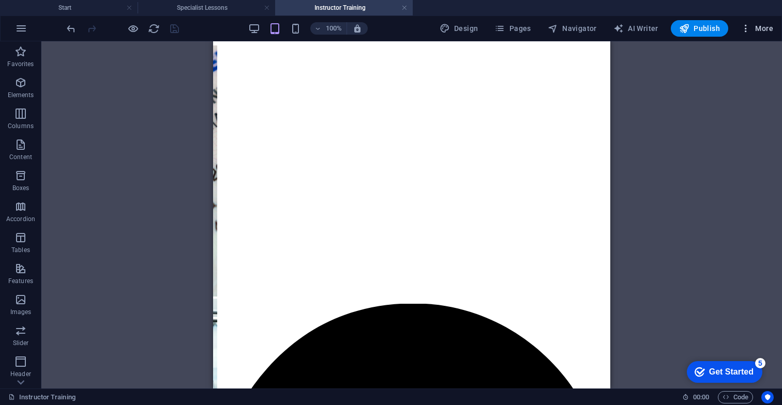
click at [764, 32] on span "More" at bounding box center [756, 28] width 33 height 10
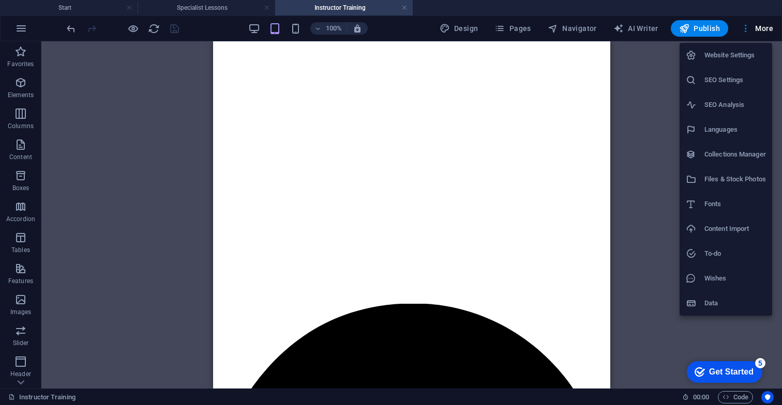
click at [507, 34] on div at bounding box center [391, 202] width 782 height 405
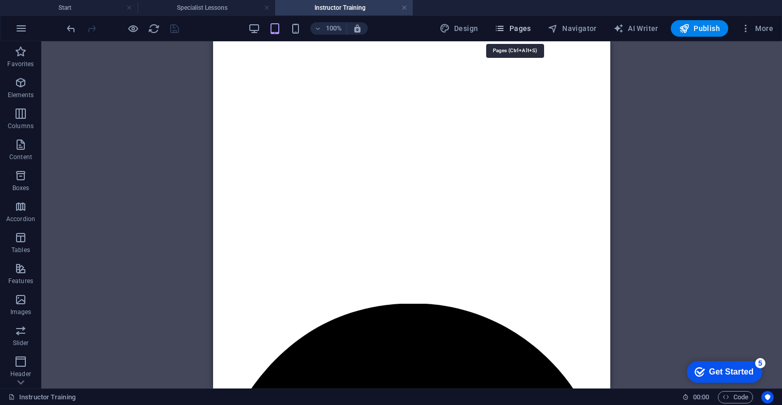
click at [512, 30] on span "Pages" at bounding box center [512, 28] width 36 height 10
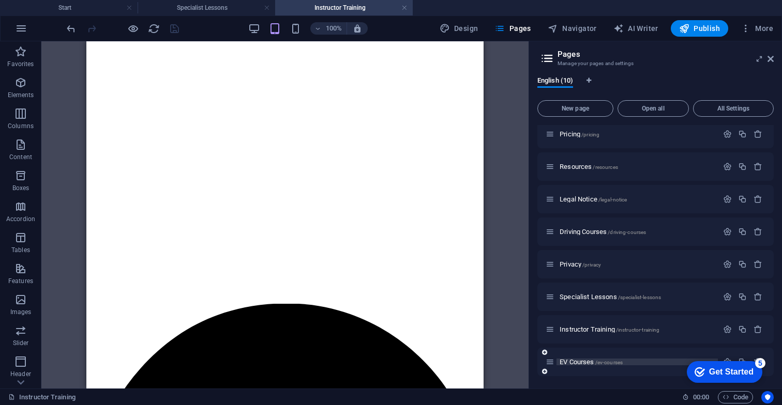
click at [584, 364] on span "EV Courses /ev-courses" at bounding box center [590, 362] width 63 height 8
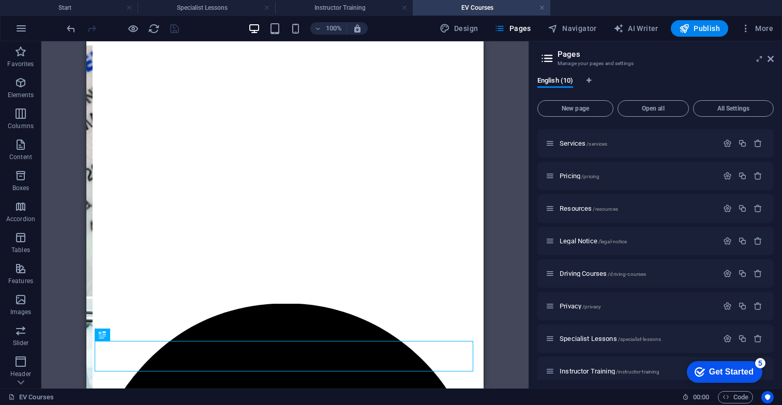
scroll to position [0, 0]
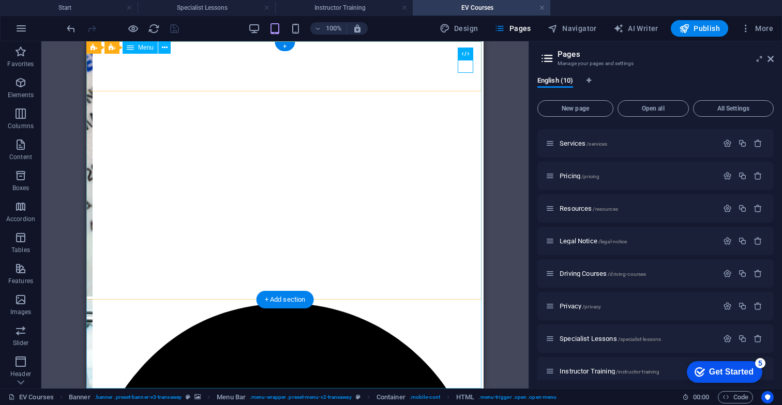
click at [144, 50] on span "Menu" at bounding box center [146, 47] width 16 height 6
click at [164, 44] on icon at bounding box center [165, 47] width 6 height 11
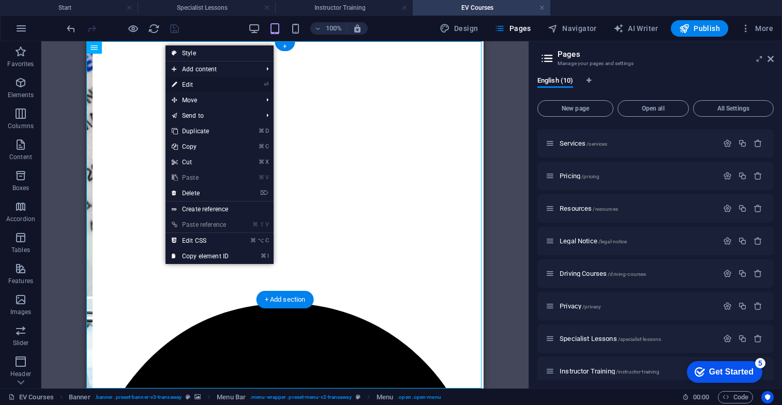
click at [192, 86] on link "⏎ Edit" at bounding box center [199, 85] width 69 height 16
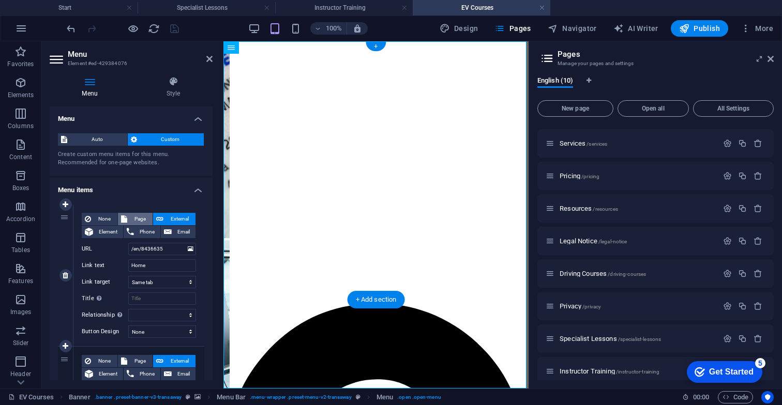
click at [130, 218] on span "Page" at bounding box center [139, 219] width 19 height 12
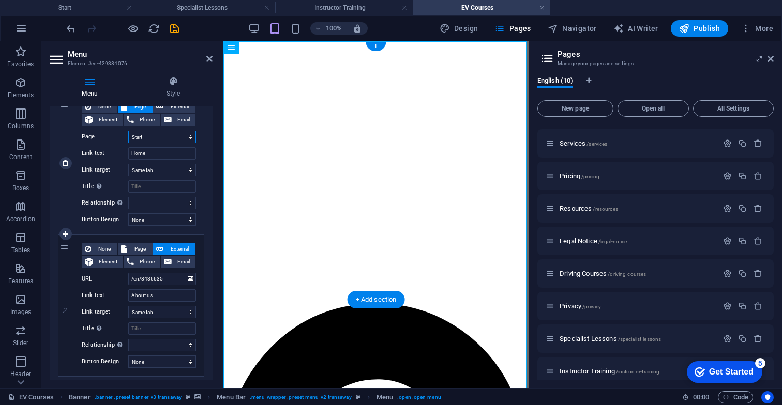
scroll to position [116, 0]
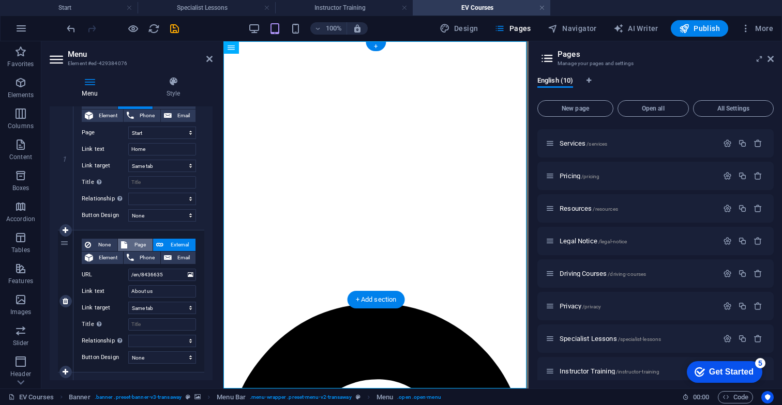
click at [134, 244] on span "Page" at bounding box center [139, 245] width 19 height 12
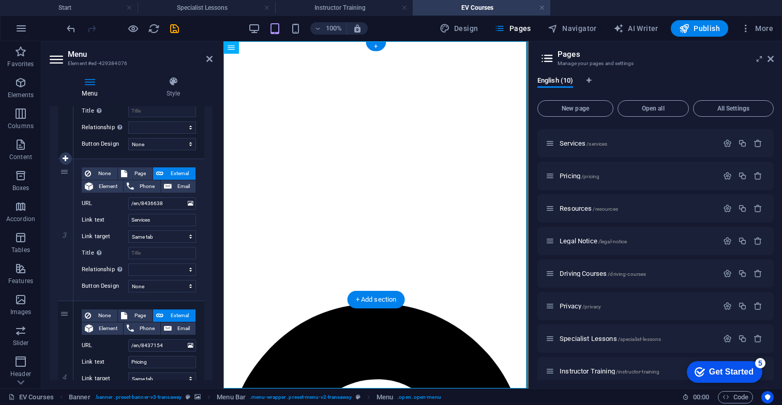
scroll to position [341, 0]
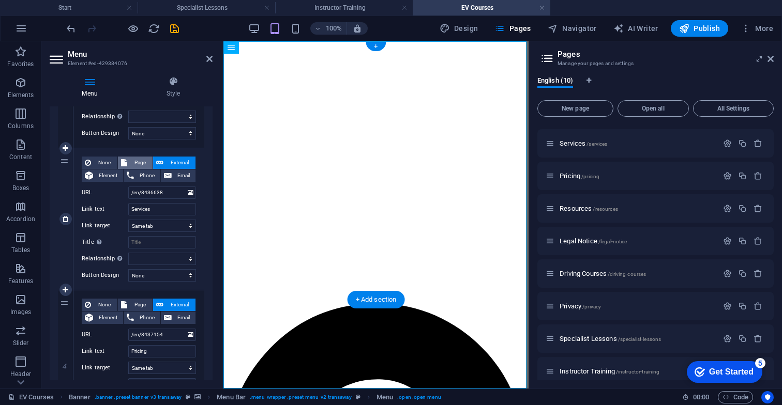
click at [142, 159] on span "Page" at bounding box center [139, 163] width 19 height 12
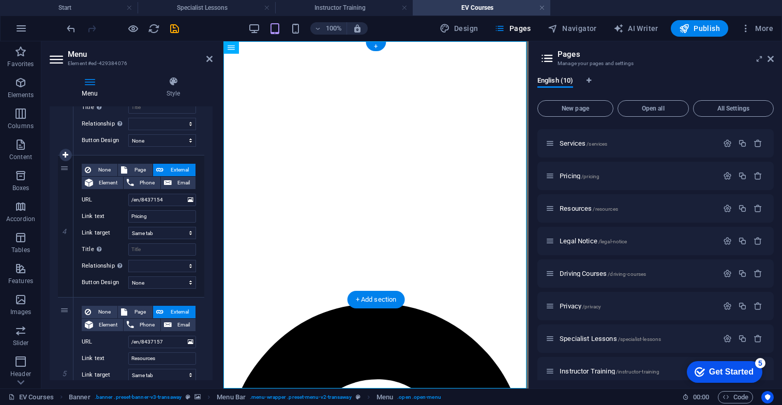
scroll to position [482, 0]
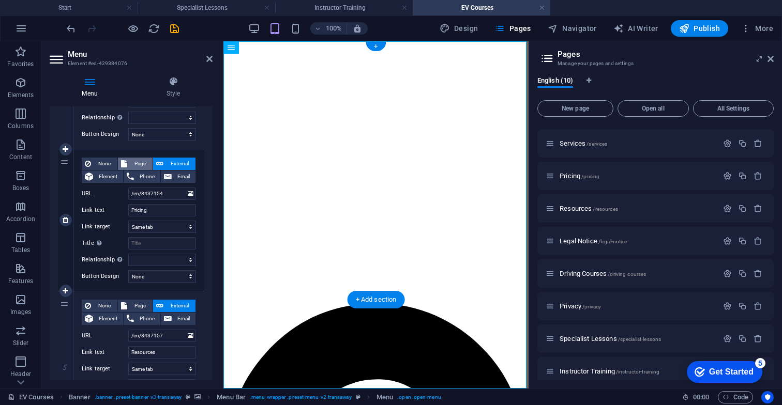
click at [133, 163] on span "Page" at bounding box center [139, 164] width 19 height 12
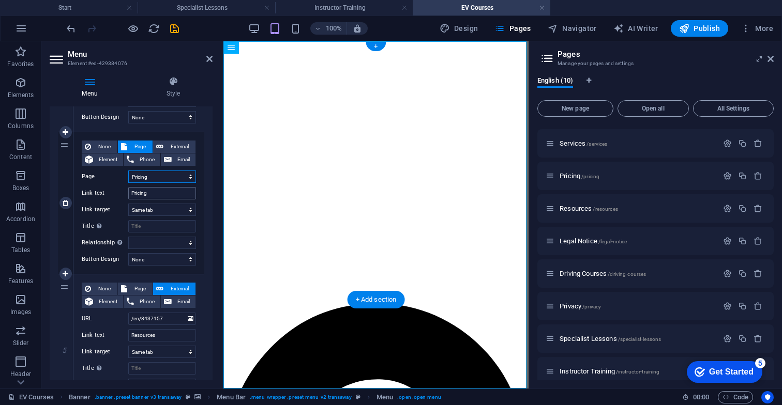
scroll to position [510, 0]
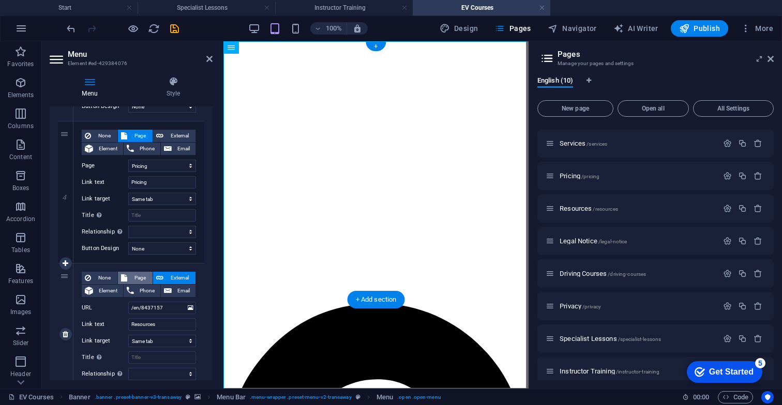
click at [135, 280] on span "Page" at bounding box center [139, 278] width 19 height 12
click at [144, 314] on div "None Page External Element Phone Email Page Start Services Pricing Resources Le…" at bounding box center [139, 326] width 114 height 109
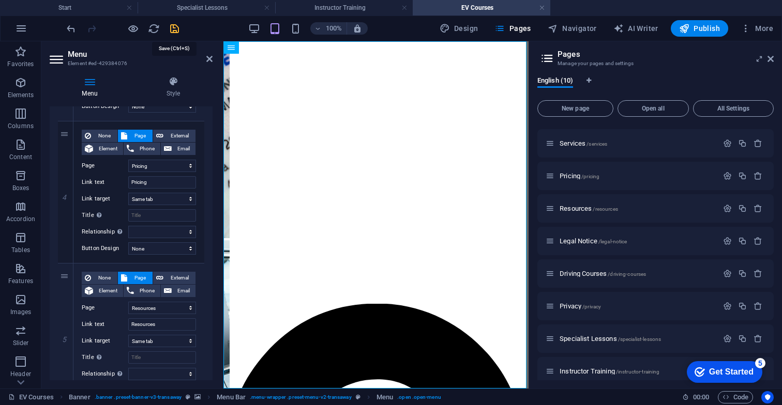
click at [172, 31] on icon "save" at bounding box center [175, 29] width 12 height 12
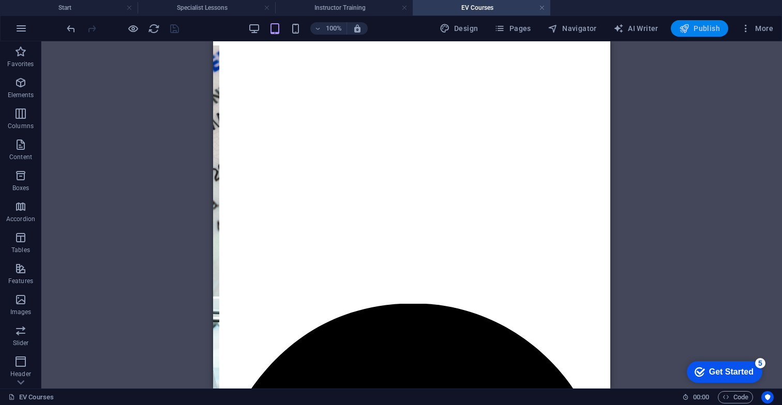
click at [698, 33] on span "Publish" at bounding box center [699, 28] width 41 height 10
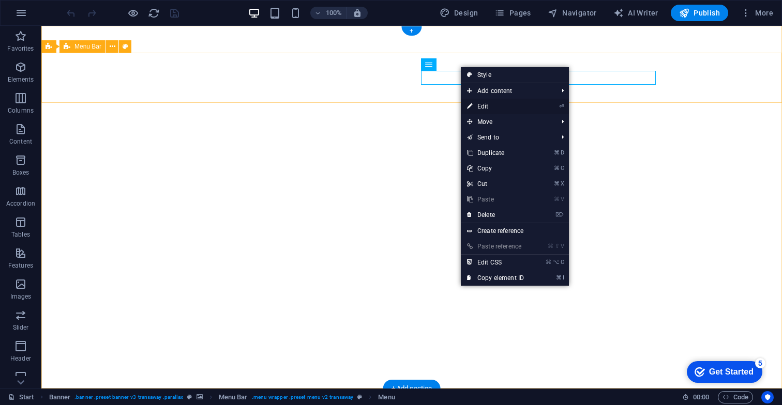
click at [479, 103] on link "⏎ Edit" at bounding box center [495, 107] width 69 height 16
select select
select select "1"
select select
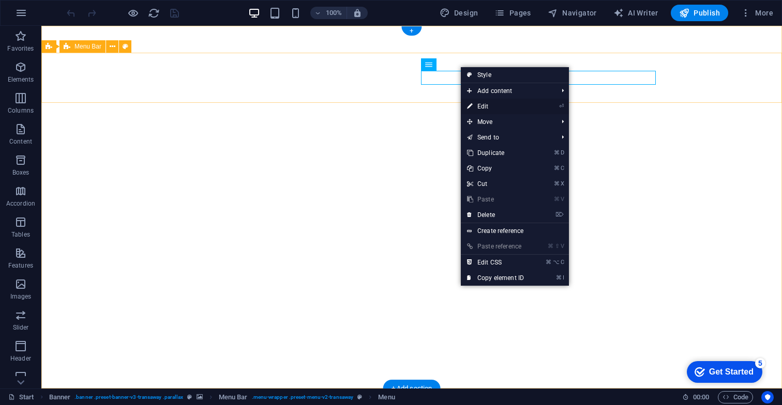
select select "2"
select select
select select "3"
select select
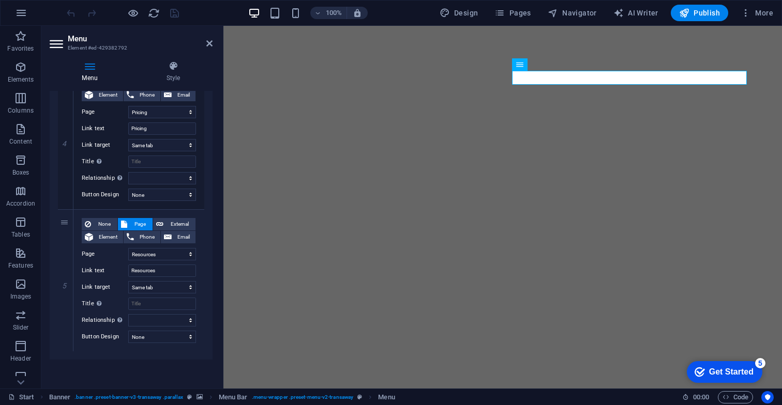
scroll to position [548, 0]
click at [171, 221] on span "External" at bounding box center [179, 224] width 26 height 12
select select
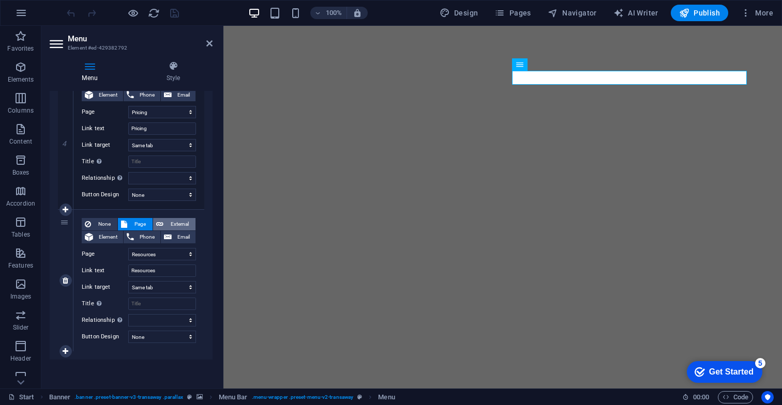
select select
select select "blank"
select select
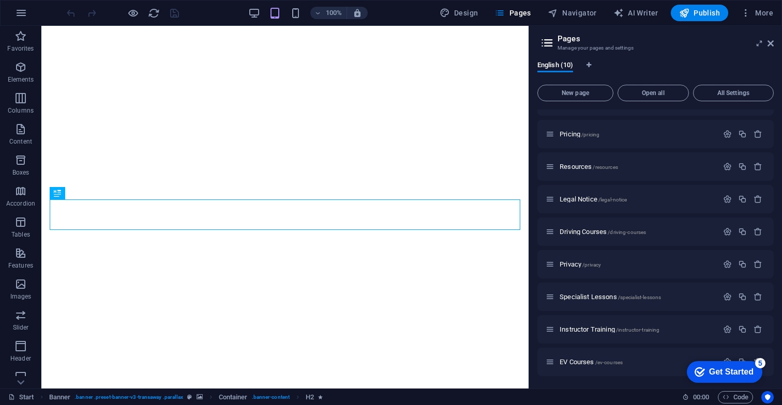
scroll to position [55, 0]
click at [569, 170] on span "Resources /resources" at bounding box center [588, 167] width 58 height 8
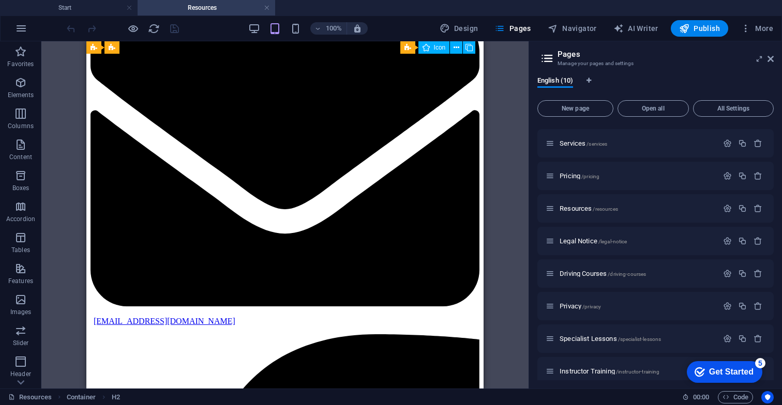
scroll to position [1312, 0]
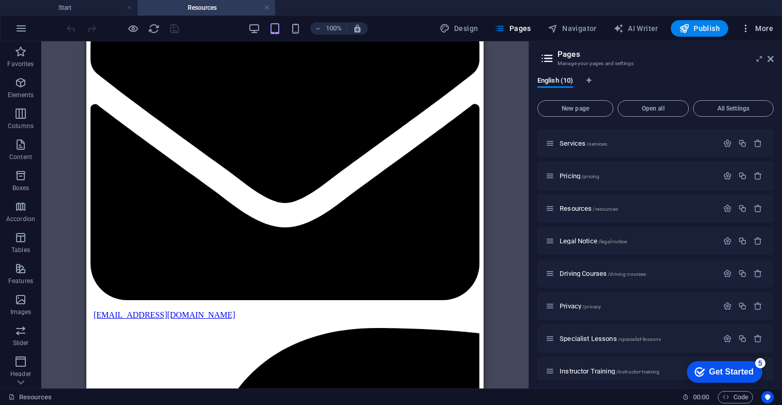
click at [760, 33] on span "More" at bounding box center [756, 28] width 33 height 10
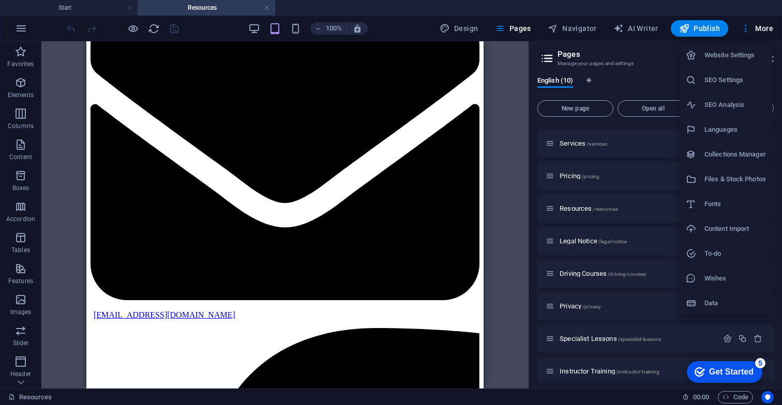
click at [504, 97] on div at bounding box center [391, 202] width 782 height 405
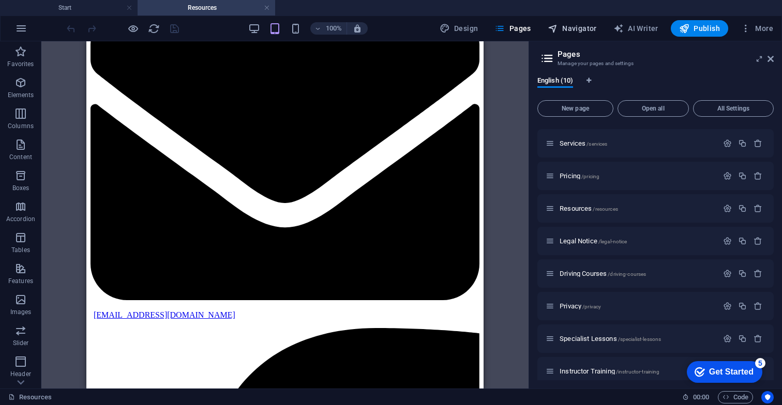
click at [573, 28] on span "Navigator" at bounding box center [572, 28] width 49 height 10
select select "8610238-en"
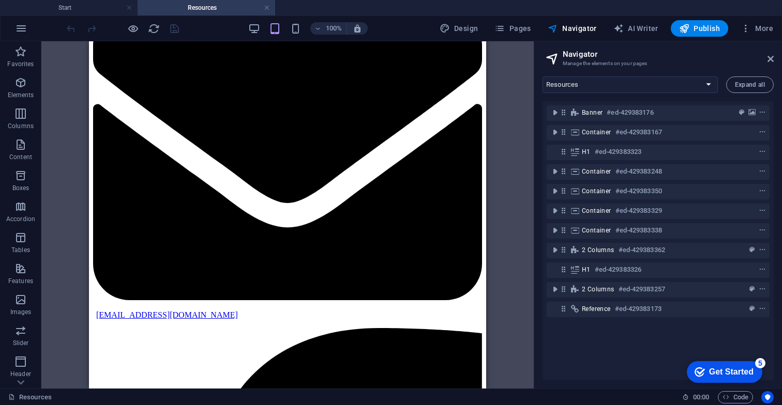
click at [501, 119] on div "Drag here to replace the existing content. Press “Ctrl” if you want to create a…" at bounding box center [287, 214] width 492 height 347
click at [455, 27] on span "Design" at bounding box center [458, 28] width 39 height 10
select select "px"
select select "400"
select select "px"
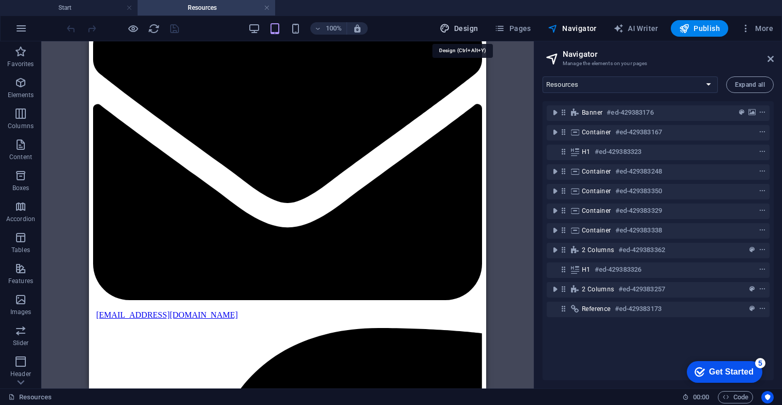
select select "rem"
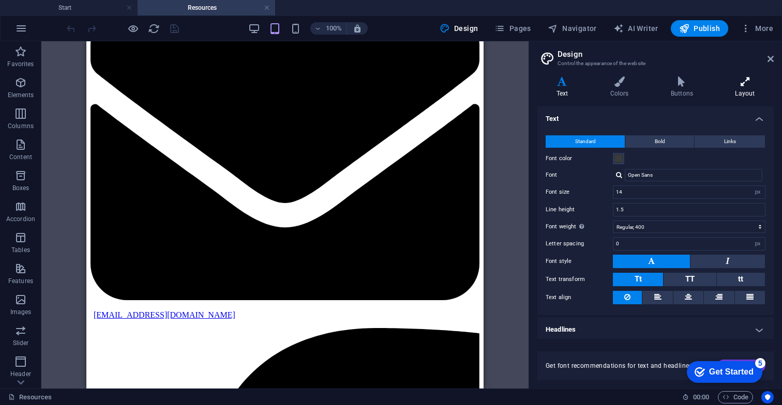
click at [749, 97] on h4 "Layout" at bounding box center [744, 88] width 57 height 22
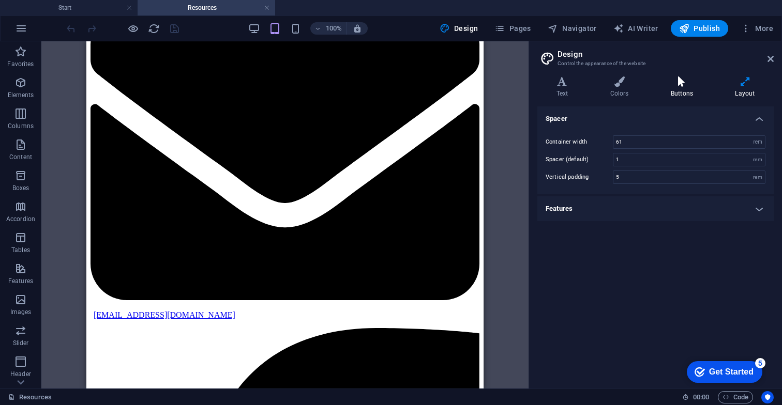
click at [681, 87] on h4 "Buttons" at bounding box center [683, 88] width 64 height 22
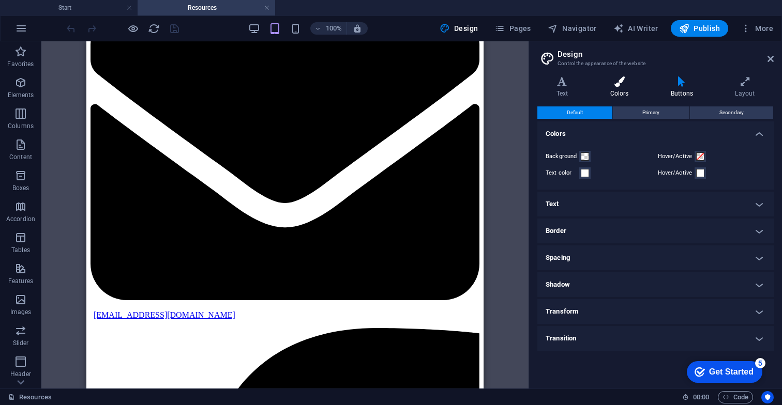
click at [619, 83] on icon at bounding box center [619, 82] width 56 height 10
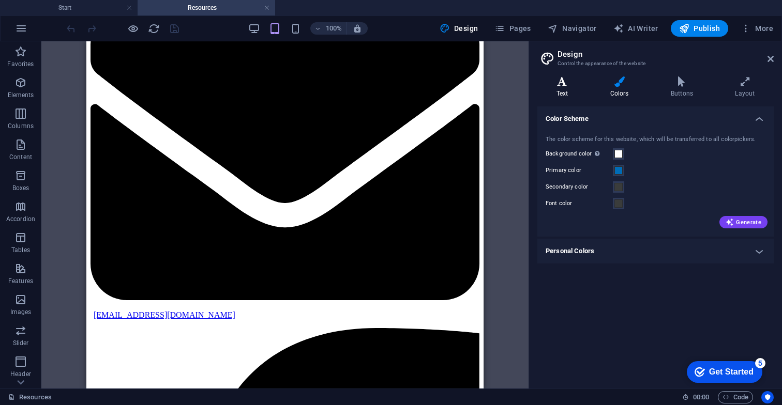
click at [561, 83] on icon at bounding box center [562, 82] width 50 height 10
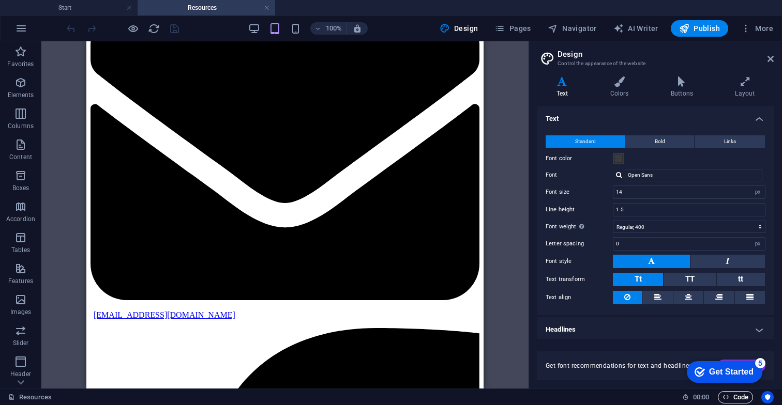
click at [727, 399] on icon "button" at bounding box center [725, 397] width 7 height 7
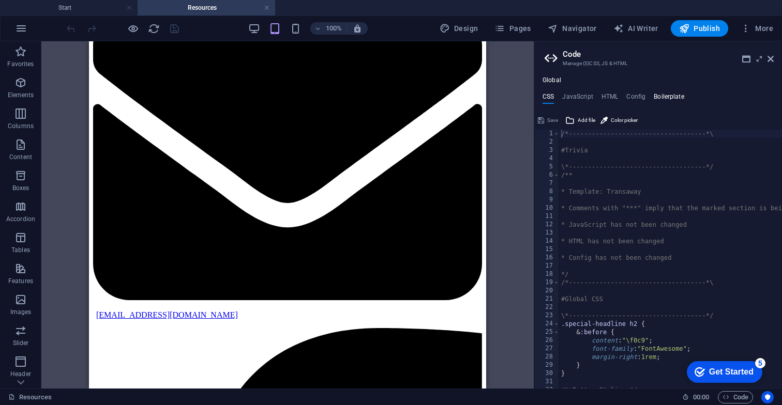
click at [660, 95] on h4 "Boilerplate" at bounding box center [668, 98] width 31 height 11
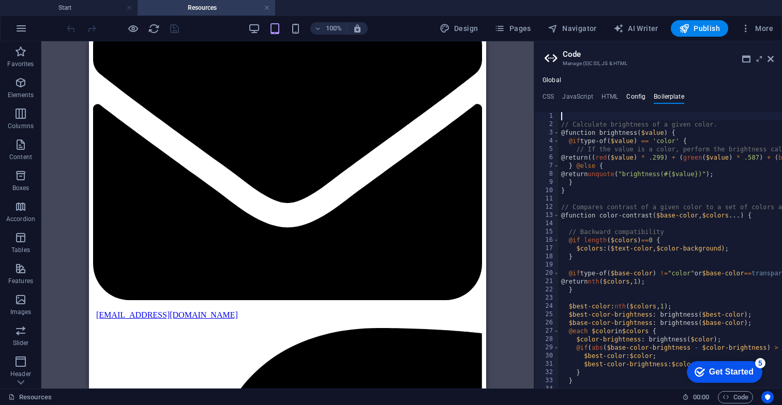
click at [641, 96] on h4 "Config" at bounding box center [635, 98] width 19 height 11
type textarea "$color-background: #ffffff;"
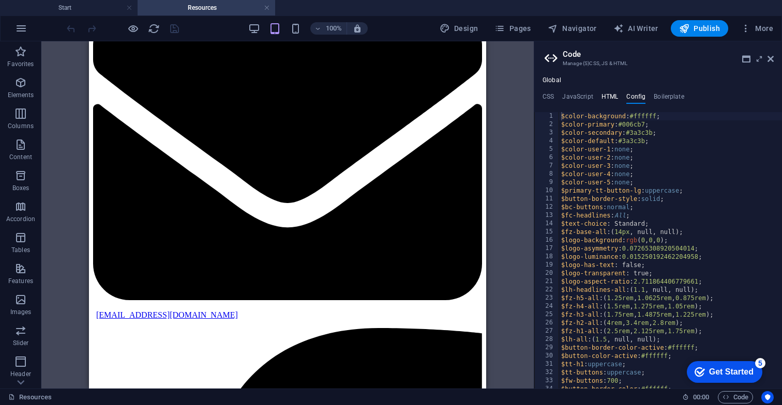
click at [610, 94] on h4 "HTML" at bounding box center [609, 98] width 17 height 11
type textarea "{{content}}"
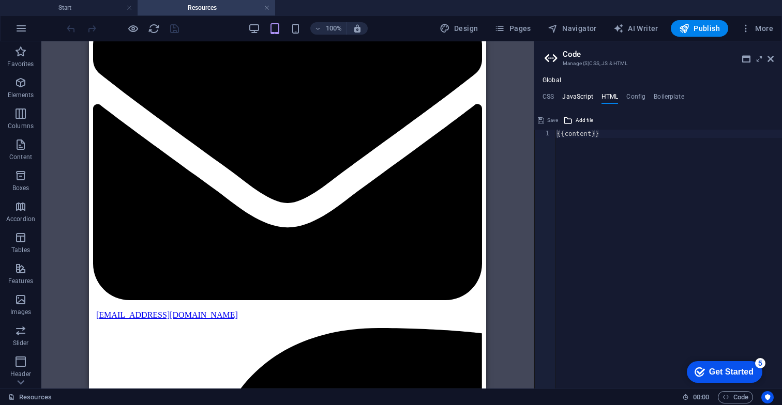
click at [567, 100] on h4 "JavaScript" at bounding box center [577, 98] width 31 height 11
type textarea "/* JS for preset "Menu V2" */"
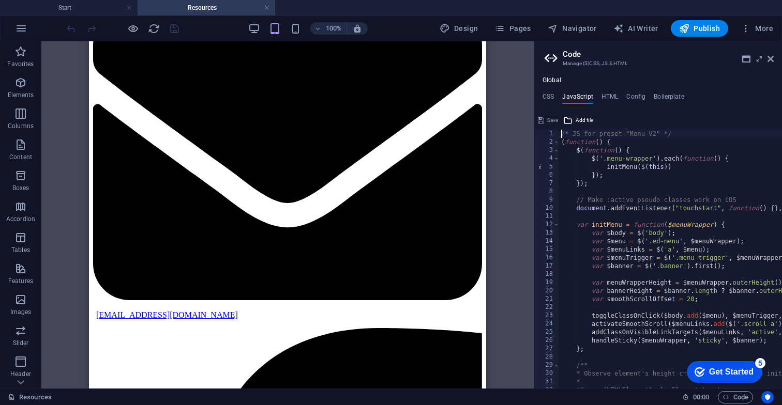
click at [542, 96] on ul "CSS JavaScript HTML Config Boilerplate" at bounding box center [658, 98] width 248 height 11
click at [544, 97] on h4 "CSS" at bounding box center [547, 98] width 11 height 11
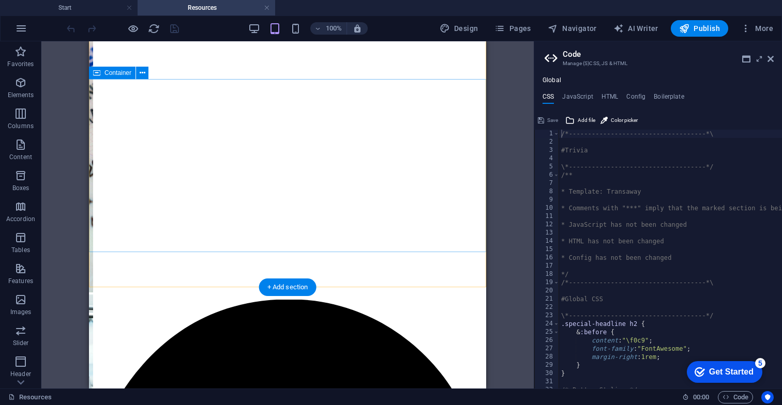
scroll to position [22, 0]
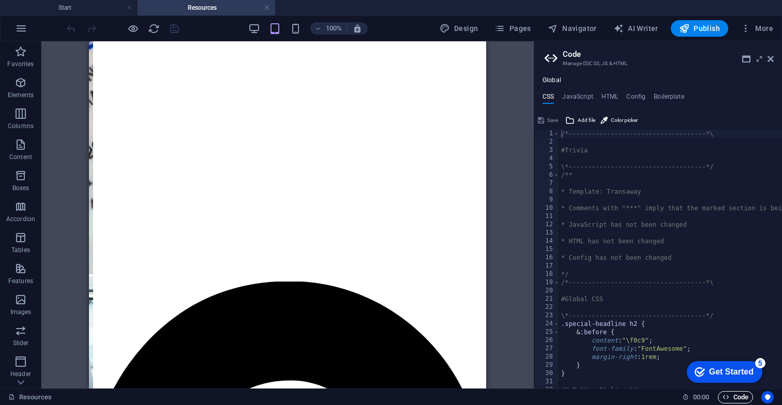
click at [728, 398] on span "Code" at bounding box center [735, 397] width 26 height 12
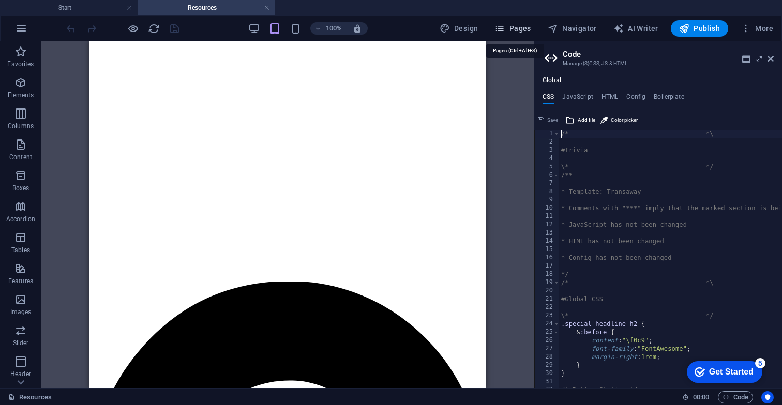
click at [521, 34] on button "Pages" at bounding box center [512, 28] width 44 height 17
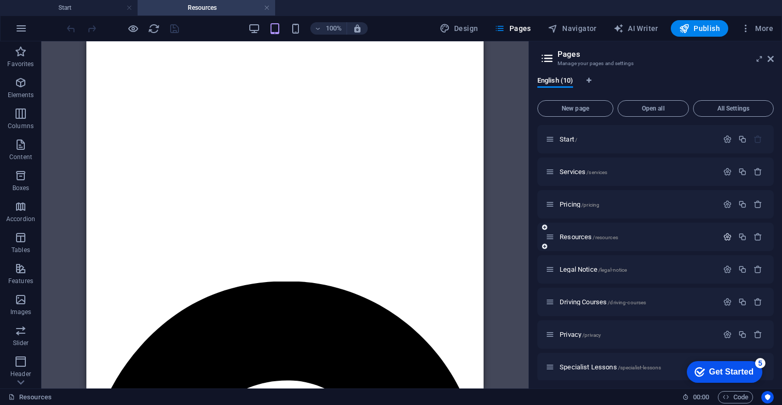
click at [726, 241] on icon "button" at bounding box center [727, 237] width 9 height 9
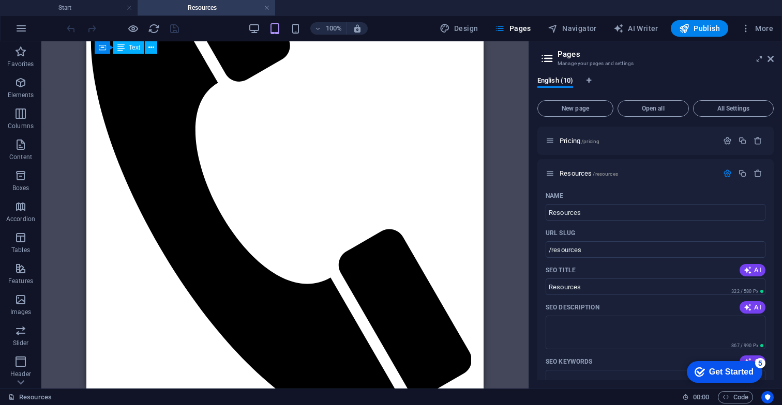
scroll to position [2990, 0]
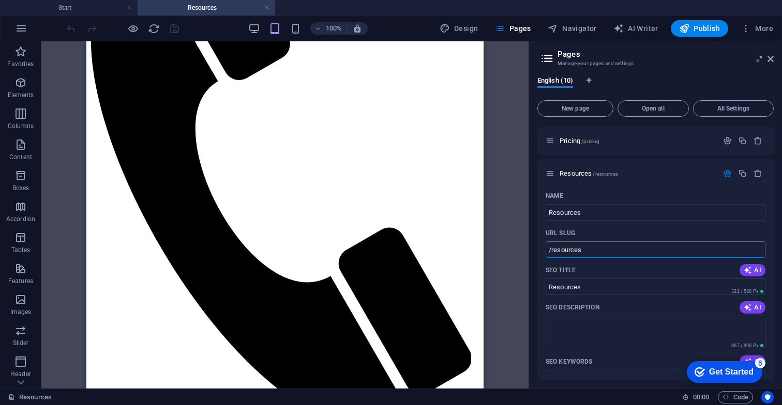
drag, startPoint x: 599, startPoint y: 251, endPoint x: 532, endPoint y: 252, distance: 66.7
click at [532, 252] on div "English (10) New page Open all All Settings Start / Services /services Pricing …" at bounding box center [655, 228] width 253 height 321
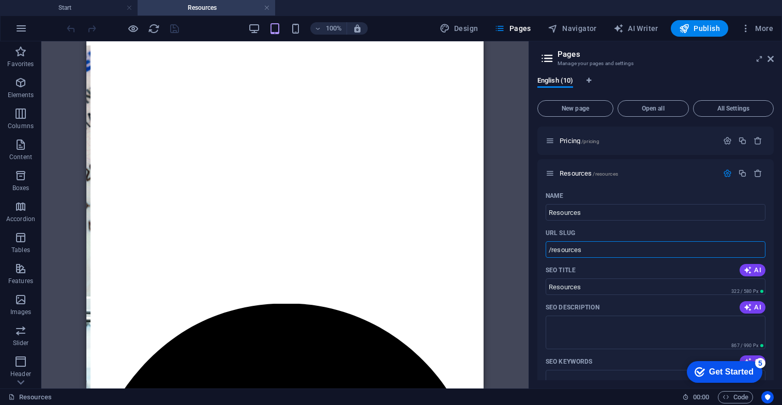
scroll to position [0, 0]
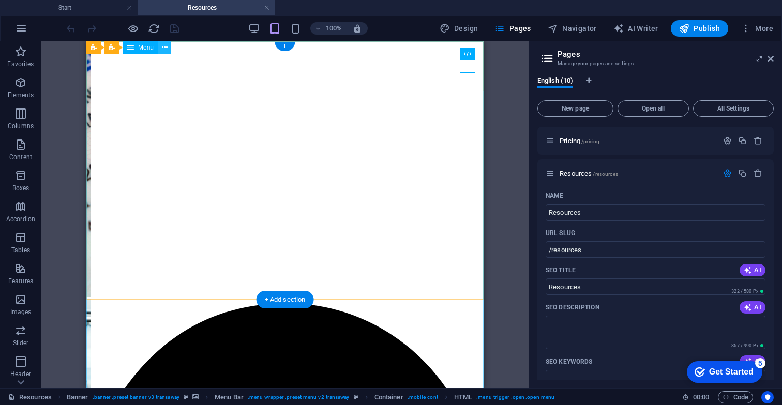
click at [165, 48] on icon at bounding box center [165, 47] width 6 height 11
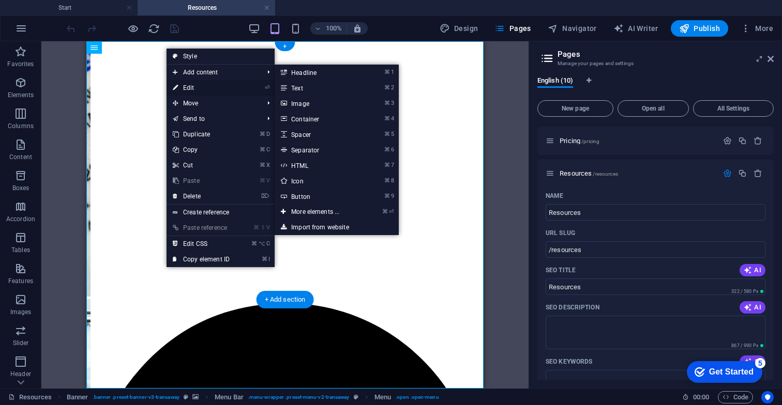
click at [193, 89] on link "⏎ Edit" at bounding box center [200, 88] width 69 height 16
select select
select select "1"
select select
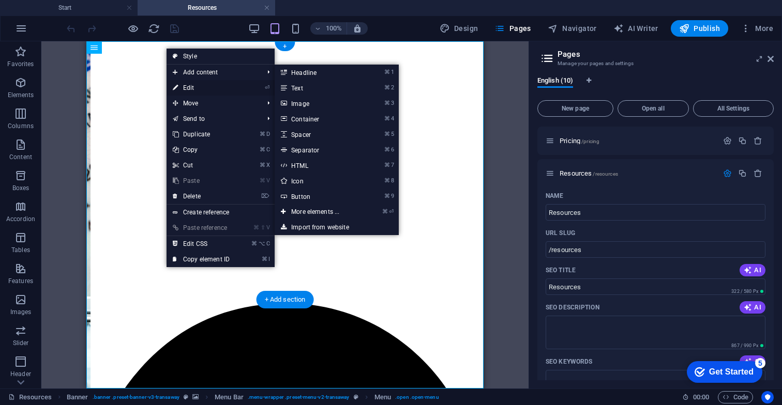
select select "2"
select select
select select "3"
select select
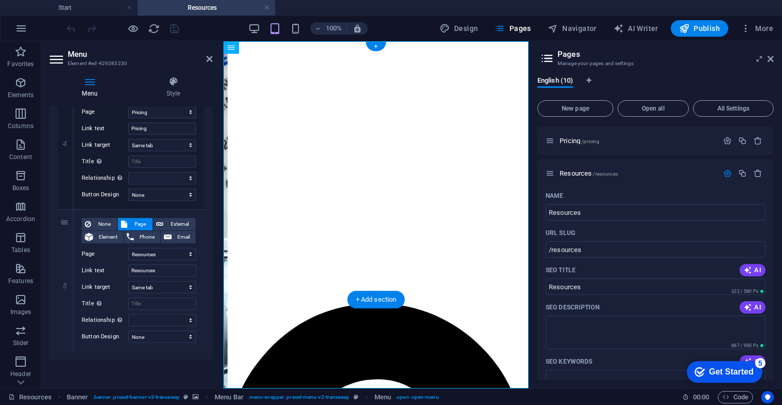
scroll to position [564, 0]
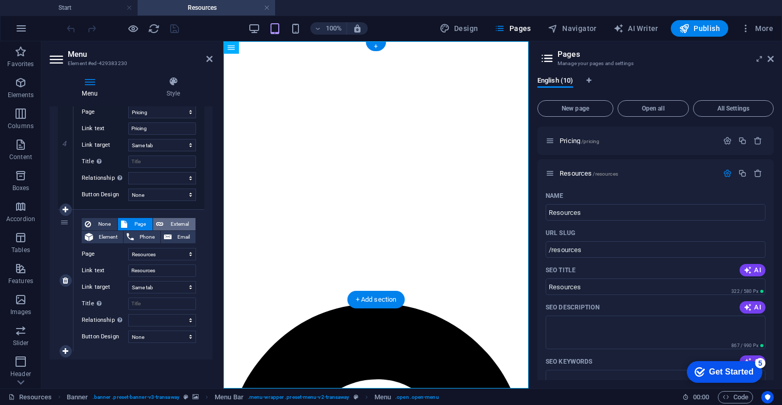
click at [174, 225] on span "External" at bounding box center [179, 224] width 26 height 12
select select
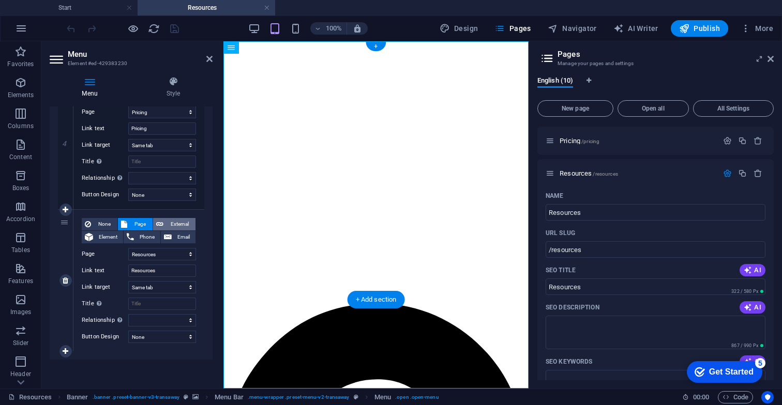
select select "blank"
select select
click at [165, 255] on input "/8610238" at bounding box center [162, 254] width 68 height 12
drag, startPoint x: 165, startPoint y: 254, endPoint x: 119, endPoint y: 254, distance: 45.5
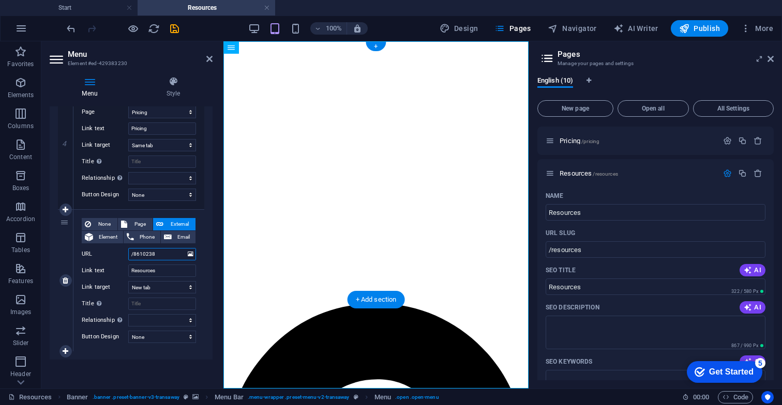
click at [119, 254] on div "URL /8610238" at bounding box center [139, 254] width 114 height 12
paste input "resources"
type input "/resources"
select select
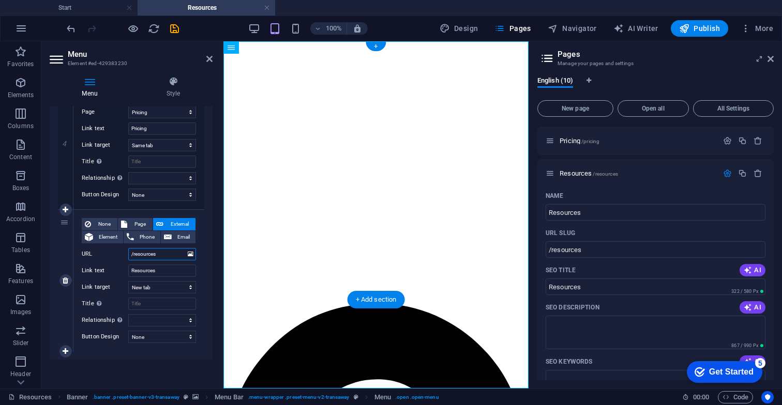
select select
type input "/resources"
click at [174, 28] on icon "save" at bounding box center [175, 29] width 12 height 12
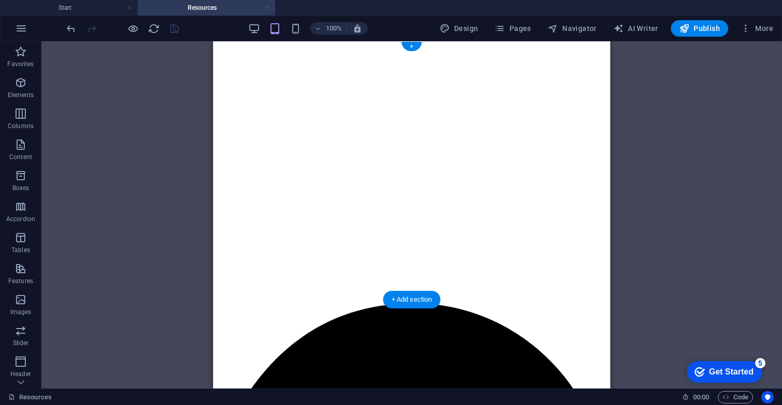
click at [264, 9] on link at bounding box center [267, 8] width 6 height 10
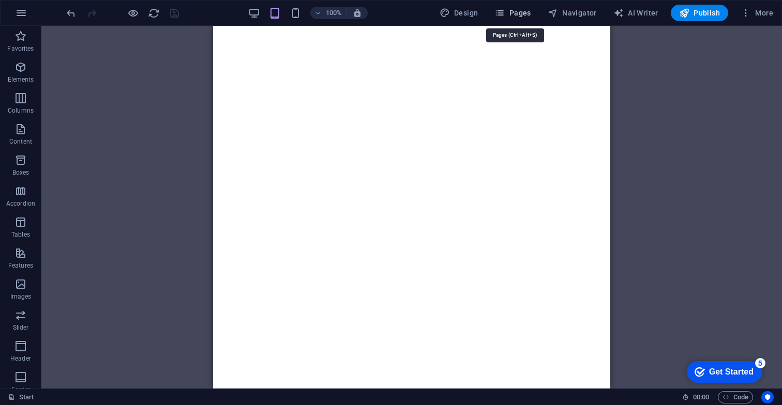
click at [513, 12] on span "Pages" at bounding box center [512, 13] width 36 height 10
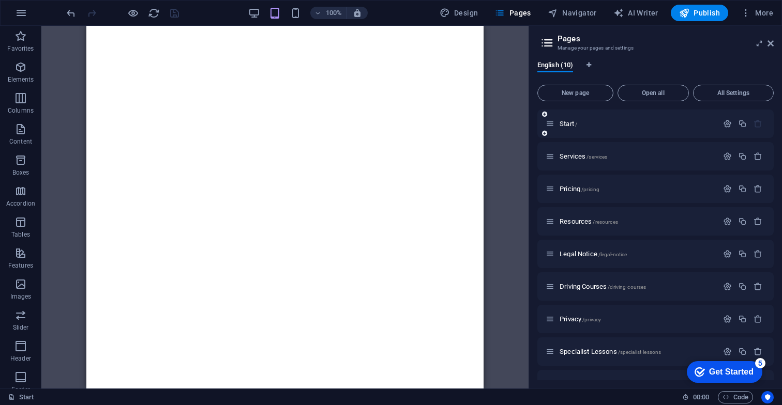
click at [683, 129] on div "Start /" at bounding box center [631, 124] width 172 height 12
click at [574, 124] on span "Start /" at bounding box center [568, 124] width 18 height 8
click at [565, 126] on span "Start /" at bounding box center [568, 124] width 18 height 8
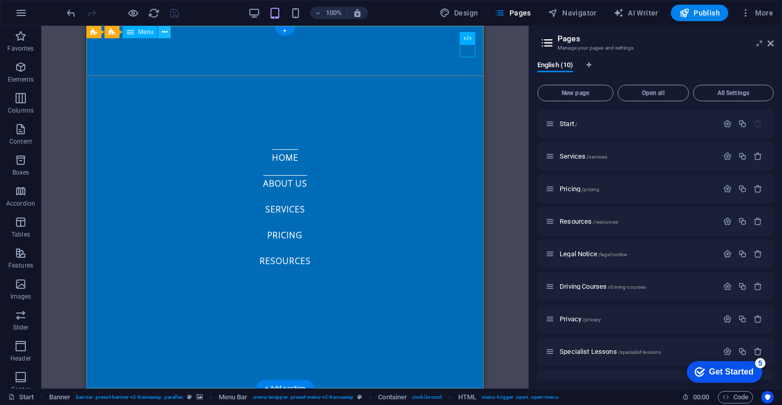
click at [166, 33] on icon at bounding box center [165, 32] width 6 height 11
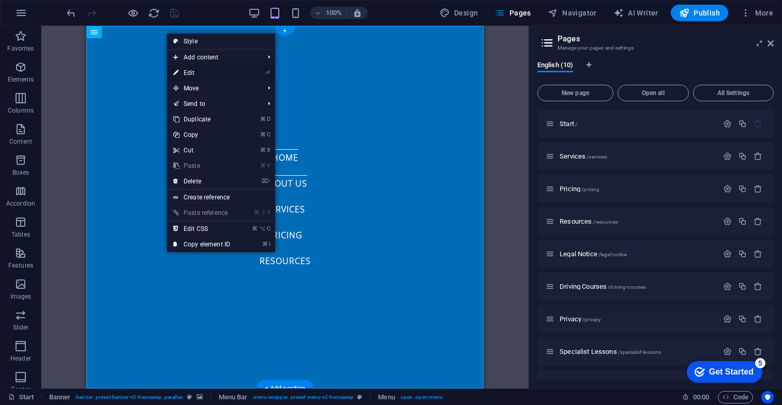
click at [204, 77] on link "⏎ Edit" at bounding box center [201, 73] width 69 height 16
select select
select select "1"
select select
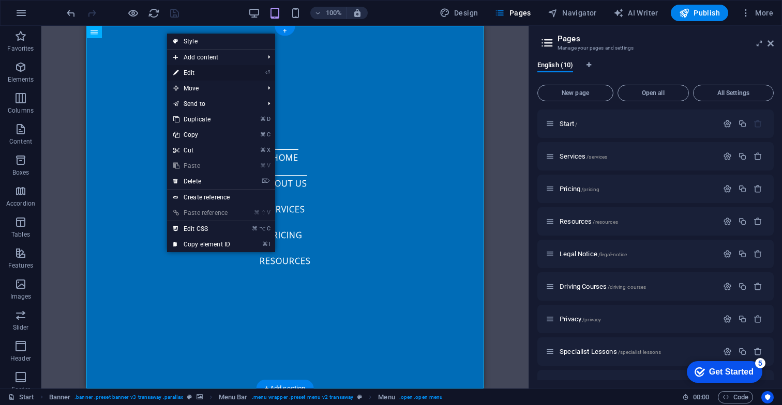
select select "2"
select select
select select "3"
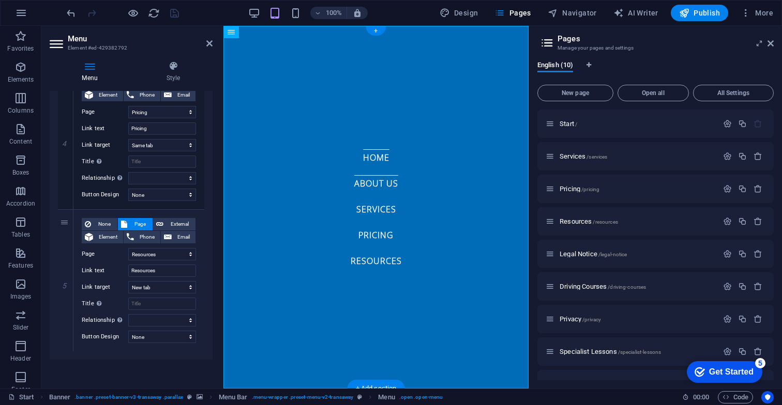
scroll to position [548, 0]
click at [172, 222] on span "External" at bounding box center [179, 224] width 26 height 12
select select
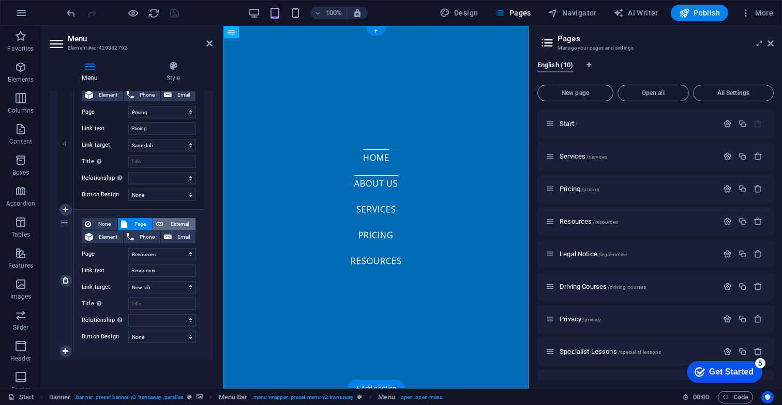
select select
click at [168, 256] on input "/8610238" at bounding box center [162, 254] width 68 height 12
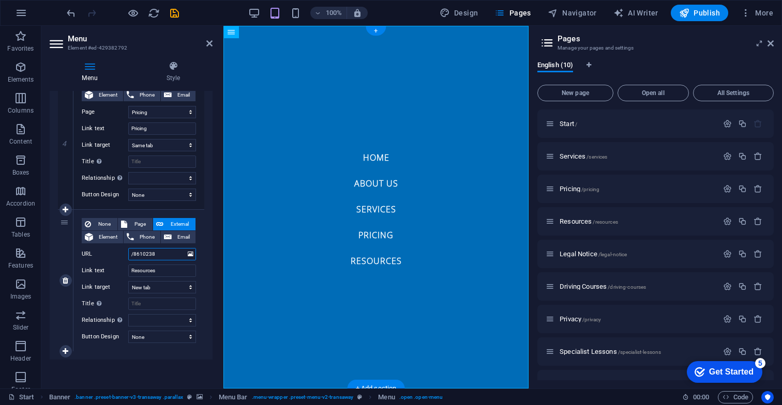
paste input "resources"
type input "/resources"
select select
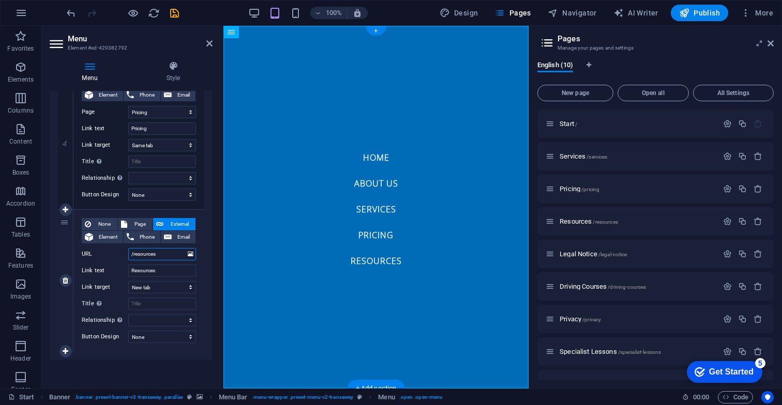
select select
type input "/resources"
click at [174, 13] on icon "save" at bounding box center [175, 13] width 12 height 12
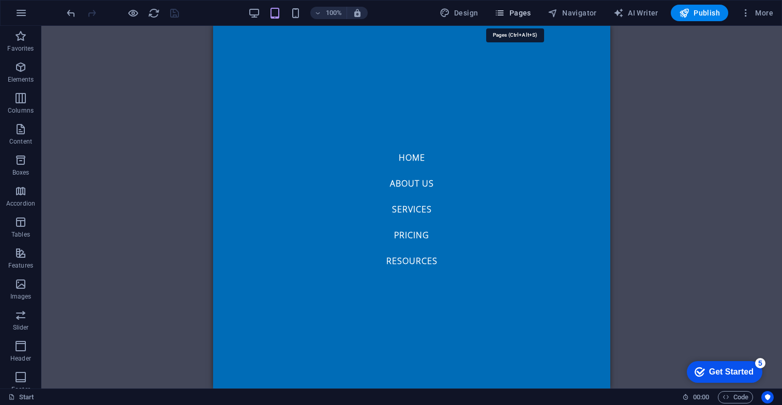
click at [525, 17] on span "Pages" at bounding box center [512, 13] width 36 height 10
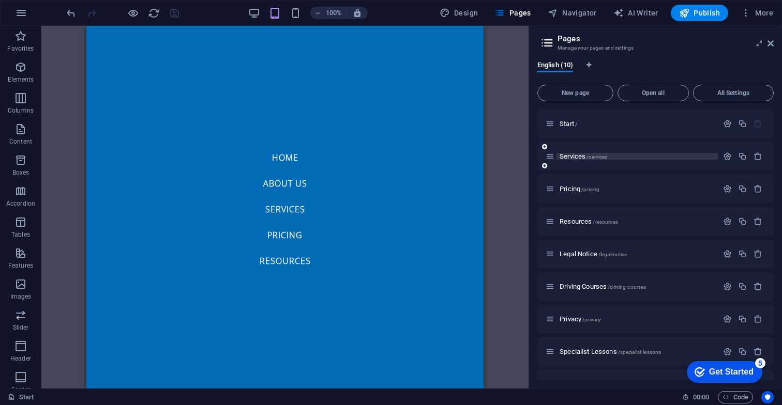
click at [576, 159] on span "Services /services" at bounding box center [583, 157] width 48 height 8
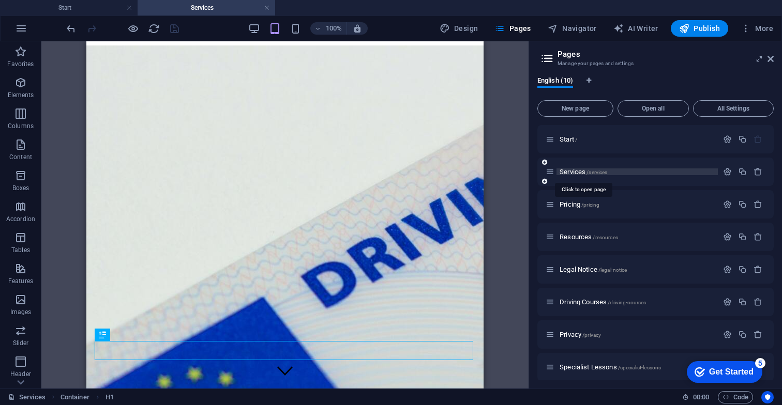
scroll to position [0, 0]
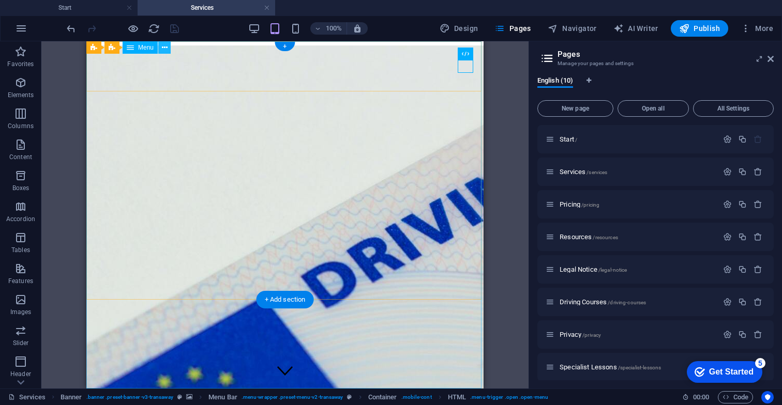
click at [166, 51] on icon at bounding box center [165, 47] width 6 height 11
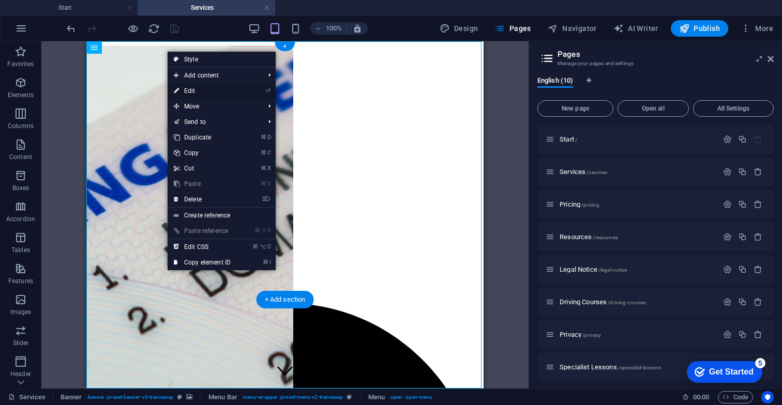
click at [197, 92] on link "⏎ Edit" at bounding box center [202, 91] width 69 height 16
select select
select select "1"
select select
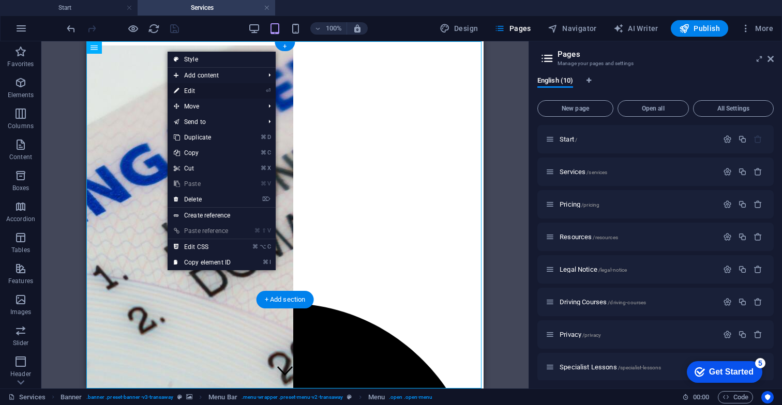
select select "2"
select select
select select "3"
select select
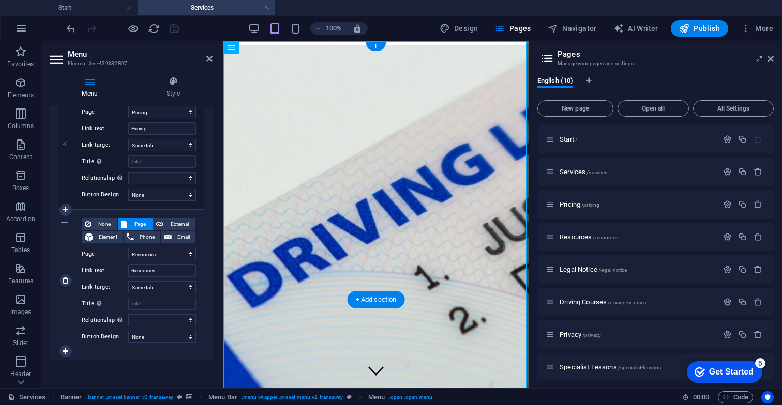
scroll to position [564, 0]
click at [177, 226] on span "External" at bounding box center [179, 224] width 26 height 12
select select
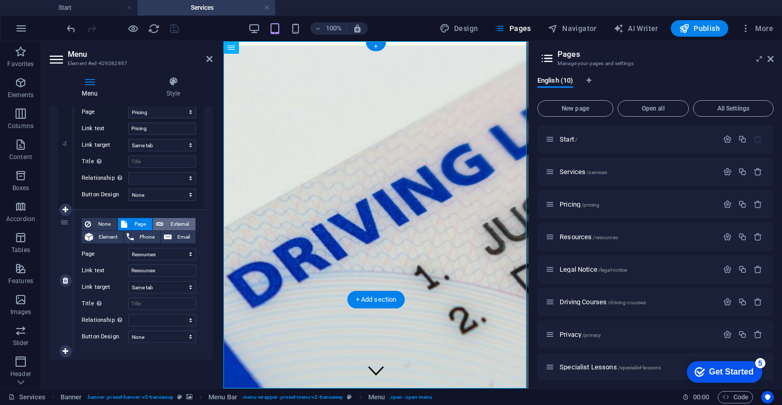
select select
select select "blank"
select select
click at [172, 257] on input "/8610238" at bounding box center [162, 254] width 68 height 12
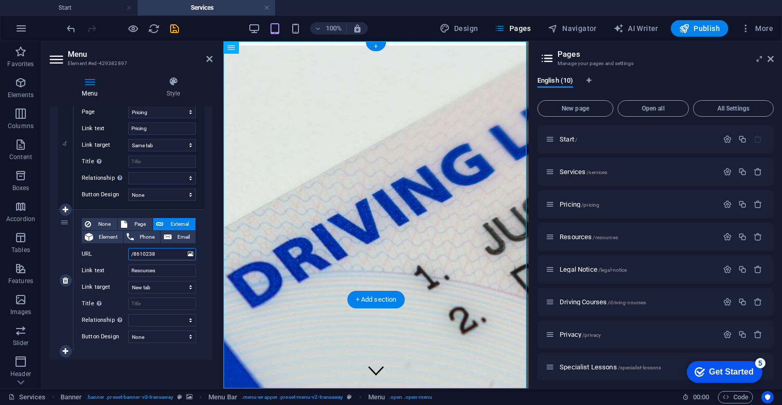
paste input "/resources"
type input "//resources"
select select
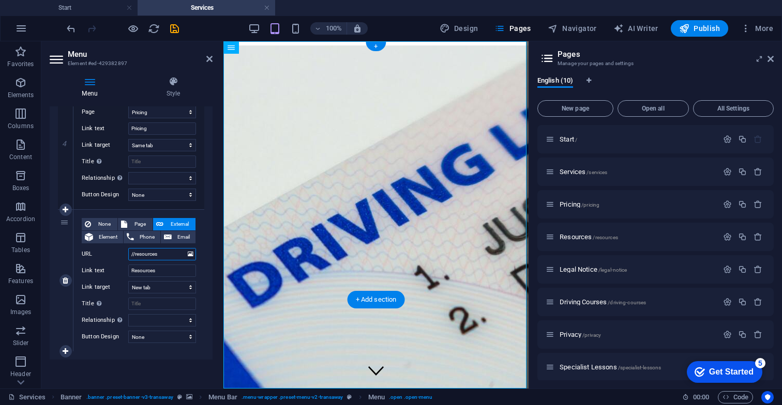
select select
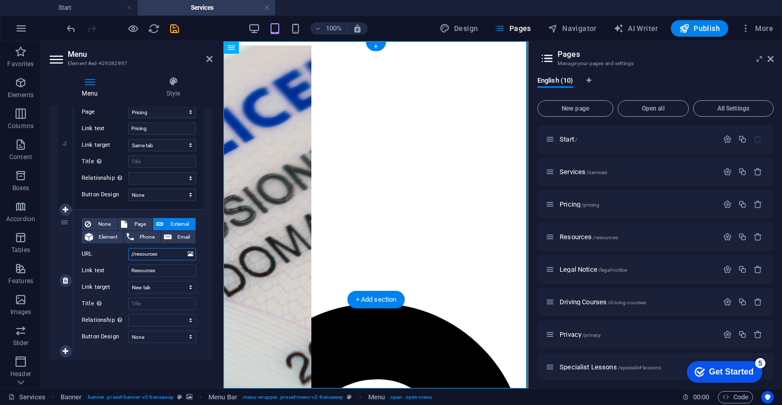
drag, startPoint x: 166, startPoint y: 254, endPoint x: 117, endPoint y: 254, distance: 48.6
click at [117, 254] on div "URL //resources" at bounding box center [139, 254] width 114 height 12
paste input "text"
type input "/resources"
select select
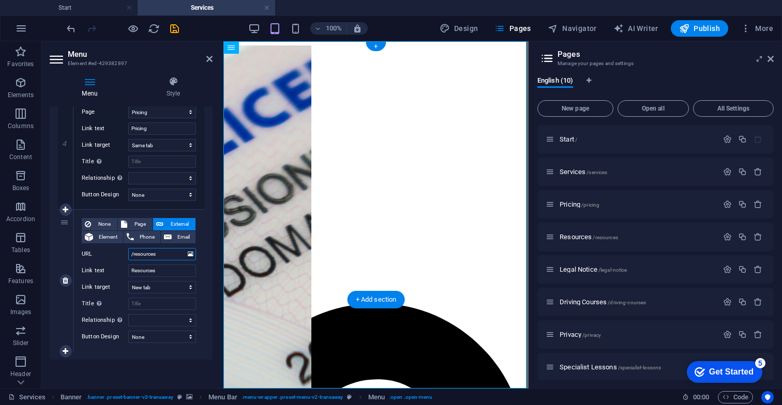
select select
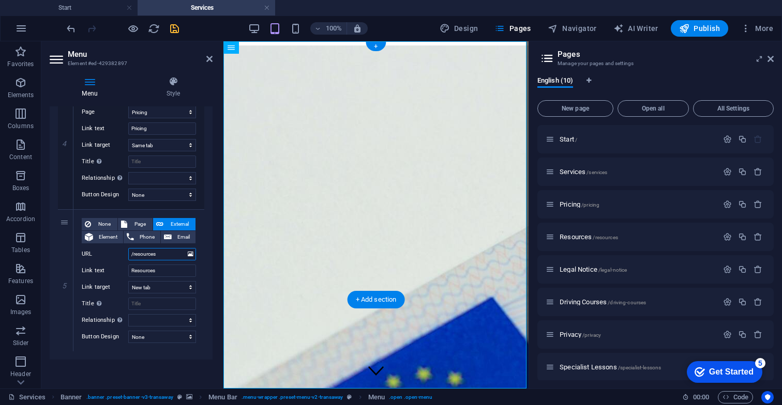
type input "/resources"
click at [175, 28] on icon "save" at bounding box center [175, 29] width 12 height 12
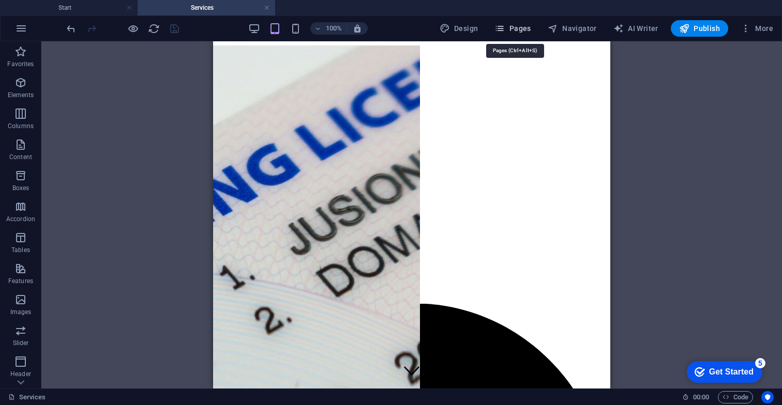
click at [530, 23] on span "Pages" at bounding box center [512, 28] width 36 height 10
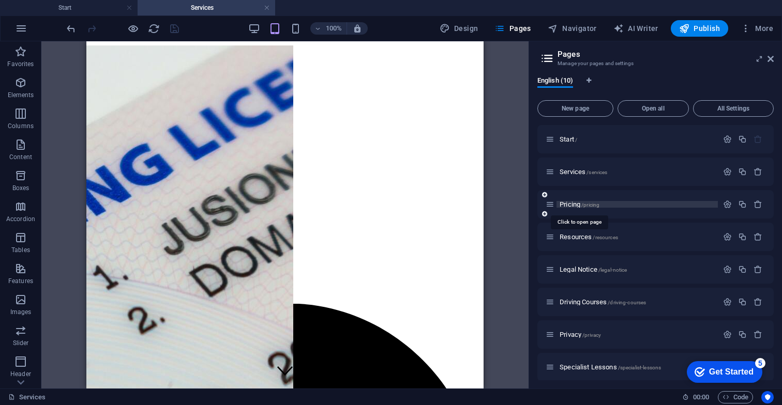
click at [579, 206] on span "Pricing /pricing" at bounding box center [579, 205] width 40 height 8
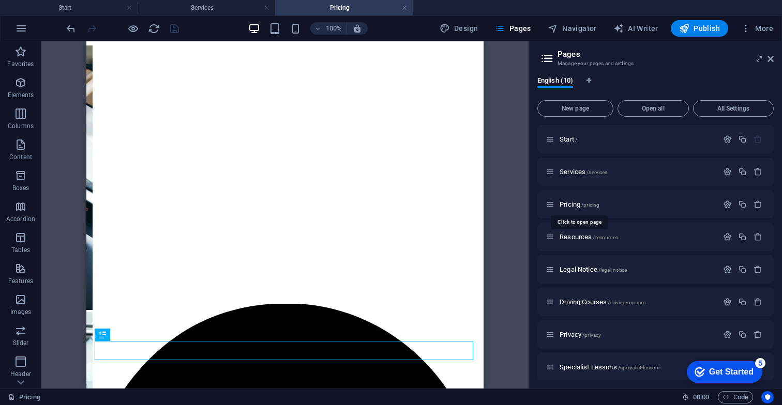
scroll to position [0, 0]
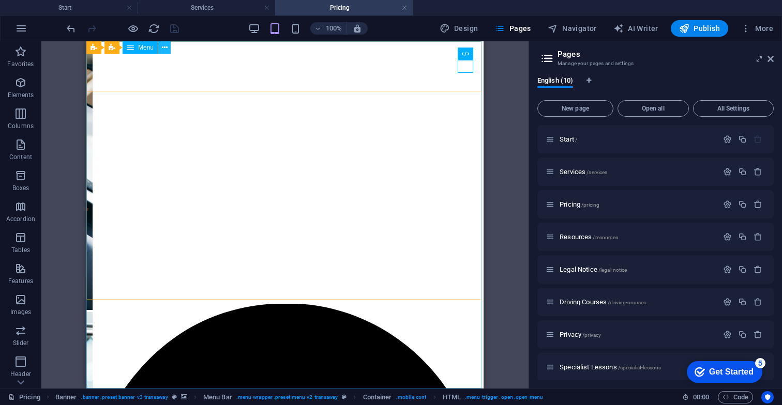
click at [162, 49] on icon at bounding box center [165, 47] width 6 height 11
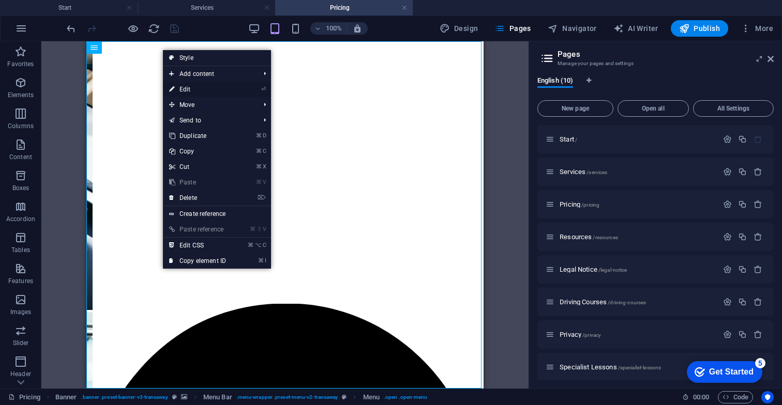
click at [193, 88] on link "⏎ Edit" at bounding box center [197, 90] width 69 height 16
select select
select select "1"
select select
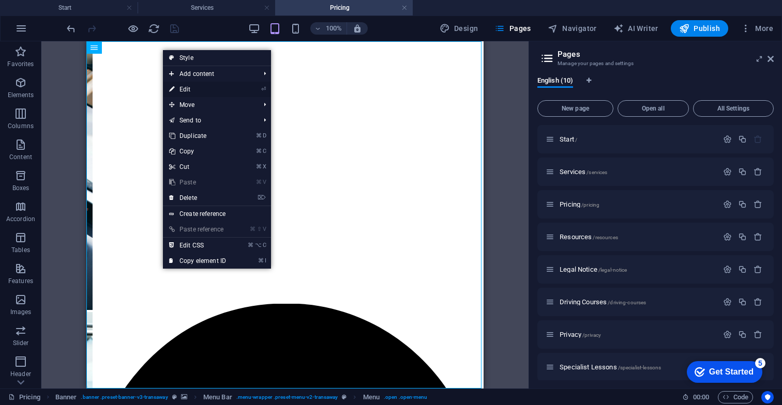
select select "2"
select select
select select "3"
select select
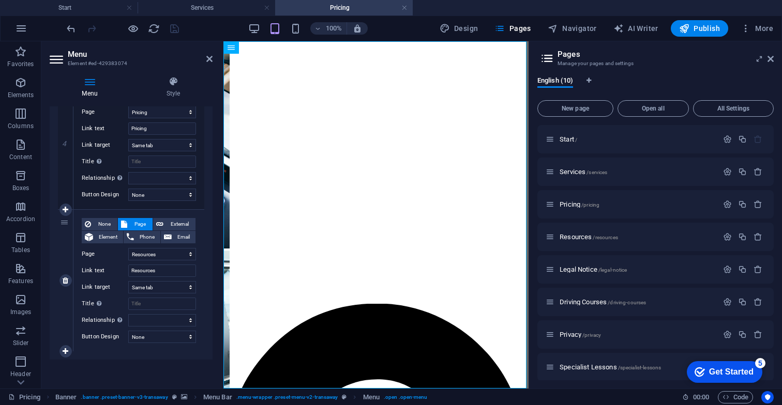
scroll to position [564, 0]
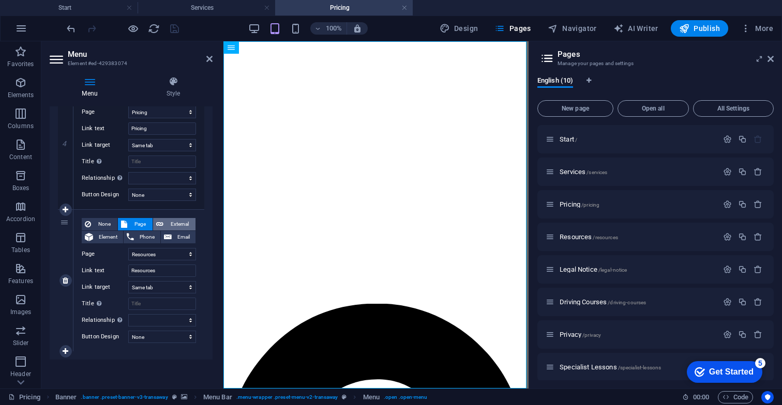
click at [168, 220] on span "External" at bounding box center [179, 224] width 26 height 12
select select
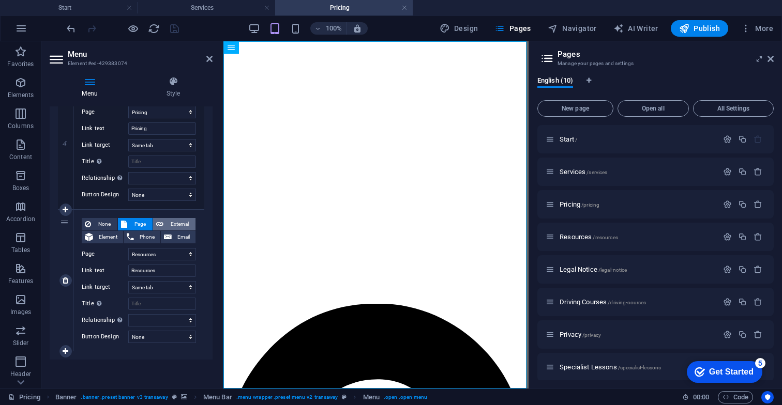
select select "blank"
select select
drag, startPoint x: 168, startPoint y: 252, endPoint x: 100, endPoint y: 252, distance: 67.7
click at [100, 252] on div "URL /8610238" at bounding box center [139, 254] width 114 height 12
paste input "resources"
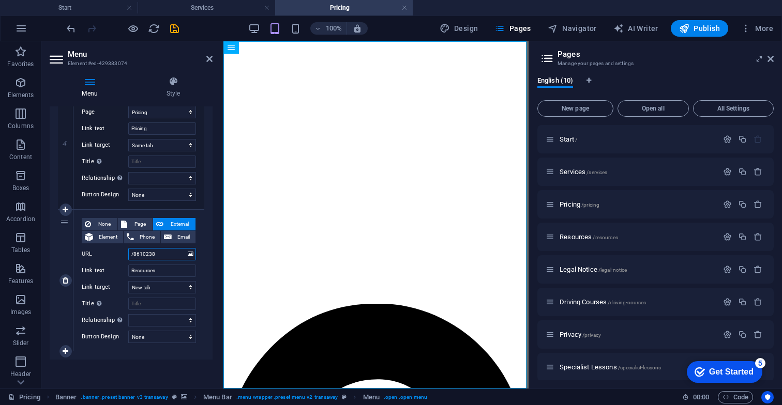
type input "/resources"
select select
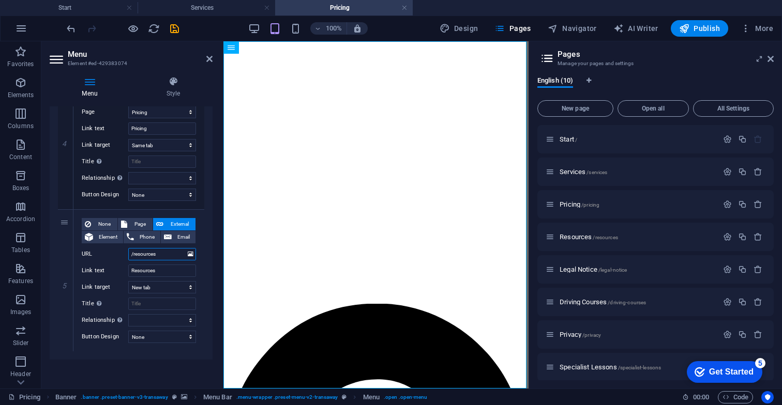
select select
type input "/resources"
click at [171, 30] on icon "save" at bounding box center [175, 29] width 12 height 12
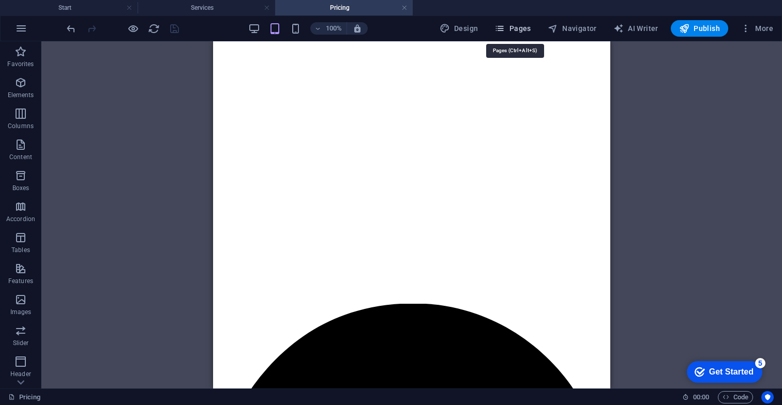
click at [513, 26] on span "Pages" at bounding box center [512, 28] width 36 height 10
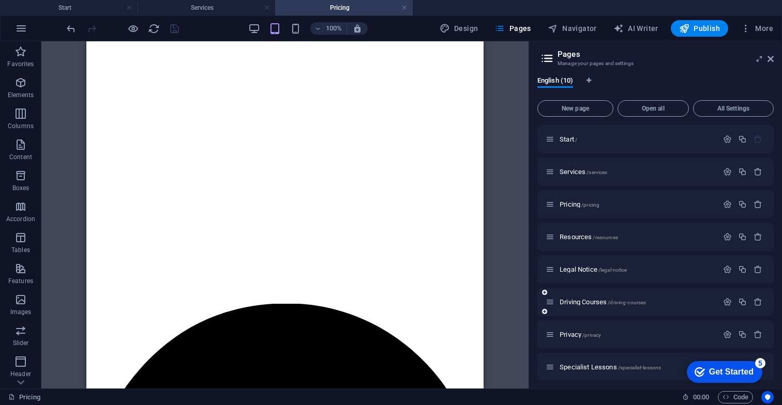
click at [580, 306] on div "Driving Courses /driving-courses" at bounding box center [631, 302] width 172 height 12
click at [578, 300] on span "Driving Courses /driving-courses" at bounding box center [602, 302] width 86 height 8
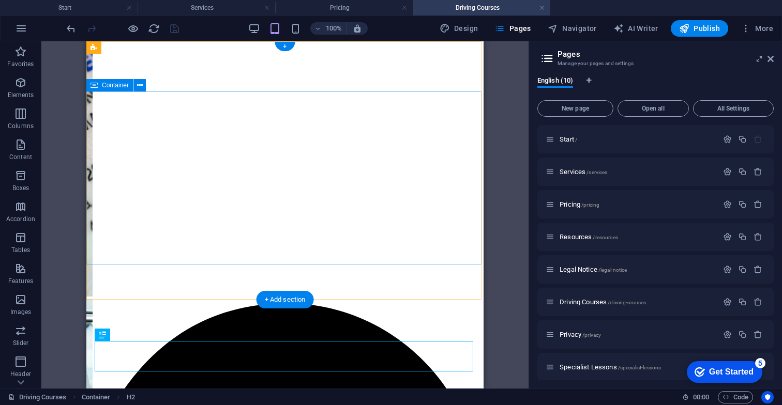
scroll to position [0, 0]
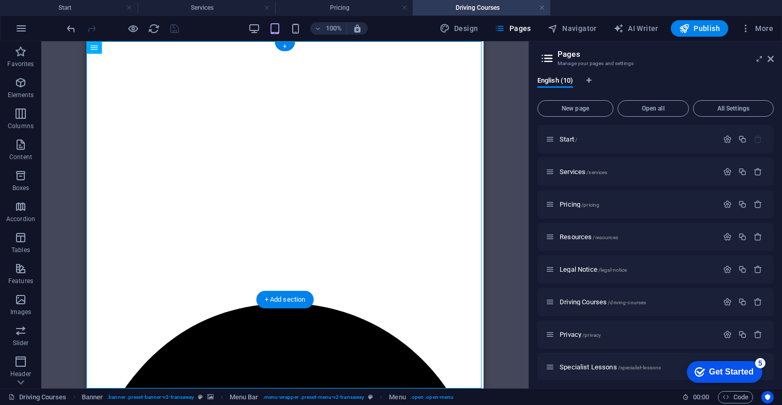
click at [165, 46] on icon at bounding box center [165, 47] width 6 height 11
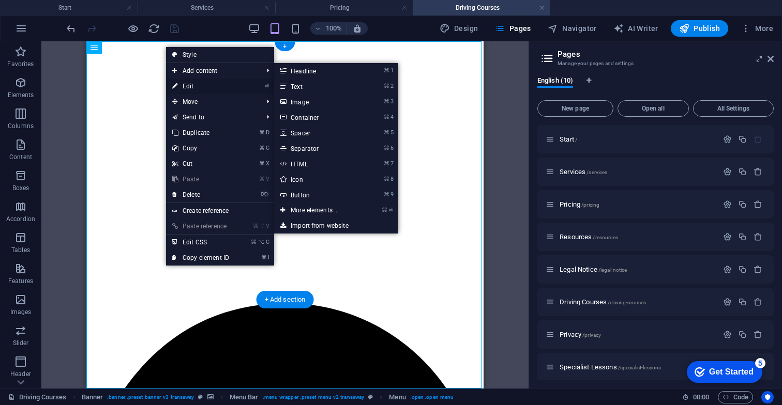
click at [196, 88] on link "⏎ Edit" at bounding box center [200, 87] width 69 height 16
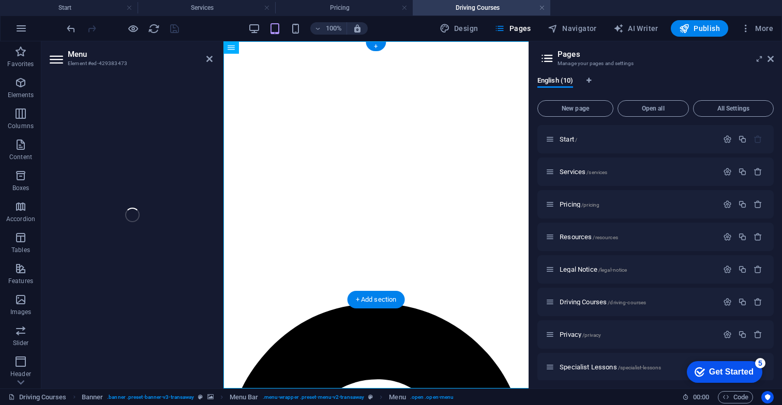
select select
select select "1"
select select
select select "2"
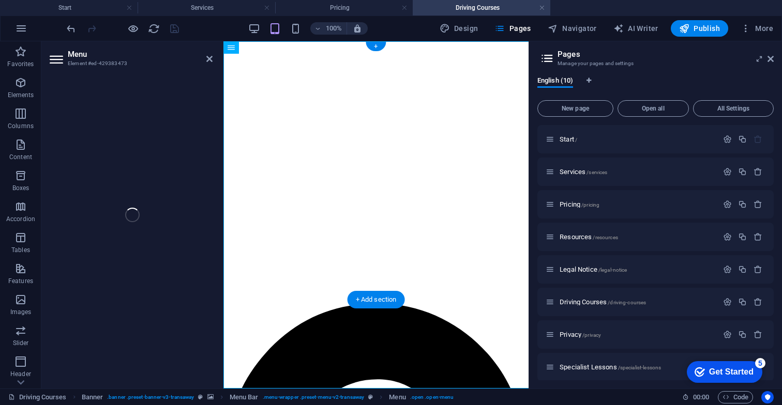
select select
select select "3"
select select
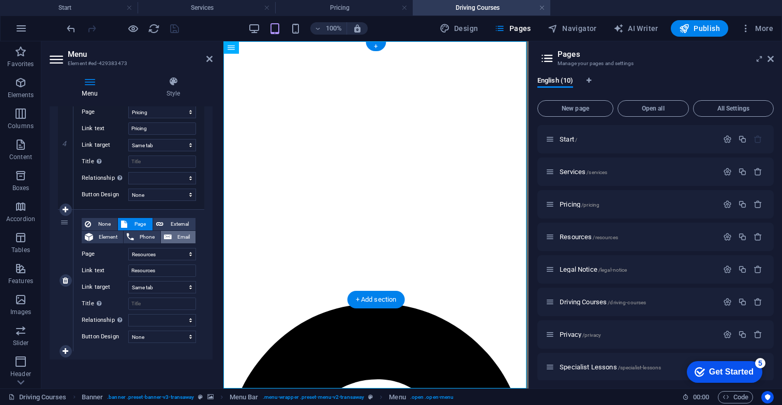
scroll to position [564, 0]
click at [177, 223] on span "External" at bounding box center [179, 224] width 26 height 12
select select
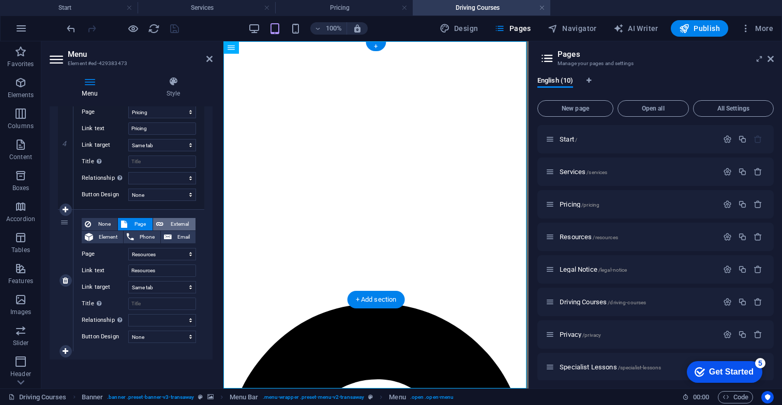
select select
select select "blank"
select select
drag, startPoint x: 165, startPoint y: 256, endPoint x: 109, endPoint y: 257, distance: 55.9
click at [109, 257] on div "URL /8610238" at bounding box center [139, 254] width 114 height 12
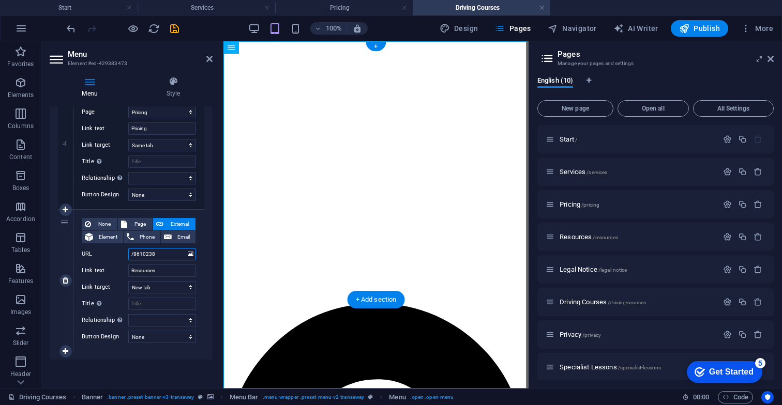
drag, startPoint x: 162, startPoint y: 253, endPoint x: 119, endPoint y: 254, distance: 42.9
click at [119, 254] on div "URL /8610238" at bounding box center [139, 254] width 114 height 12
paste input "resources"
type input "/resources"
select select
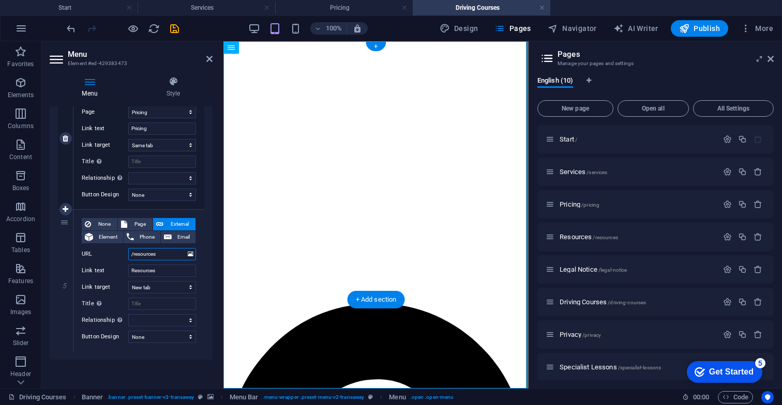
select select
type input "/resources"
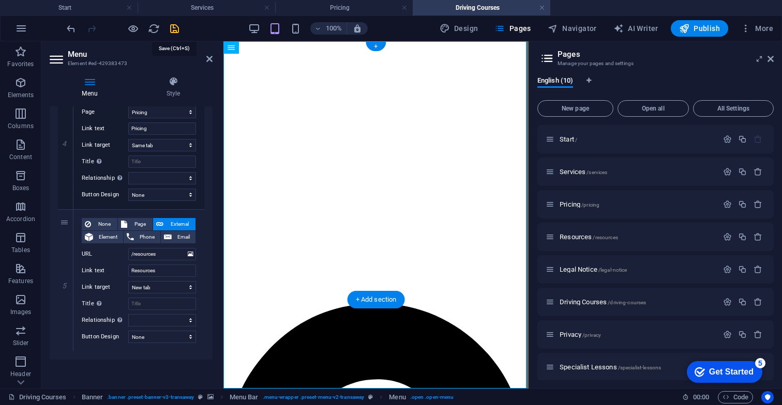
click at [173, 30] on icon "save" at bounding box center [175, 29] width 12 height 12
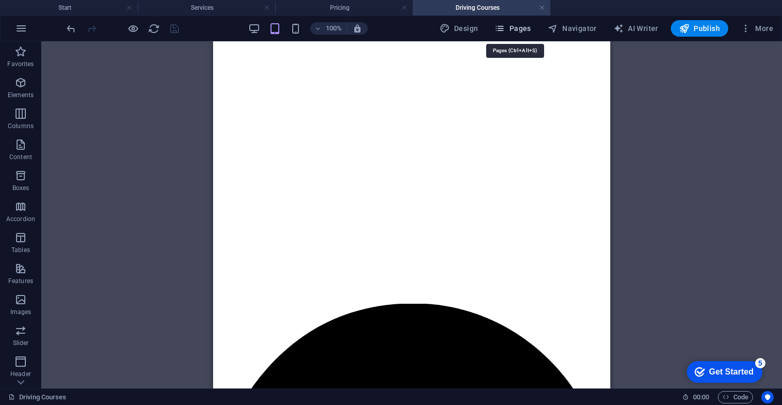
click at [528, 28] on span "Pages" at bounding box center [512, 28] width 36 height 10
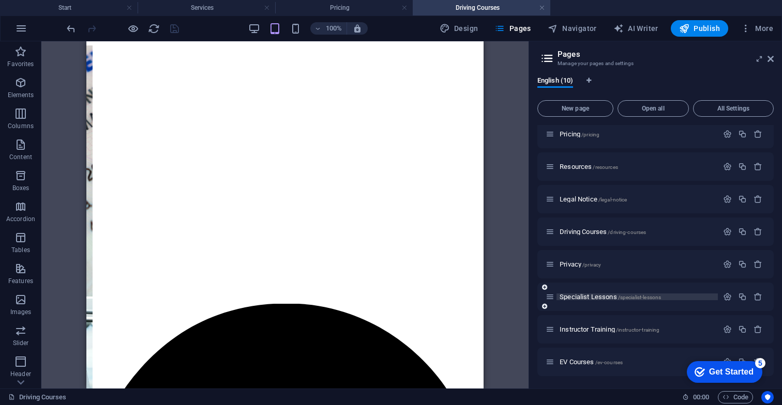
click at [596, 297] on span "Specialist Lessons /specialist-lessons" at bounding box center [609, 297] width 101 height 8
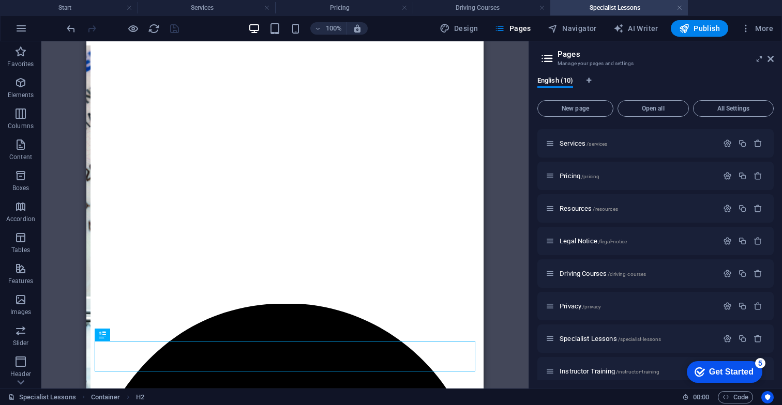
scroll to position [0, 0]
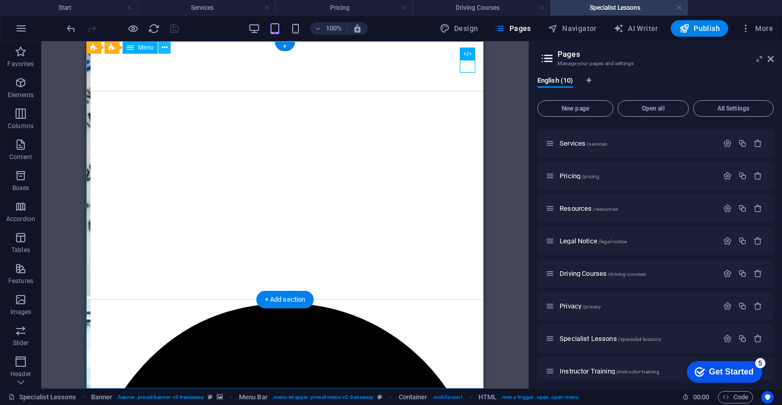
click at [166, 50] on icon at bounding box center [165, 47] width 6 height 11
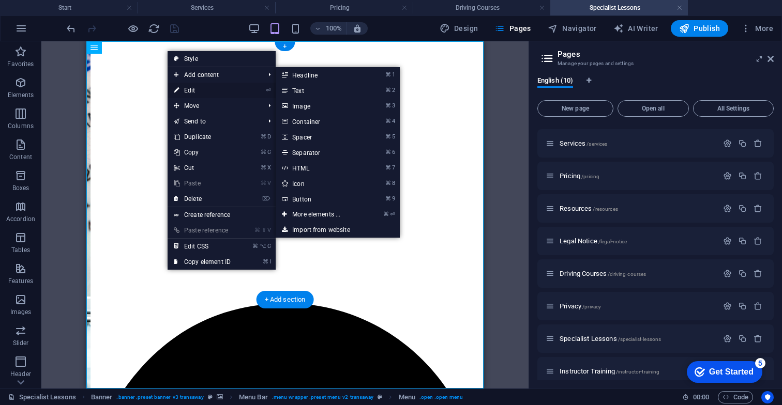
click at [203, 91] on link "⏎ Edit" at bounding box center [202, 91] width 69 height 16
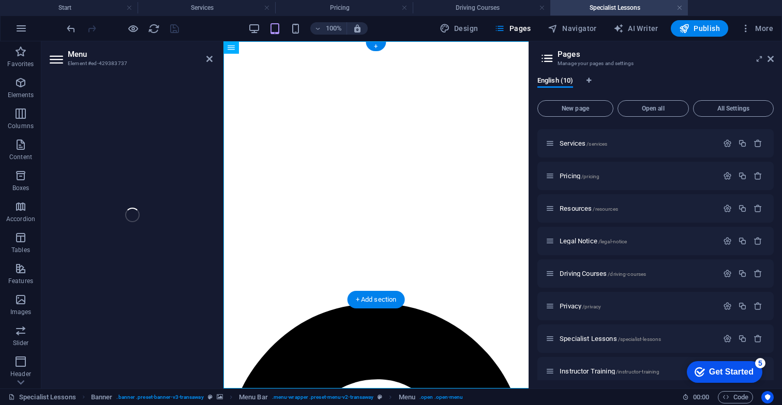
select select
select select "1"
select select
select select "2"
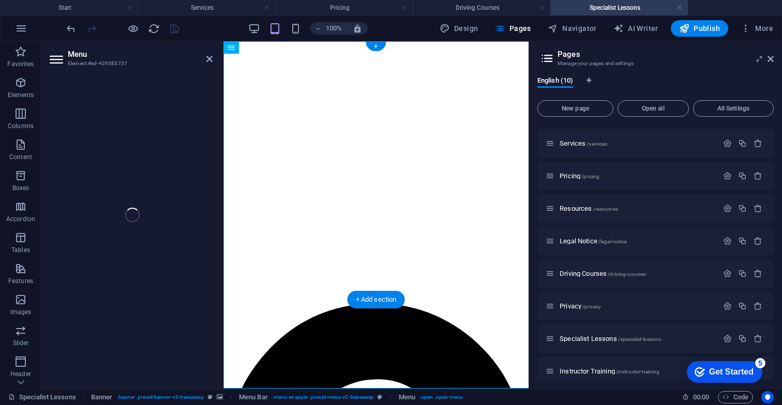
select select
select select "3"
select select
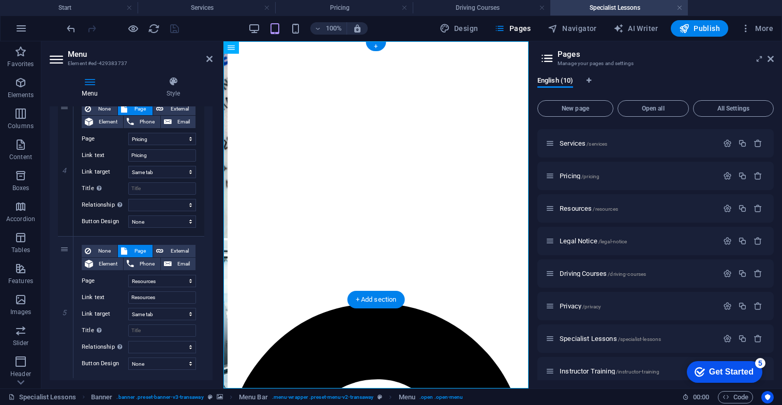
scroll to position [543, 0]
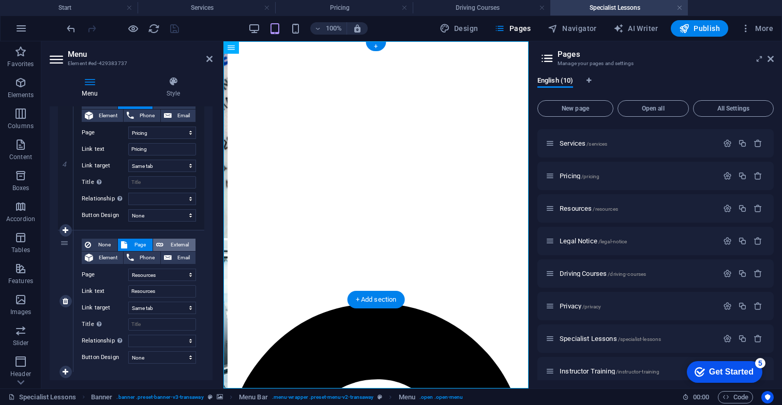
click at [181, 247] on span "External" at bounding box center [179, 245] width 26 height 12
select select
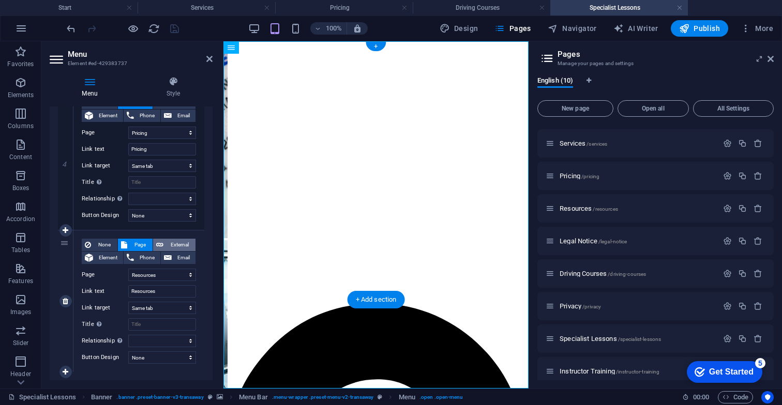
select select "blank"
select select
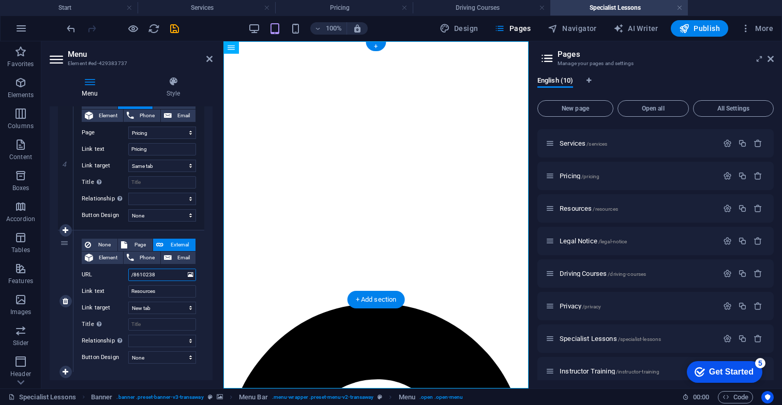
drag, startPoint x: 168, startPoint y: 275, endPoint x: 124, endPoint y: 276, distance: 43.9
click at [124, 276] on div "URL /8610238" at bounding box center [139, 275] width 114 height 12
paste input "resources"
type input "/resources"
select select
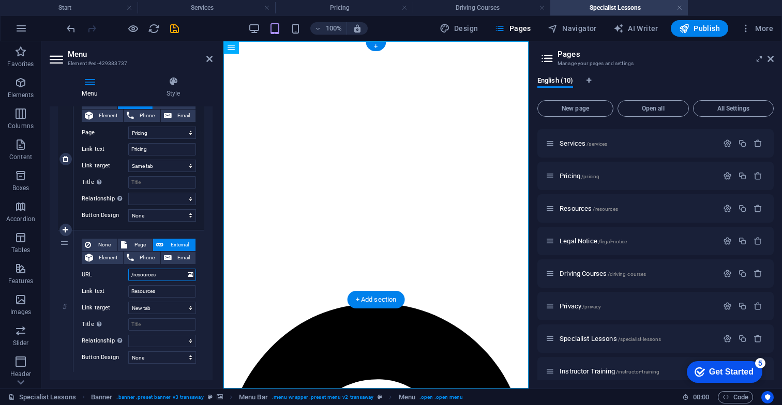
select select
type input "/resources"
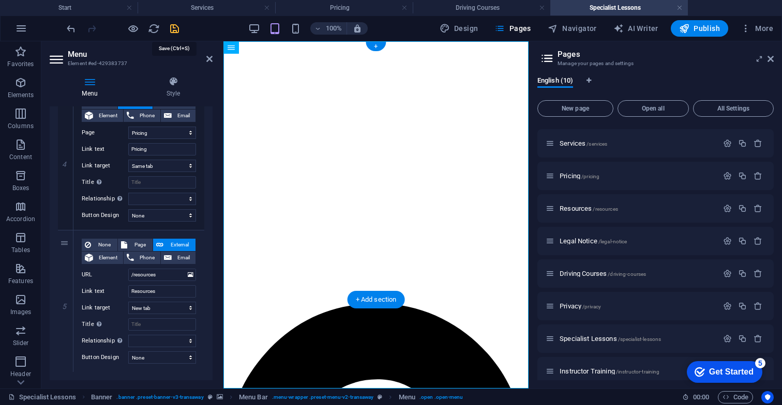
click at [175, 29] on icon "save" at bounding box center [175, 29] width 12 height 12
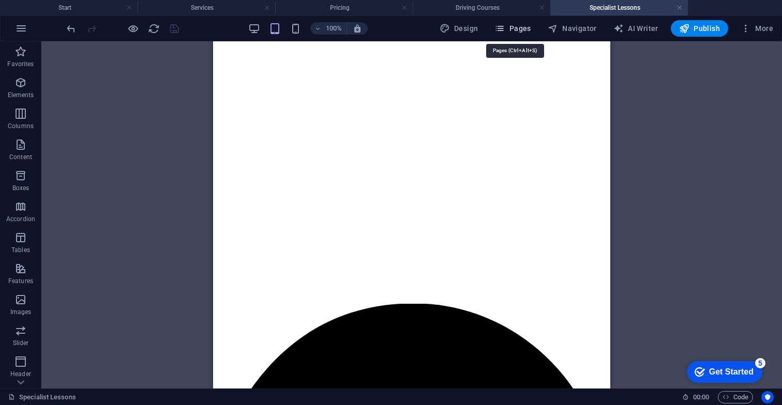
click at [529, 35] on button "Pages" at bounding box center [512, 28] width 44 height 17
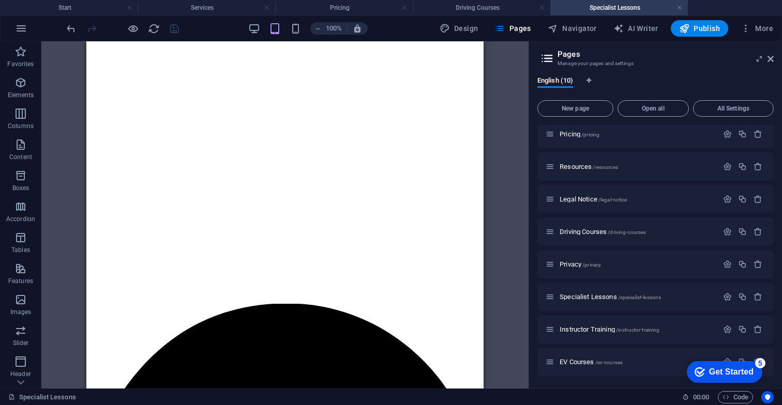
scroll to position [70, 0]
click at [610, 330] on span "Instructor Training /instructor-training" at bounding box center [609, 330] width 100 height 8
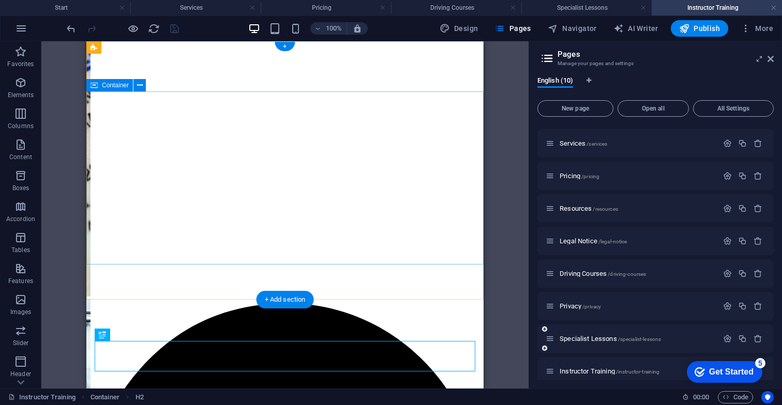
scroll to position [0, 0]
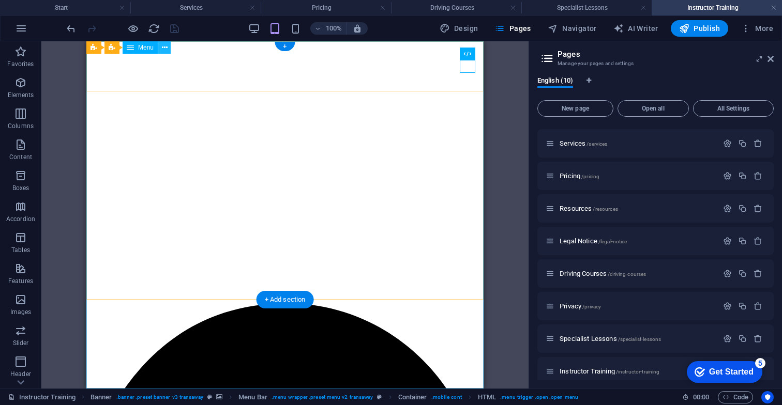
click at [168, 49] on button at bounding box center [164, 47] width 12 height 12
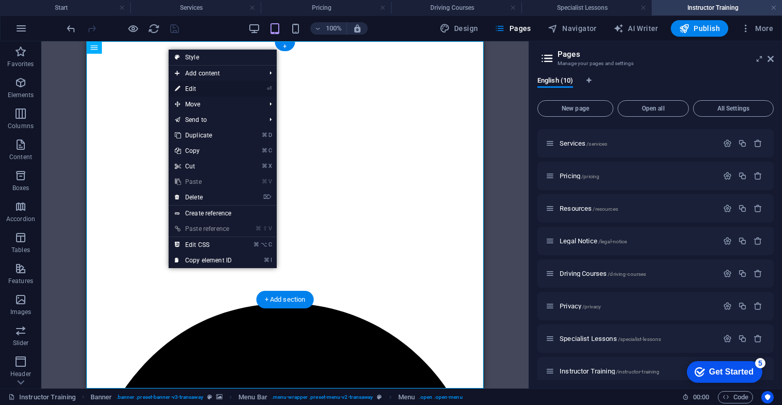
click at [193, 90] on link "⏎ Edit" at bounding box center [203, 89] width 69 height 16
select select
select select "1"
select select
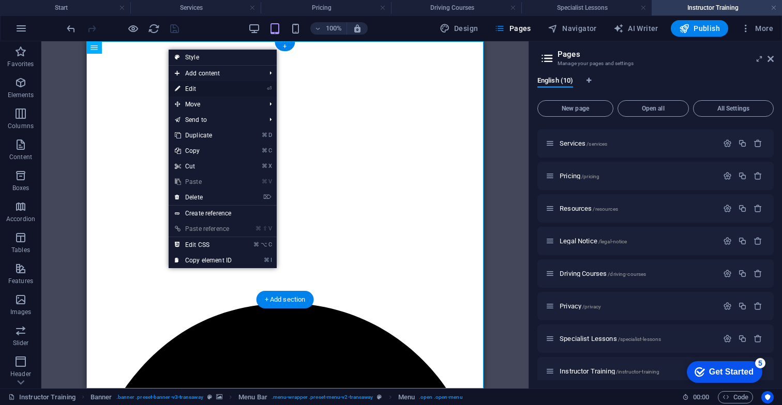
select select "2"
select select
select select "3"
select select
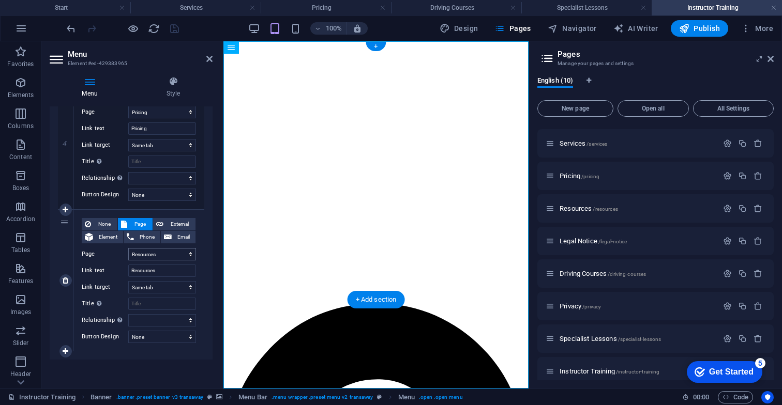
scroll to position [564, 0]
click at [176, 222] on span "External" at bounding box center [179, 224] width 26 height 12
select select
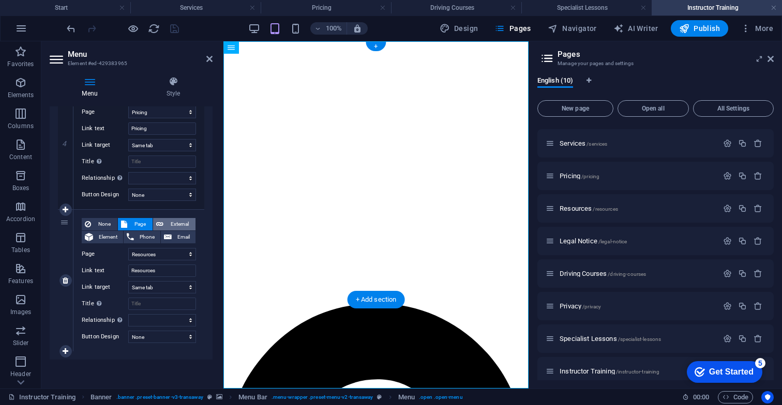
select select
select select "blank"
select select
drag, startPoint x: 166, startPoint y: 254, endPoint x: 129, endPoint y: 254, distance: 37.7
click at [129, 254] on input "/8610238" at bounding box center [162, 254] width 68 height 12
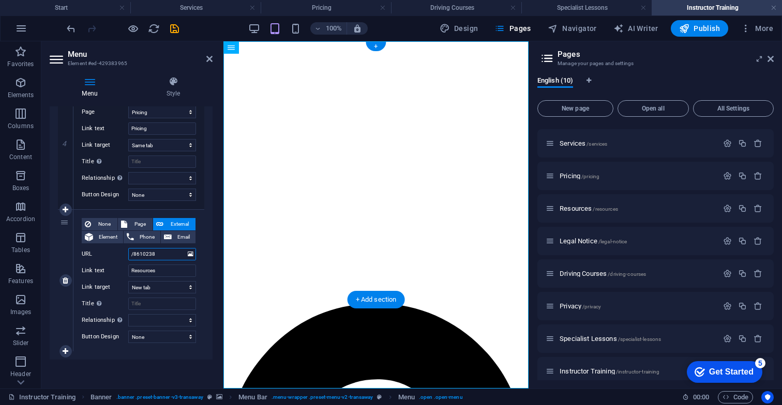
paste input "resources"
type input "/resources"
select select
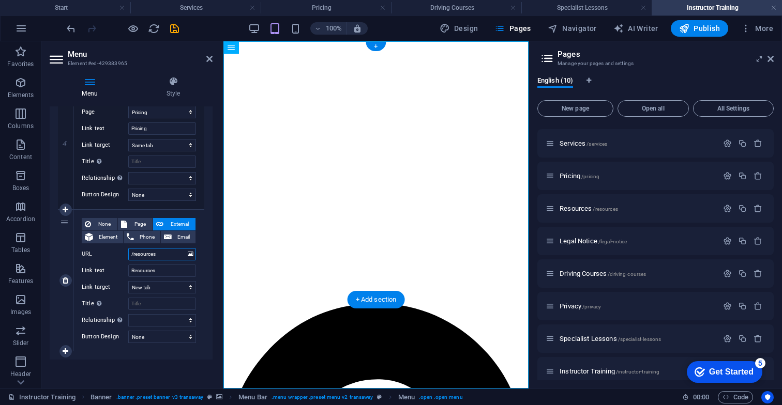
select select
type input "/resources"
click at [175, 29] on icon "save" at bounding box center [175, 29] width 12 height 12
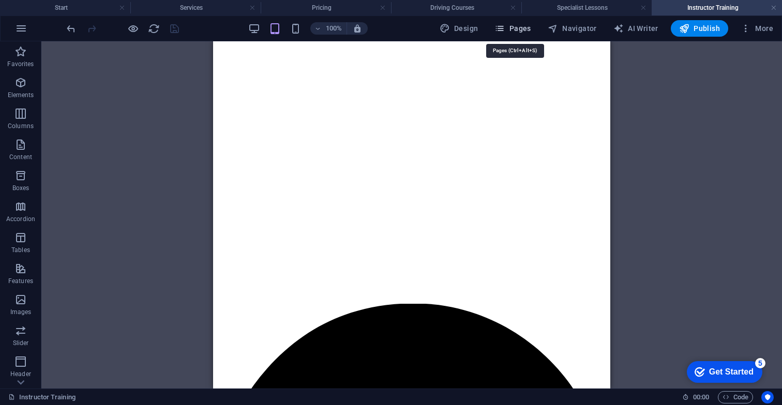
click at [522, 23] on span "Pages" at bounding box center [512, 28] width 36 height 10
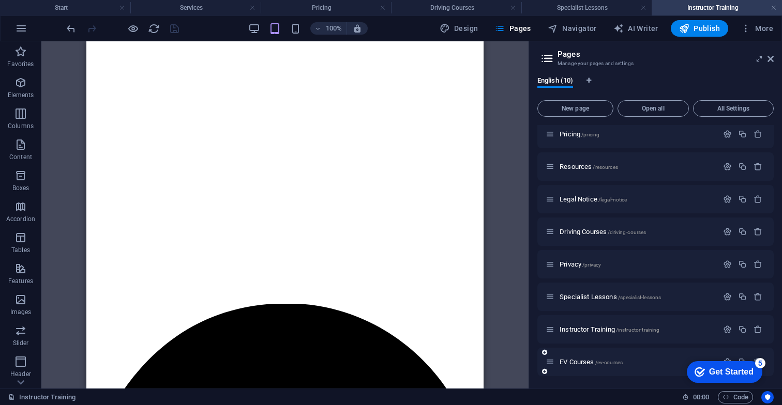
scroll to position [70, 0]
click at [575, 362] on span "EV Courses /ev-courses" at bounding box center [590, 362] width 63 height 8
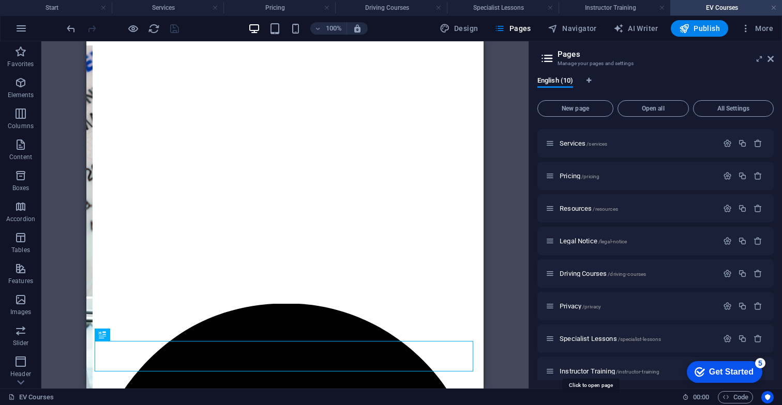
scroll to position [0, 0]
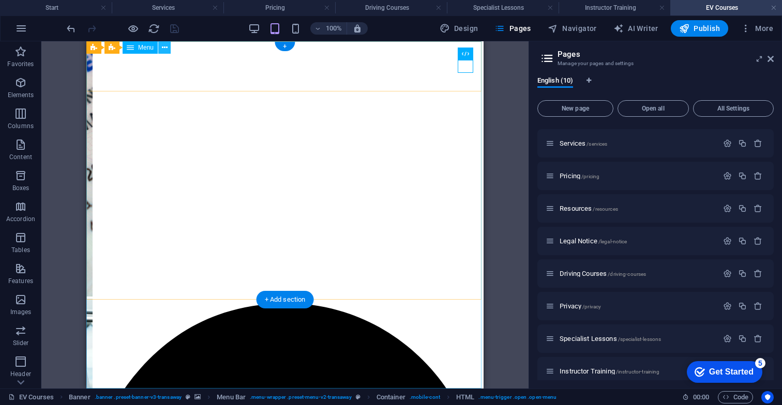
click at [165, 49] on icon at bounding box center [165, 47] width 6 height 11
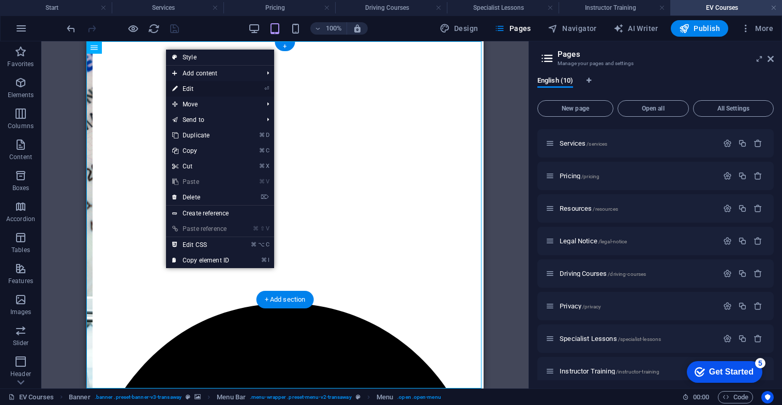
click at [197, 84] on link "⏎ Edit" at bounding box center [200, 89] width 69 height 16
select select
select select "1"
select select
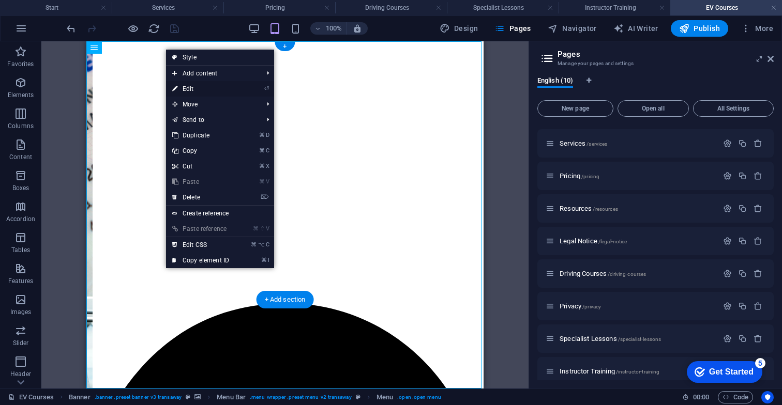
select select "2"
select select
select select "3"
select select
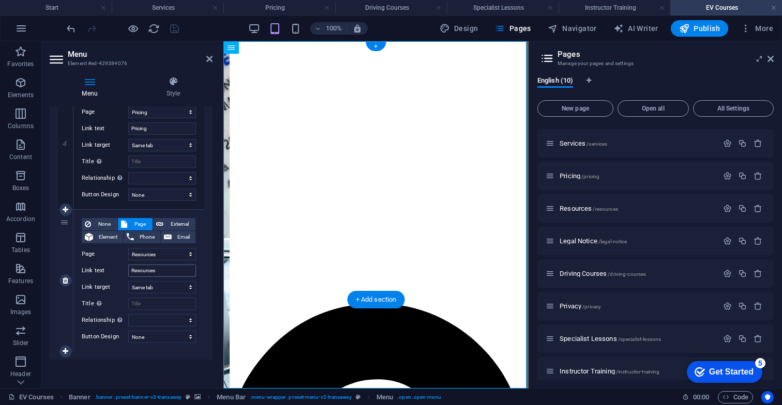
scroll to position [564, 0]
click at [169, 224] on span "External" at bounding box center [179, 224] width 26 height 12
select select
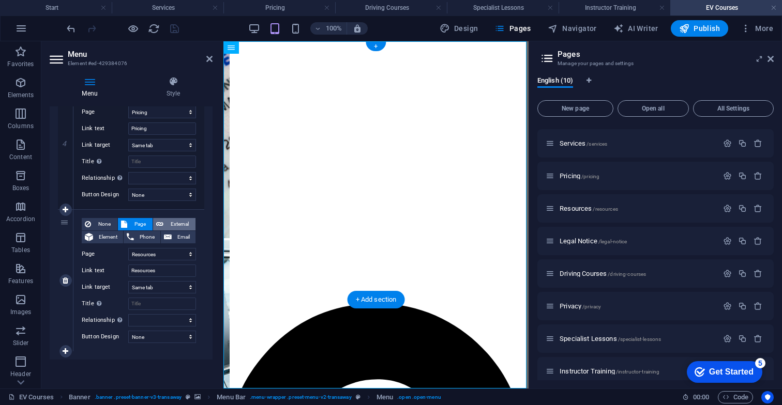
select select
select select "blank"
select select
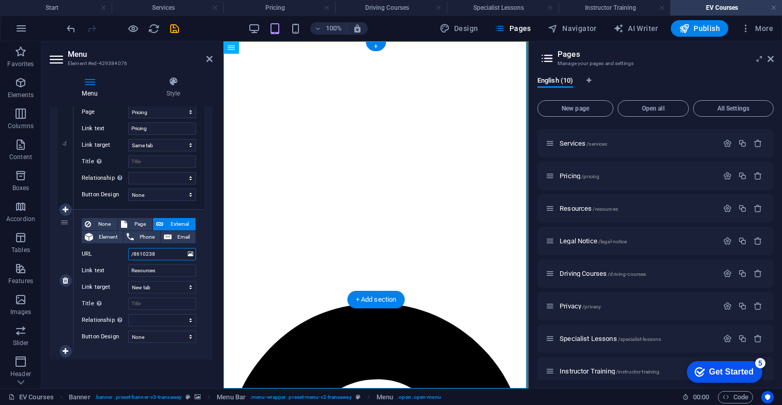
drag, startPoint x: 170, startPoint y: 253, endPoint x: 123, endPoint y: 256, distance: 47.1
click at [123, 256] on div "URL /8610238" at bounding box center [139, 254] width 114 height 12
paste input "resources"
type input "/resources"
select select
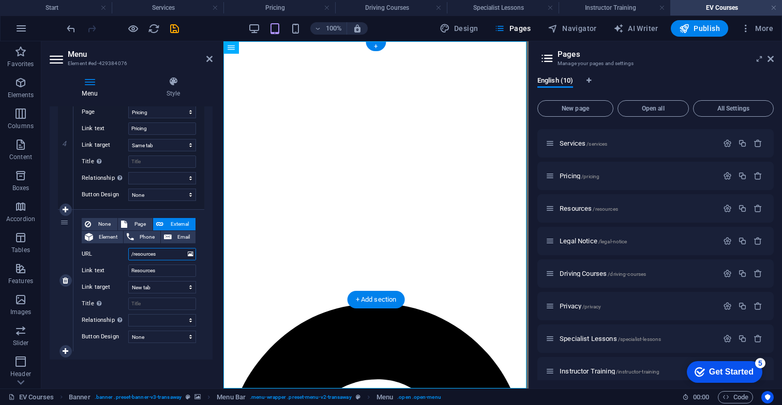
select select
type input "/resources"
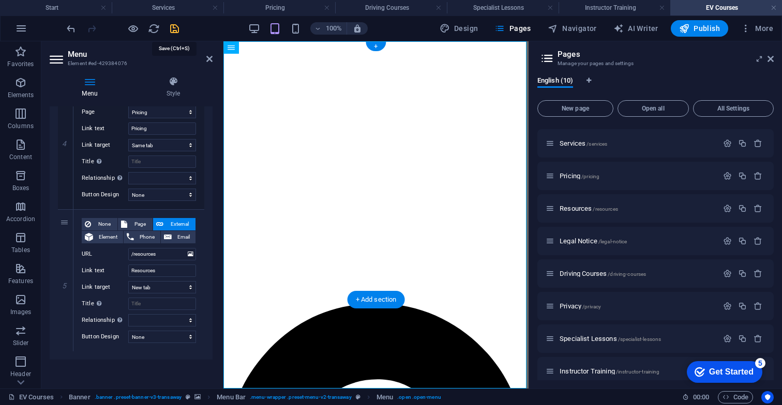
click at [175, 31] on icon "save" at bounding box center [175, 29] width 12 height 12
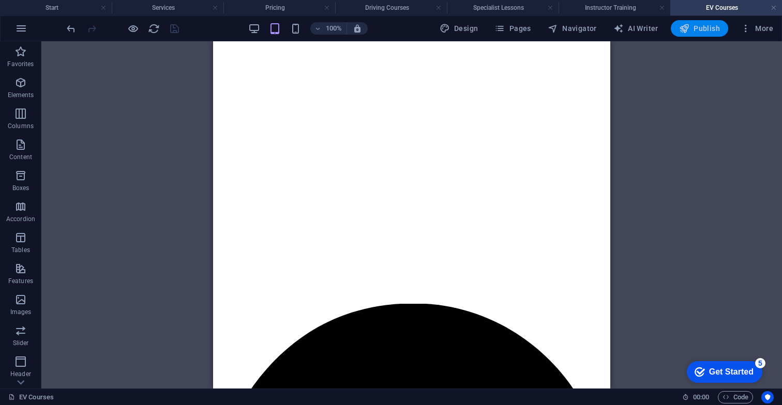
click at [694, 32] on span "Publish" at bounding box center [699, 28] width 41 height 10
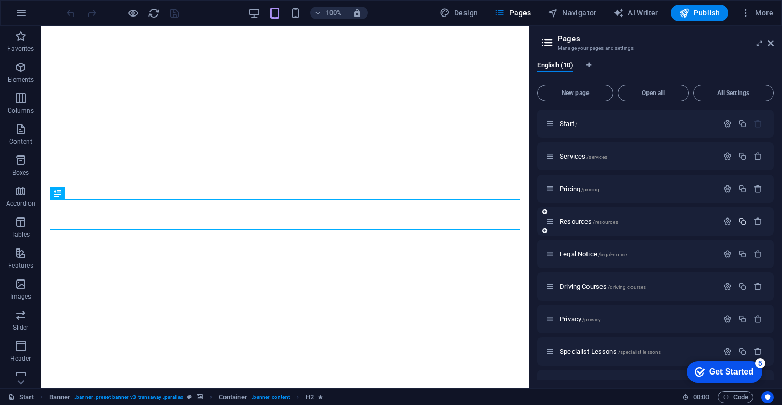
click at [741, 222] on icon "button" at bounding box center [742, 221] width 9 height 9
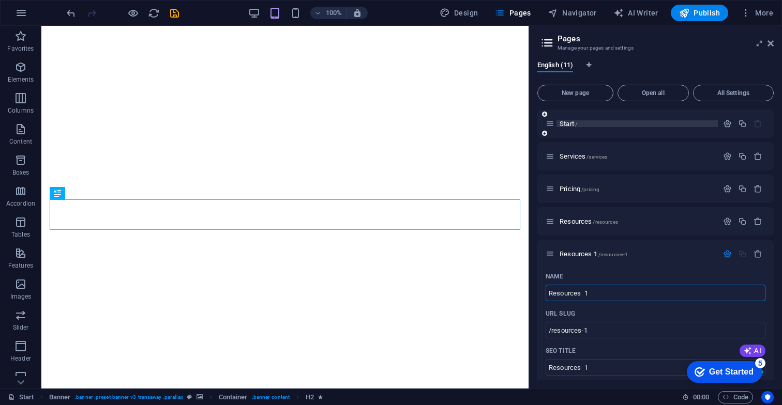
click at [565, 121] on span "Start /" at bounding box center [568, 124] width 18 height 8
click at [569, 122] on span "Start /" at bounding box center [568, 124] width 18 height 8
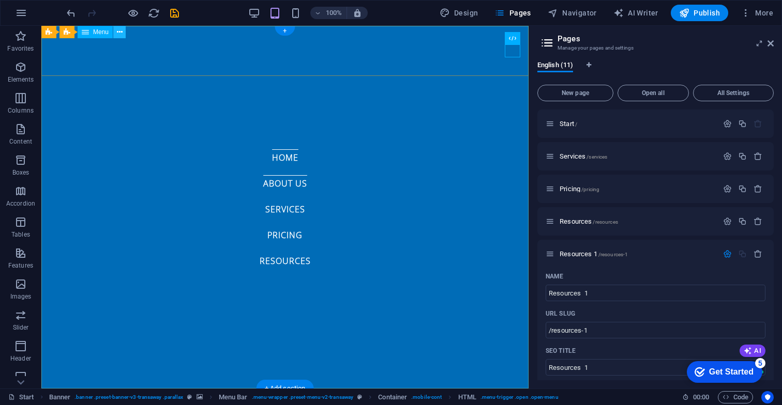
click at [120, 34] on icon at bounding box center [120, 32] width 6 height 11
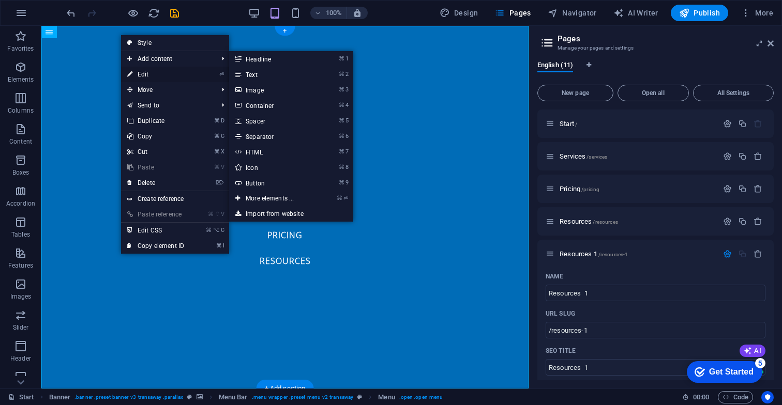
click at [146, 74] on link "⏎ Edit" at bounding box center [155, 75] width 69 height 16
select select
select select "1"
select select
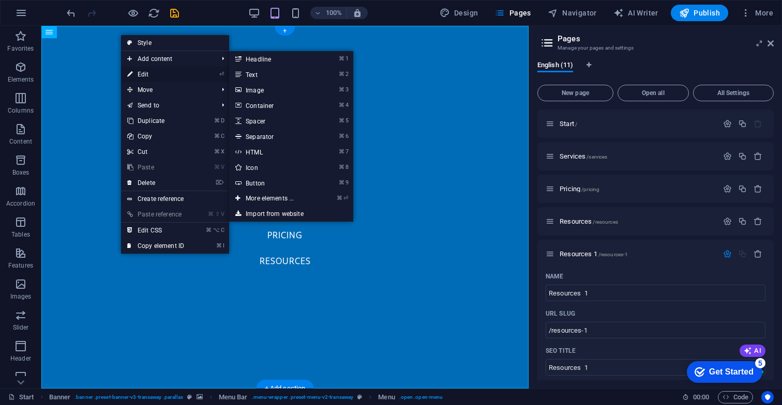
select select "2"
select select
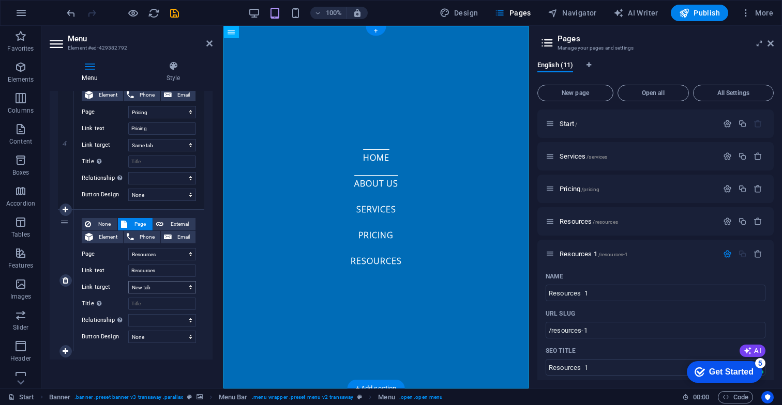
scroll to position [548, 0]
select select "4"
select select
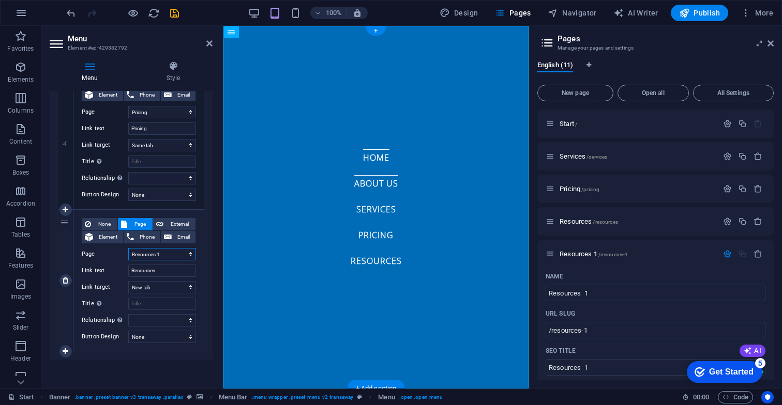
select select
click at [177, 15] on icon "save" at bounding box center [175, 13] width 12 height 12
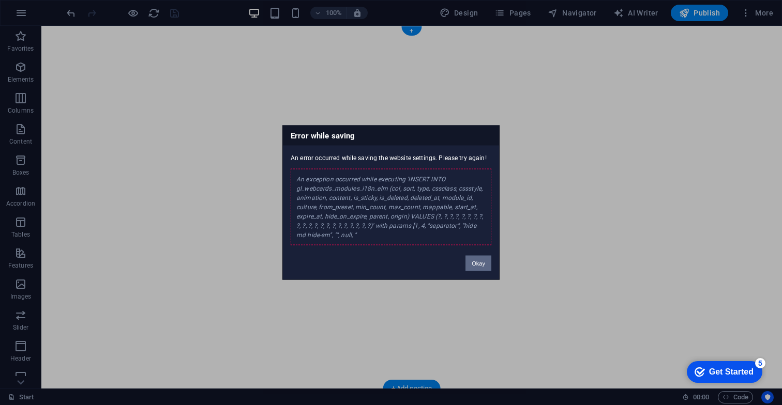
click at [475, 264] on button "Okay" at bounding box center [478, 264] width 26 height 16
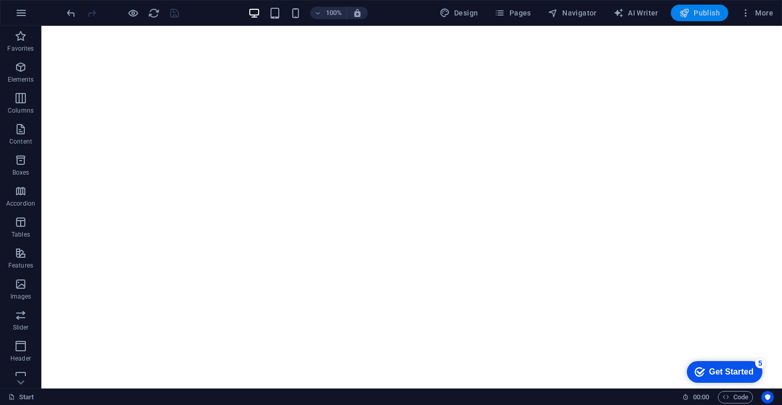
click at [698, 20] on button "Publish" at bounding box center [699, 13] width 57 height 17
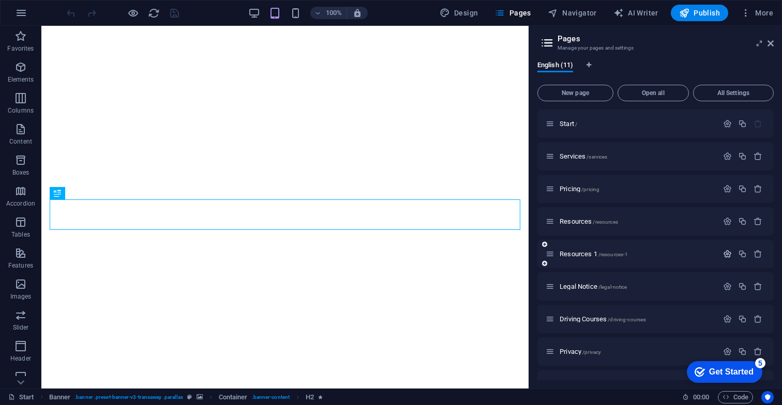
click at [726, 258] on icon "button" at bounding box center [727, 254] width 9 height 9
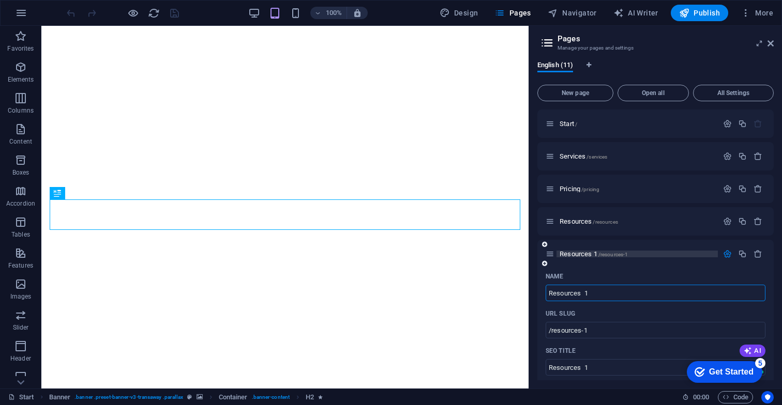
click at [615, 255] on span "/resources-1" at bounding box center [613, 255] width 30 height 6
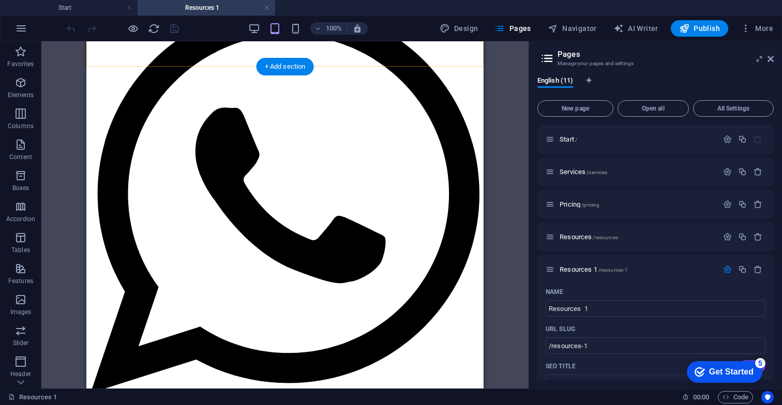
scroll to position [2394, 0]
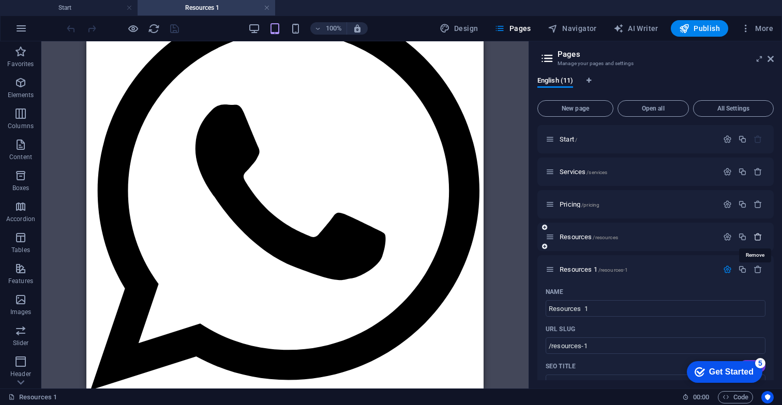
click at [757, 238] on icon "button" at bounding box center [757, 237] width 9 height 9
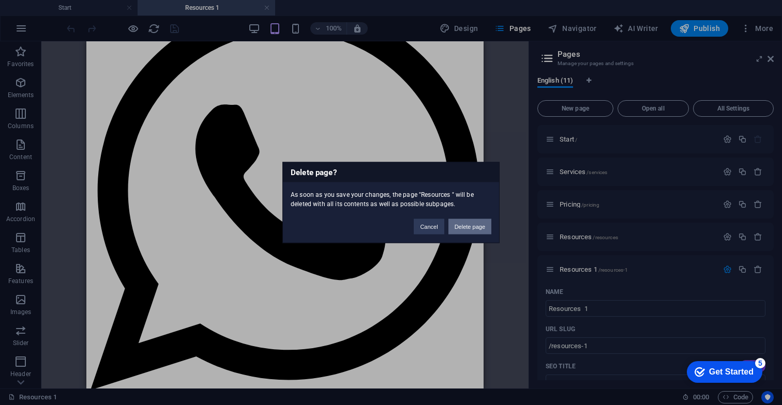
click at [464, 228] on button "Delete page" at bounding box center [469, 227] width 43 height 16
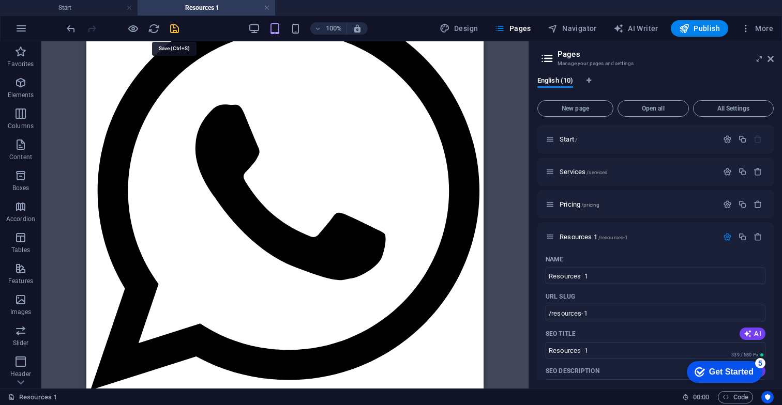
click at [175, 28] on icon "save" at bounding box center [175, 29] width 12 height 12
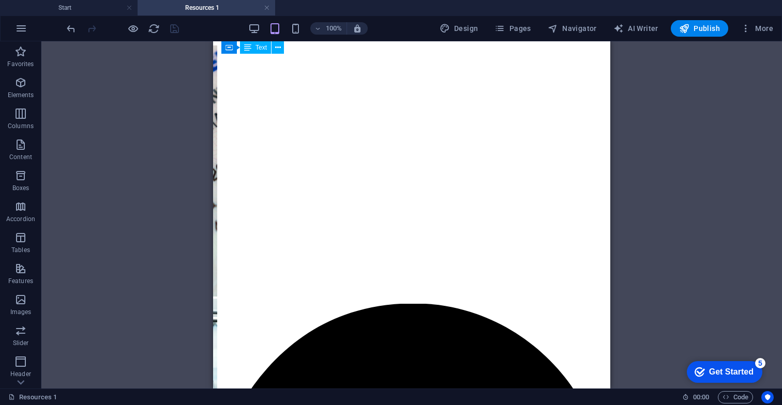
scroll to position [0, 0]
click at [520, 30] on span "Pages" at bounding box center [512, 28] width 36 height 10
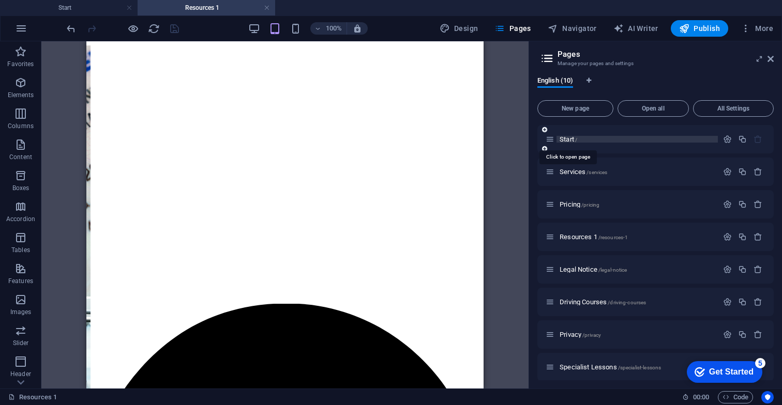
click at [566, 140] on span "Start /" at bounding box center [568, 139] width 18 height 8
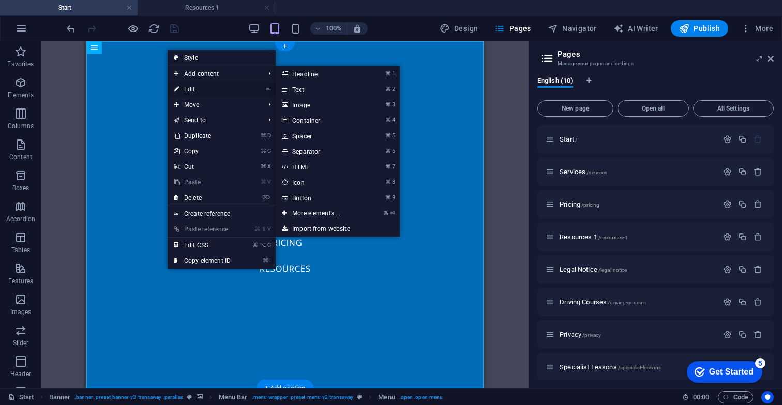
click at [202, 85] on link "⏎ Edit" at bounding box center [202, 90] width 69 height 16
select select
select select "1"
select select
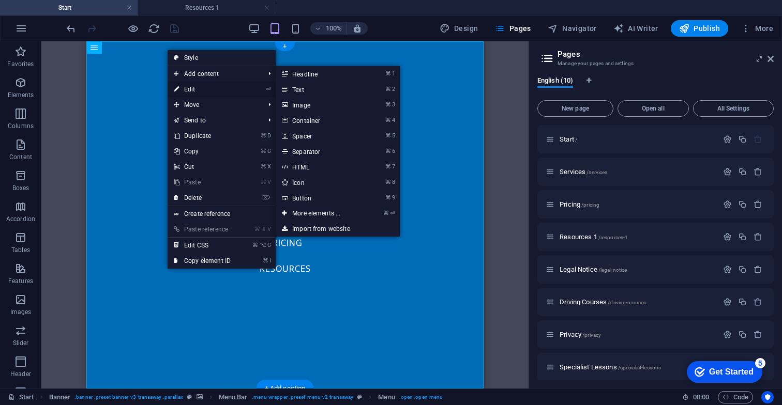
select select "2"
select select
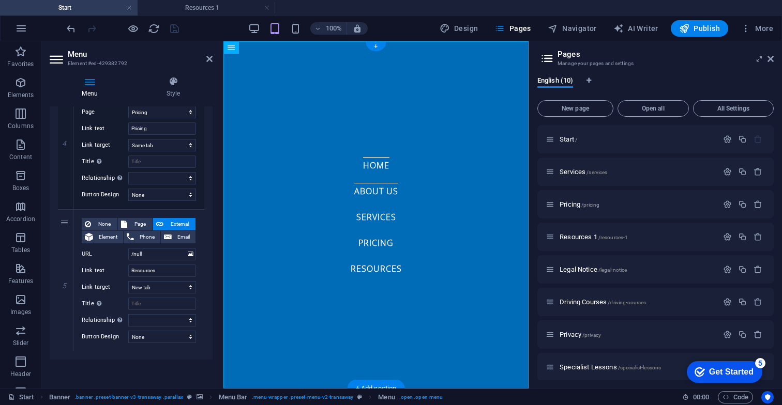
scroll to position [564, 0]
click at [138, 225] on span "Page" at bounding box center [139, 224] width 19 height 12
select select
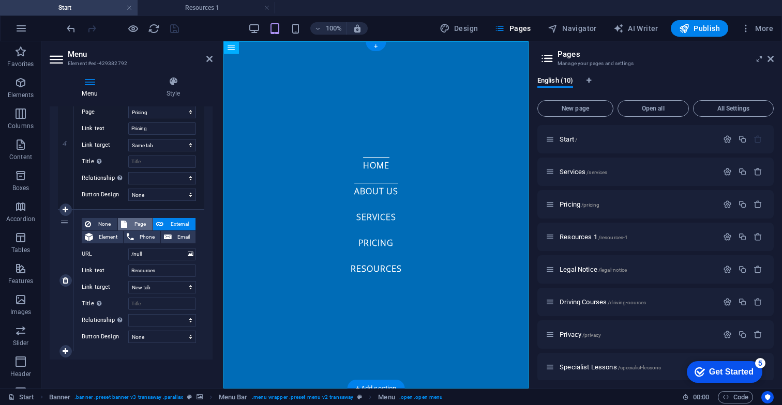
select select
select select "3"
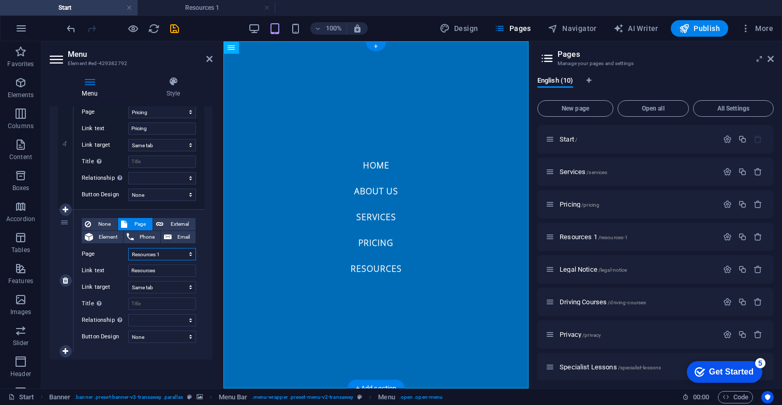
select select
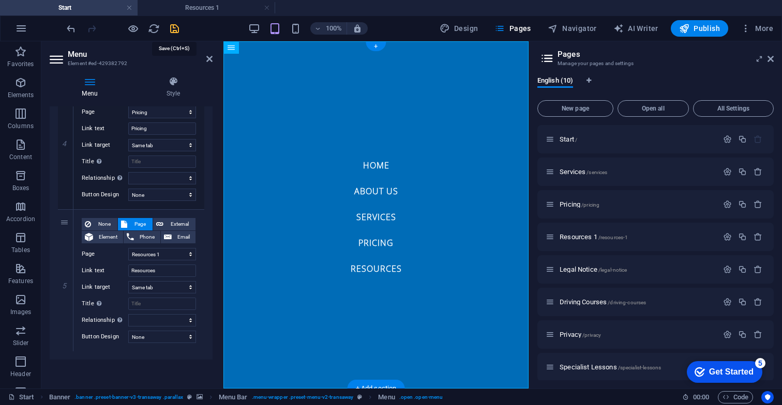
click at [174, 30] on icon "save" at bounding box center [175, 29] width 12 height 12
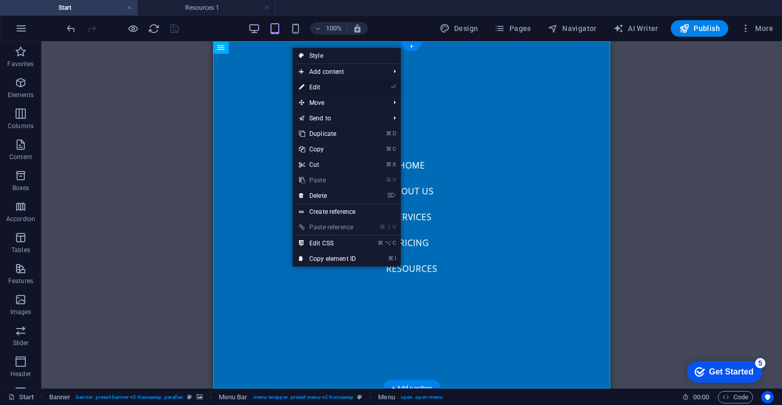
click at [318, 89] on link "⏎ Edit" at bounding box center [327, 88] width 69 height 16
select select
select select "1"
select select
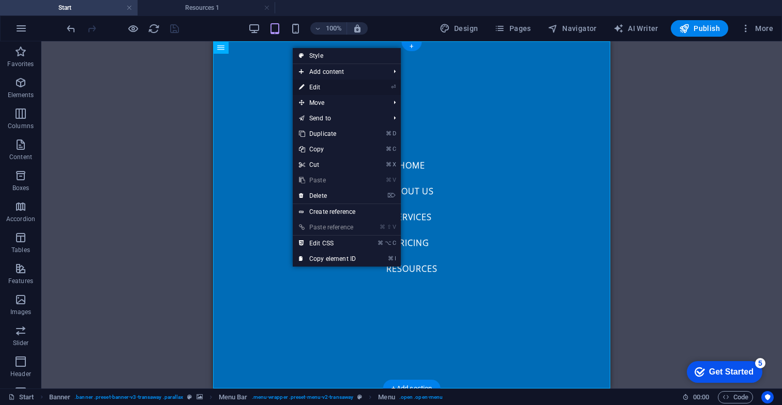
select select "2"
select select
select select "3"
select select
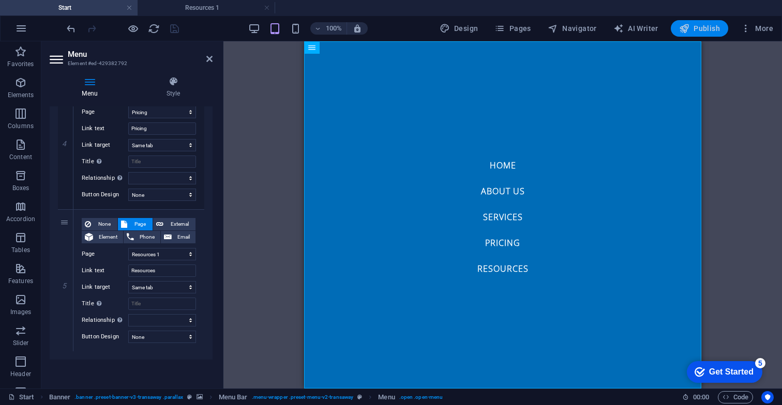
click at [703, 31] on span "Publish" at bounding box center [699, 28] width 41 height 10
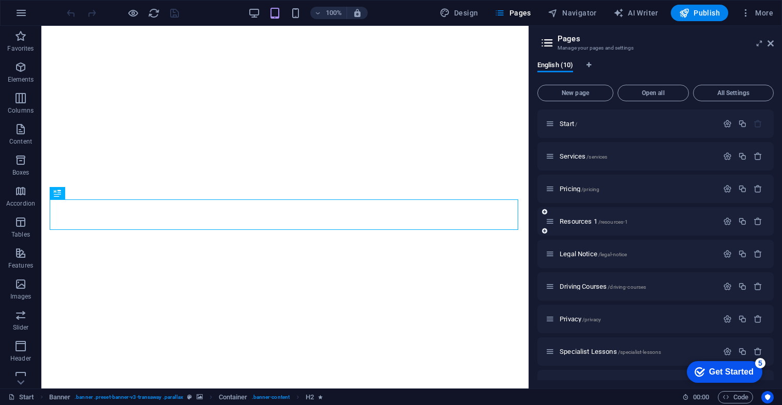
click at [688, 228] on div "Resources 1 /resources-1" at bounding box center [655, 221] width 236 height 28
click at [728, 221] on icon "button" at bounding box center [727, 221] width 9 height 9
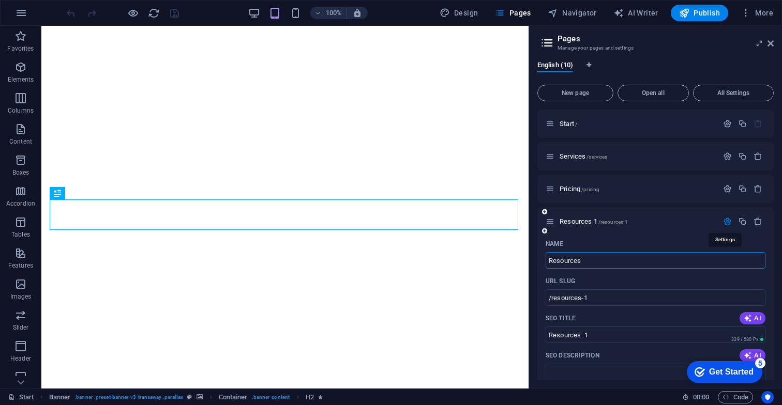
type input "Resources"
type input "/resources"
type input "Resources"
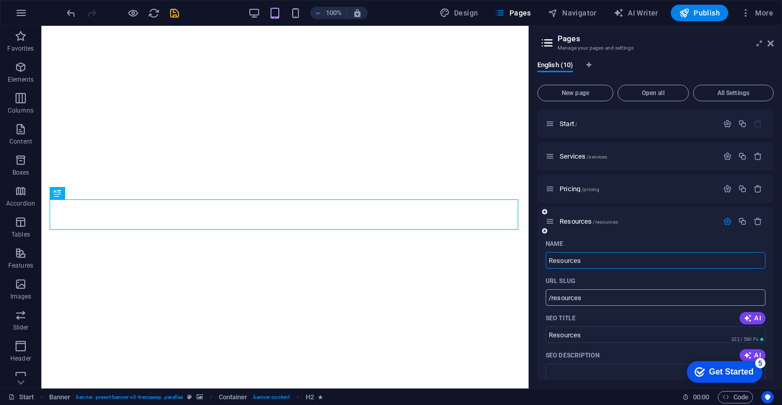
click at [687, 294] on input "/resources" at bounding box center [655, 298] width 220 height 17
click at [656, 278] on div "URL SLUG" at bounding box center [655, 281] width 220 height 17
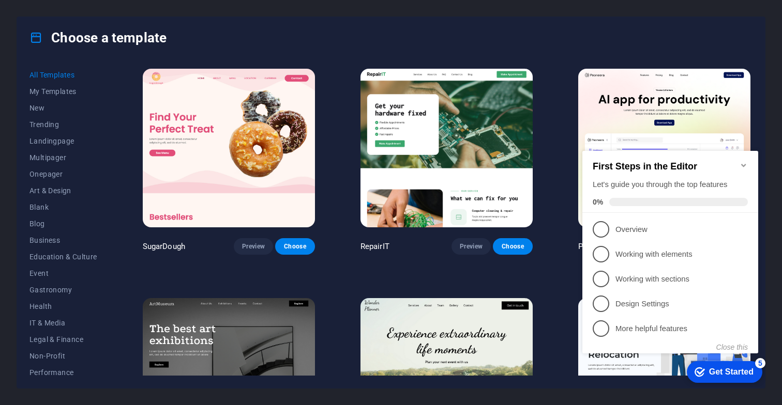
click at [743, 164] on icon "Minimize checklist" at bounding box center [743, 165] width 5 height 3
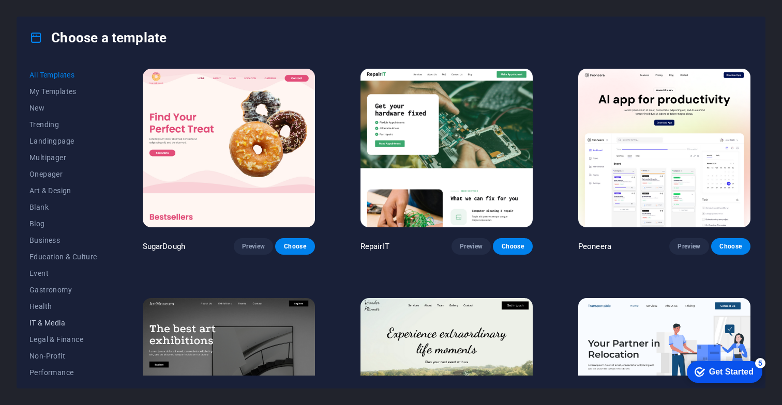
click at [44, 323] on span "IT & Media" at bounding box center [63, 323] width 68 height 8
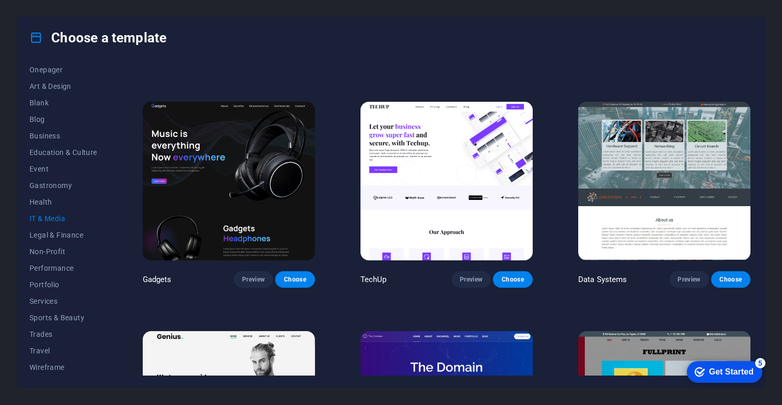
scroll to position [196, 0]
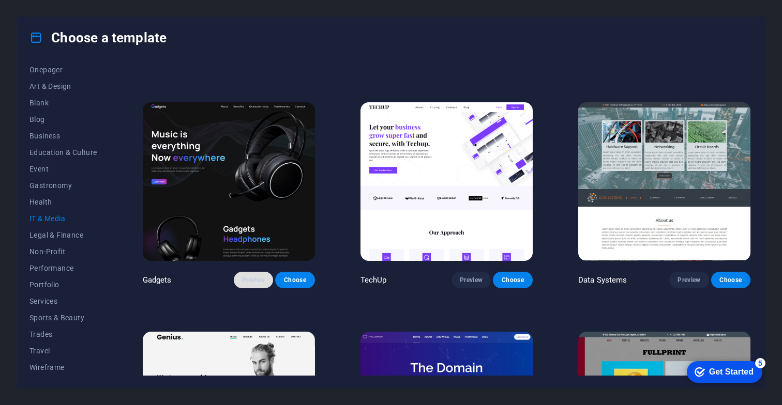
click at [263, 283] on button "Preview" at bounding box center [253, 280] width 39 height 17
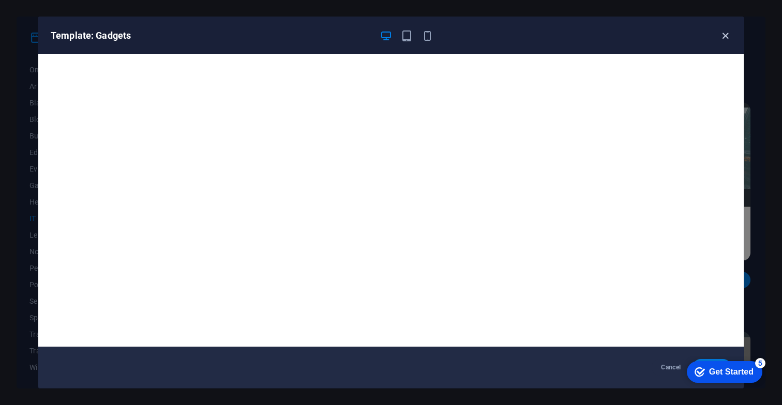
click at [724, 37] on icon "button" at bounding box center [725, 36] width 12 height 12
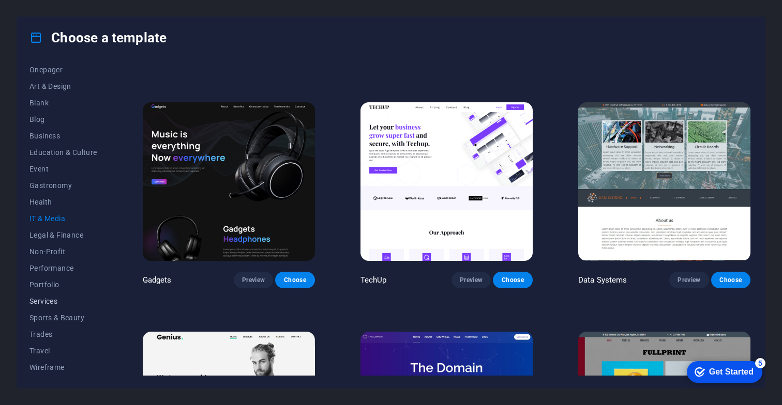
click at [57, 303] on span "Services" at bounding box center [63, 301] width 68 height 8
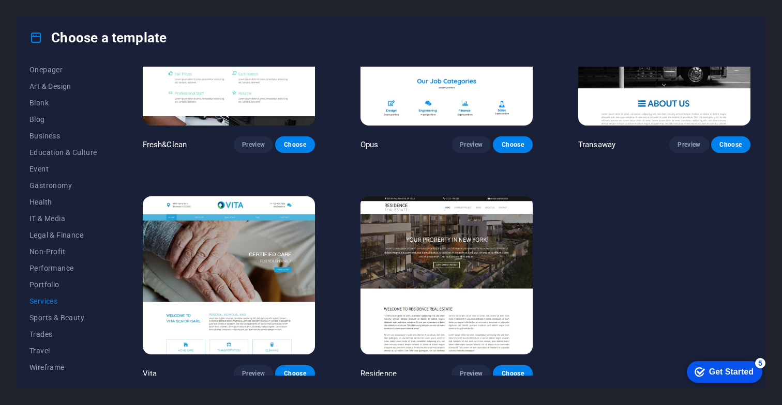
scroll to position [1249, 0]
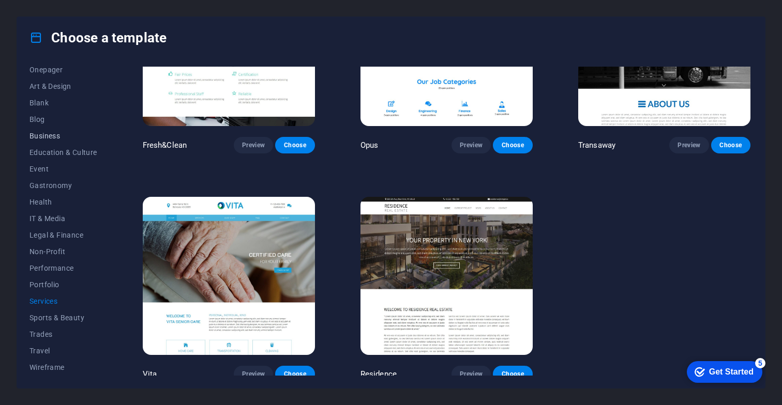
click at [48, 135] on span "Business" at bounding box center [63, 136] width 68 height 8
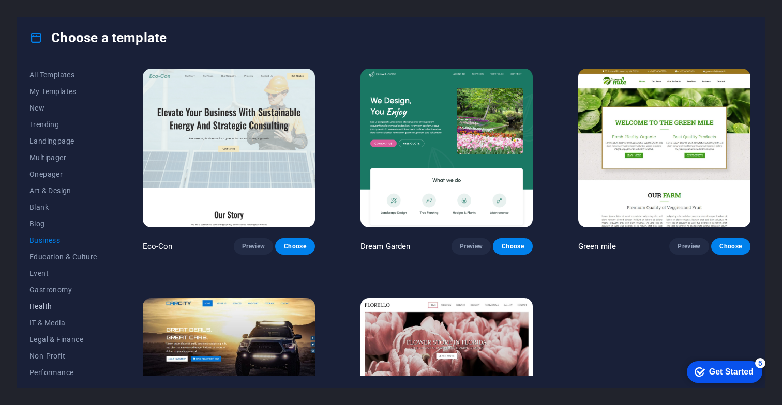
scroll to position [0, 0]
click at [36, 112] on button "New" at bounding box center [63, 108] width 68 height 17
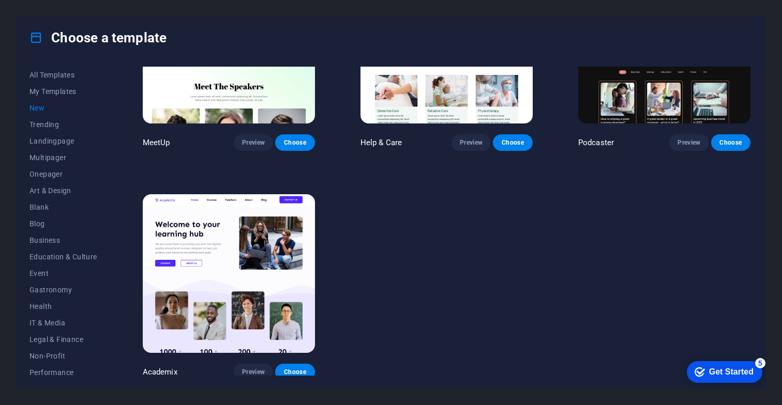
scroll to position [792, 0]
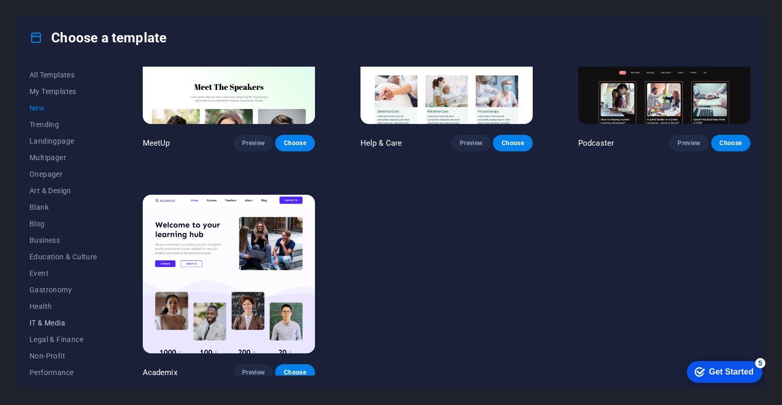
click at [56, 322] on span "IT & Media" at bounding box center [63, 323] width 68 height 8
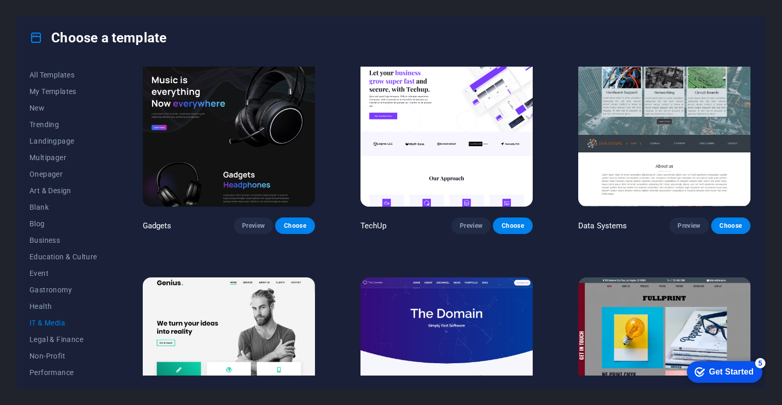
scroll to position [250, 0]
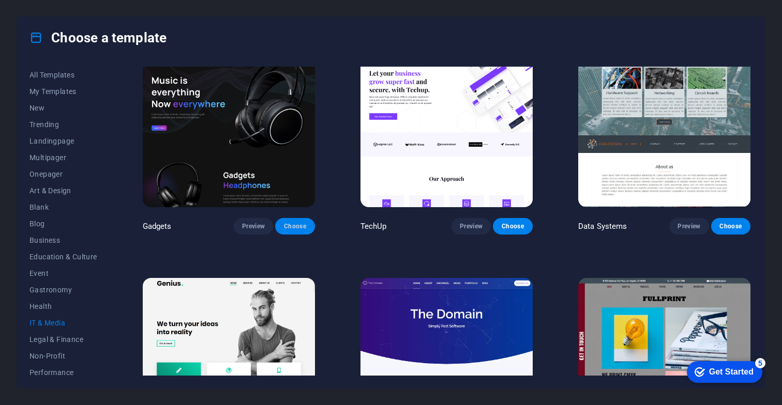
click at [301, 226] on span "Choose" at bounding box center [294, 226] width 23 height 8
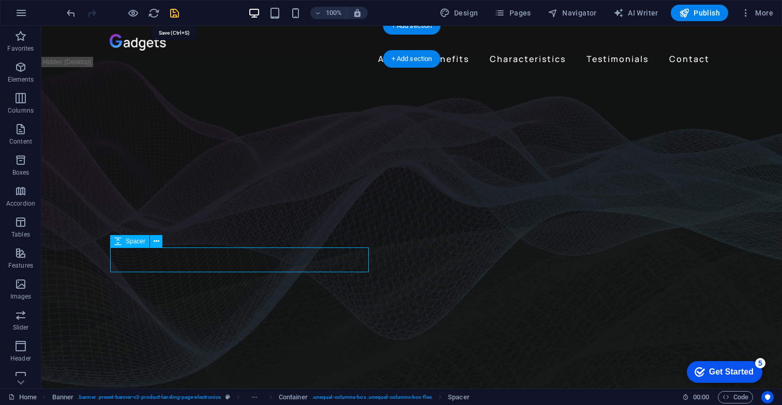
click at [175, 19] on icon "save" at bounding box center [175, 13] width 12 height 12
